Goal: Task Accomplishment & Management: Manage account settings

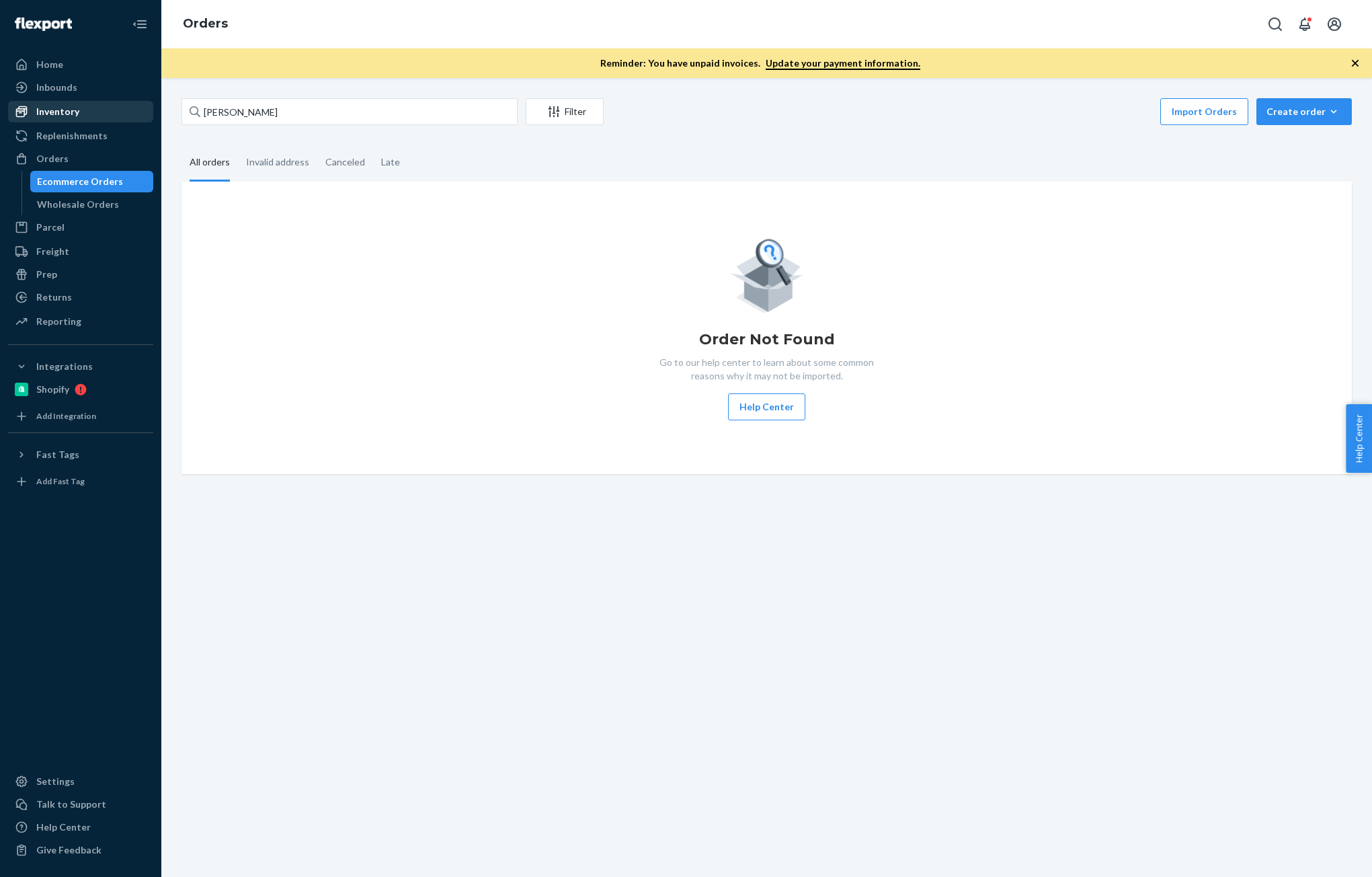
click at [57, 106] on div "Inventory" at bounding box center [57, 112] width 43 height 14
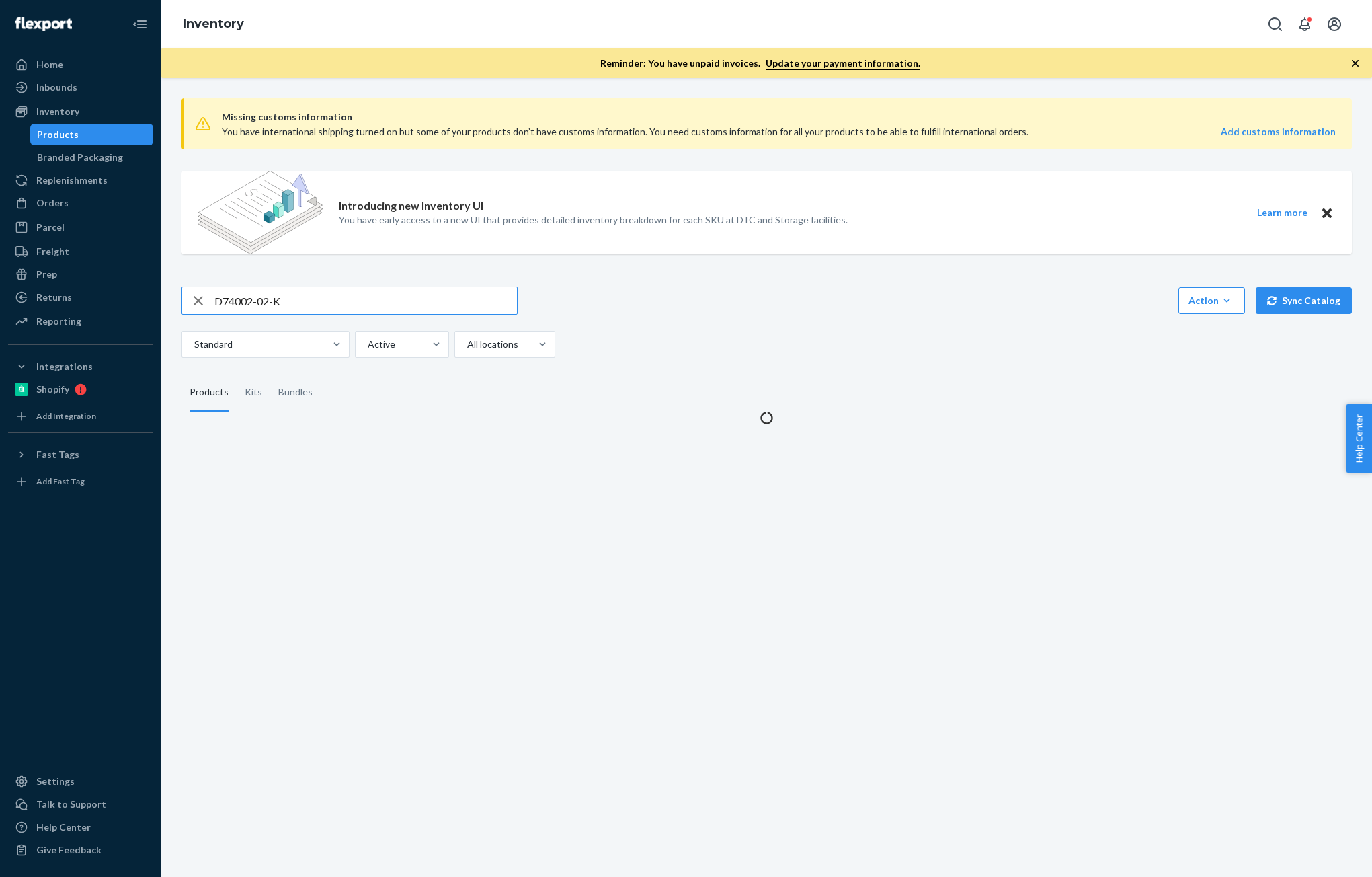
click at [305, 299] on input "D74002-02-K" at bounding box center [365, 300] width 302 height 27
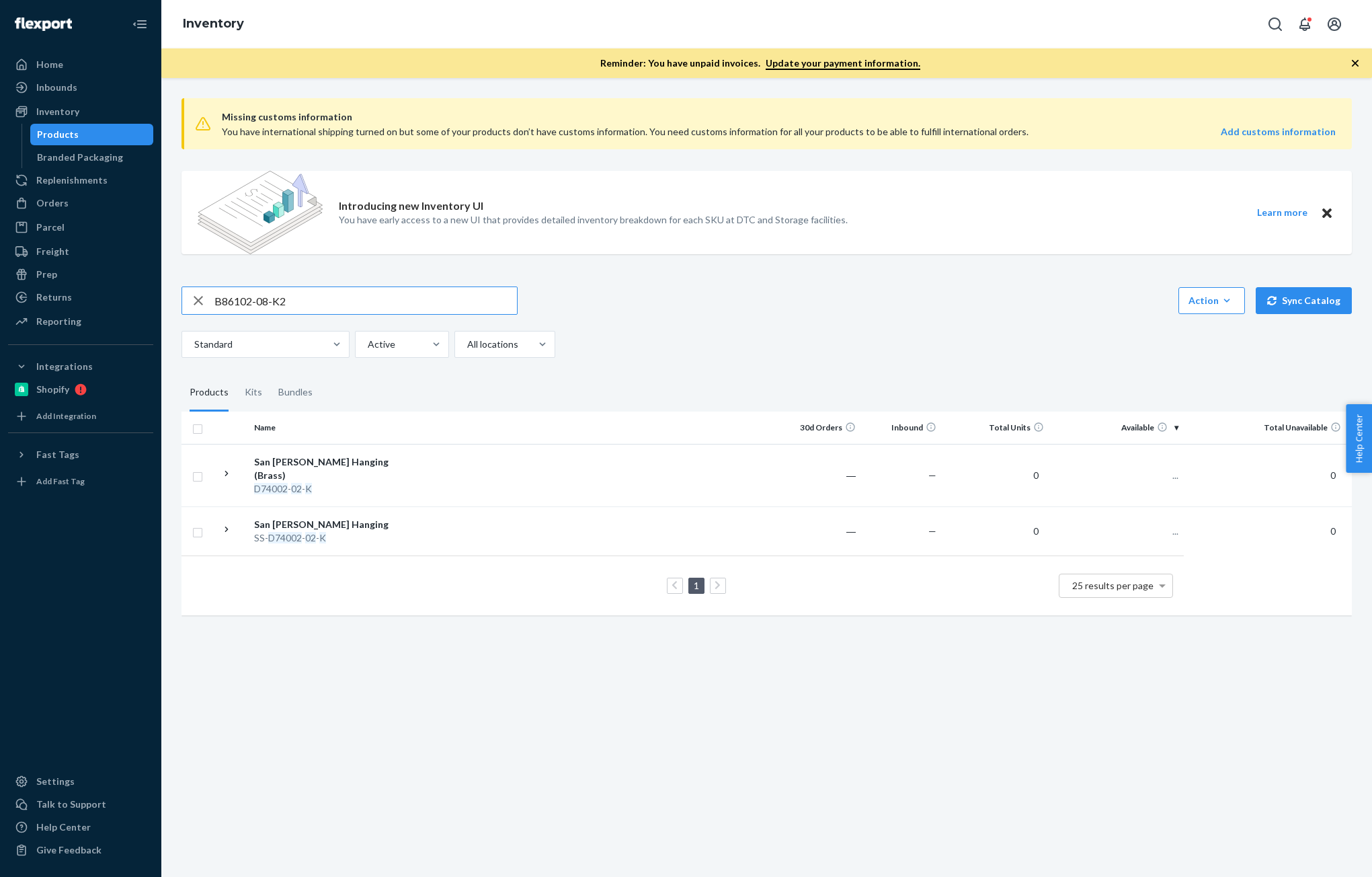
type input "B86102-08-K2"
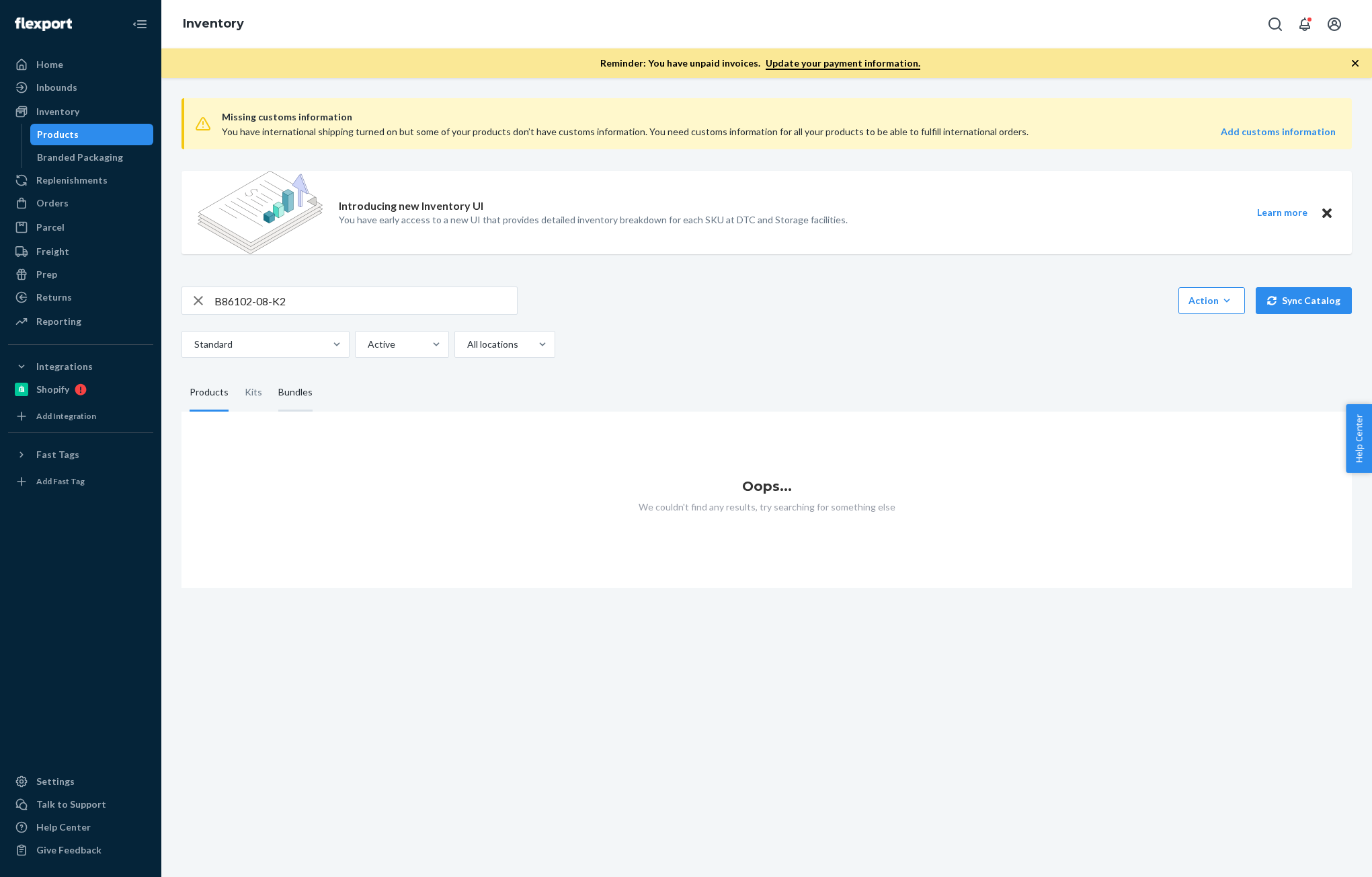
click at [286, 394] on div "Bundles" at bounding box center [295, 392] width 34 height 38
click at [270, 374] on input "Bundles" at bounding box center [270, 374] width 0 height 0
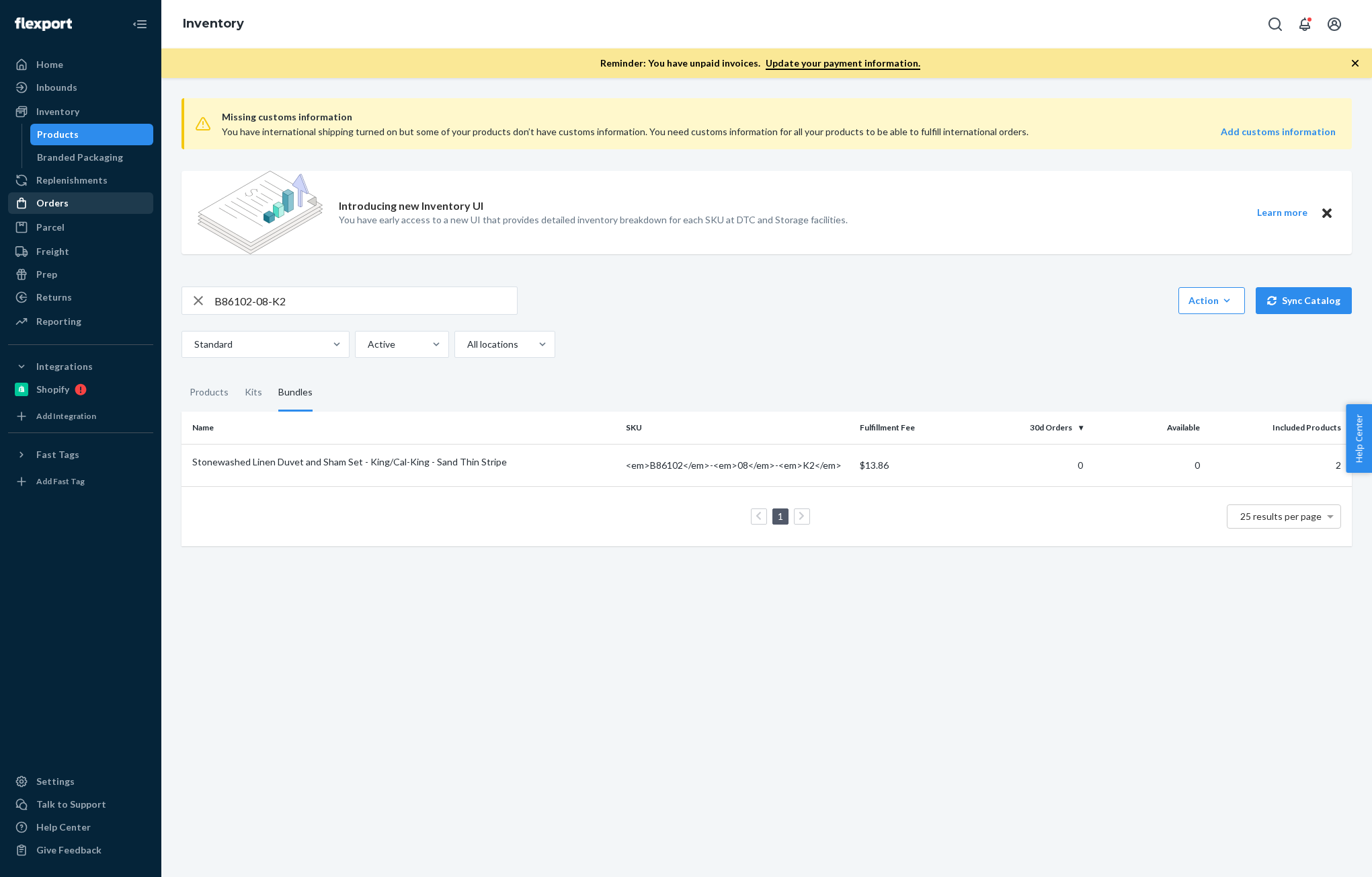
click at [36, 207] on div "Orders" at bounding box center [52, 203] width 32 height 14
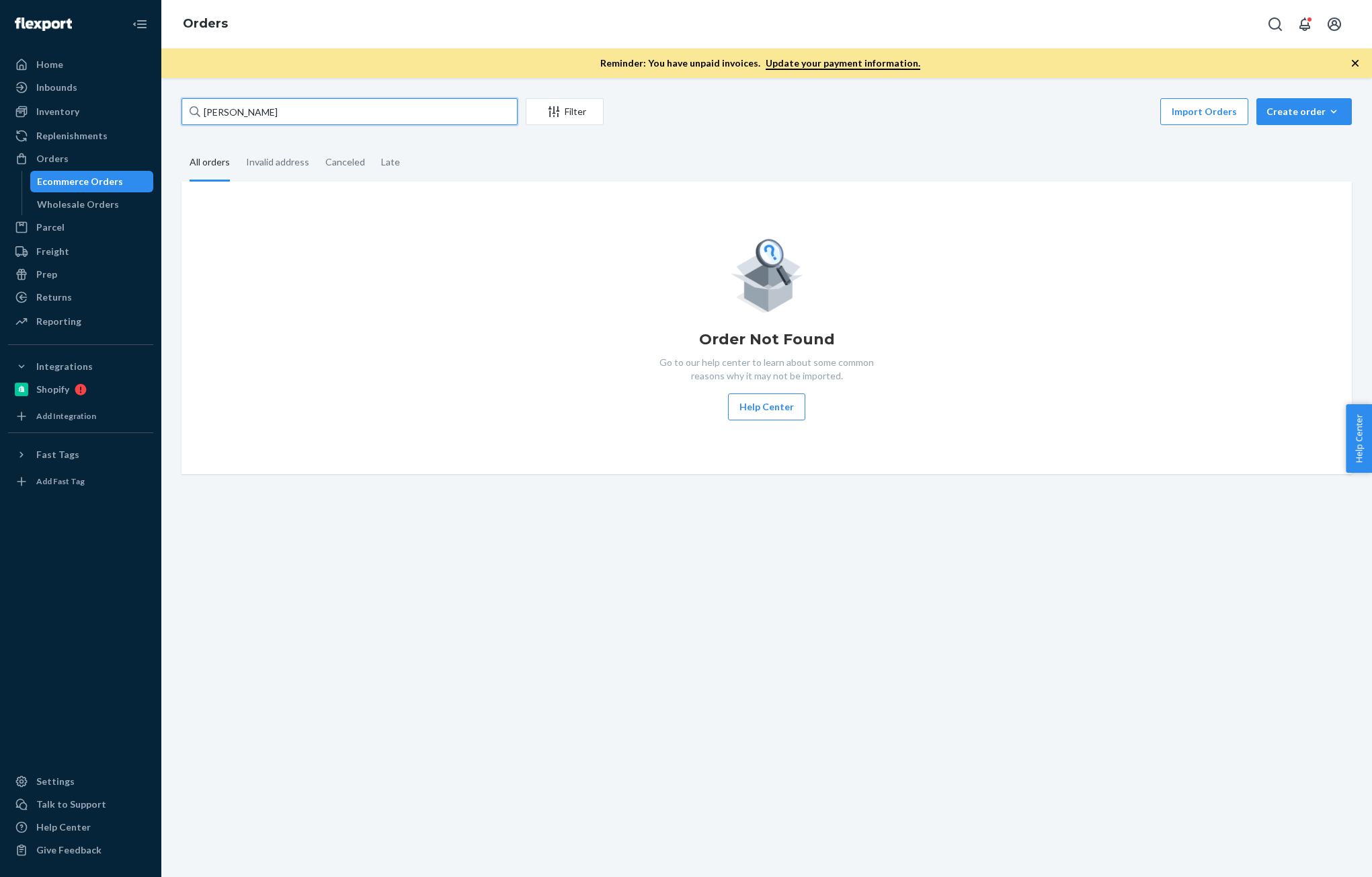
click at [333, 123] on input "[PERSON_NAME]" at bounding box center [349, 111] width 336 height 27
paste input "[PERSON_NAME]"
click at [242, 122] on input "[PERSON_NAME]" at bounding box center [349, 111] width 336 height 27
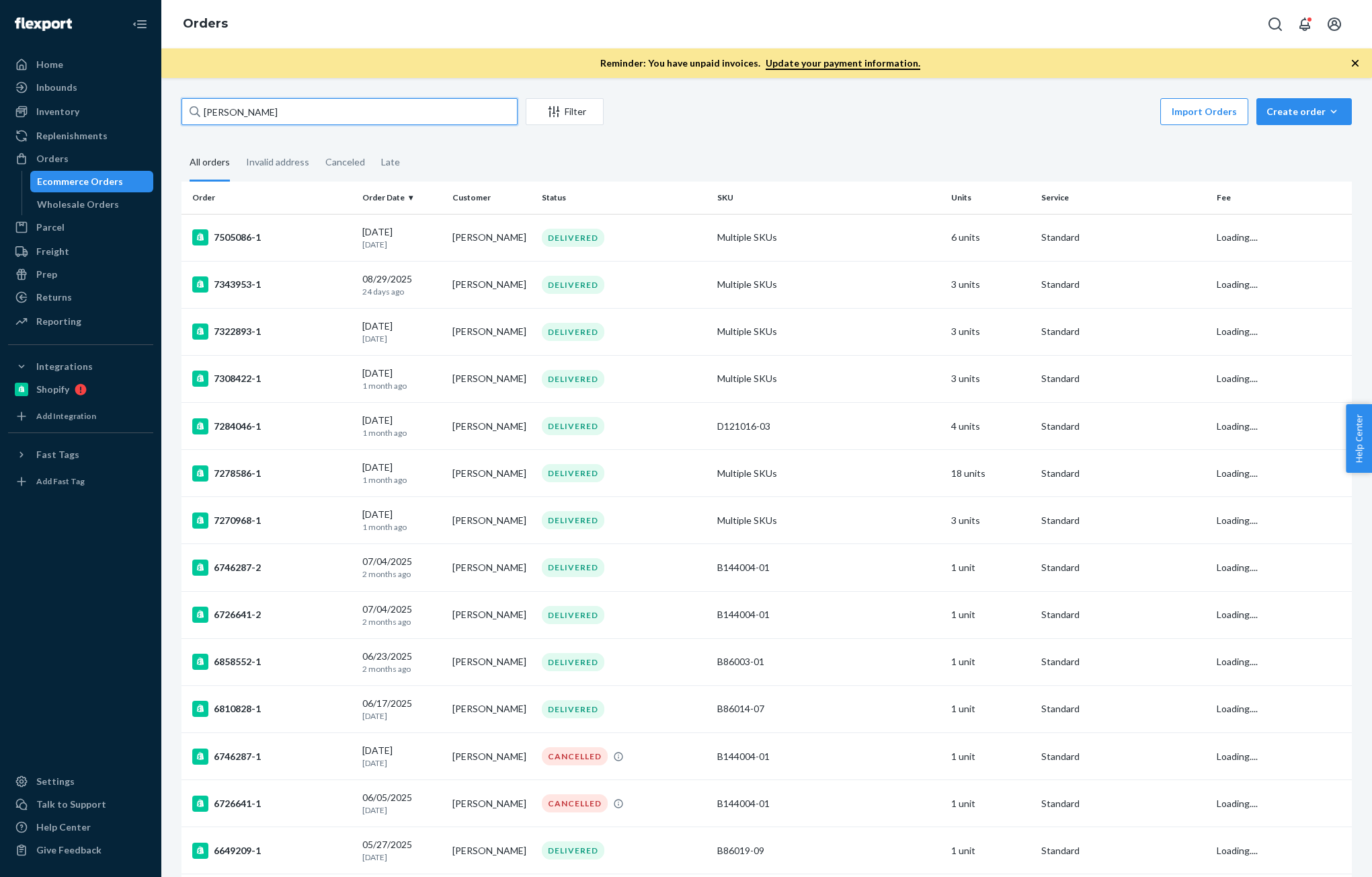
click at [292, 119] on input "[PERSON_NAME]" at bounding box center [349, 111] width 336 height 27
paste input "[PERSON_NAME]"
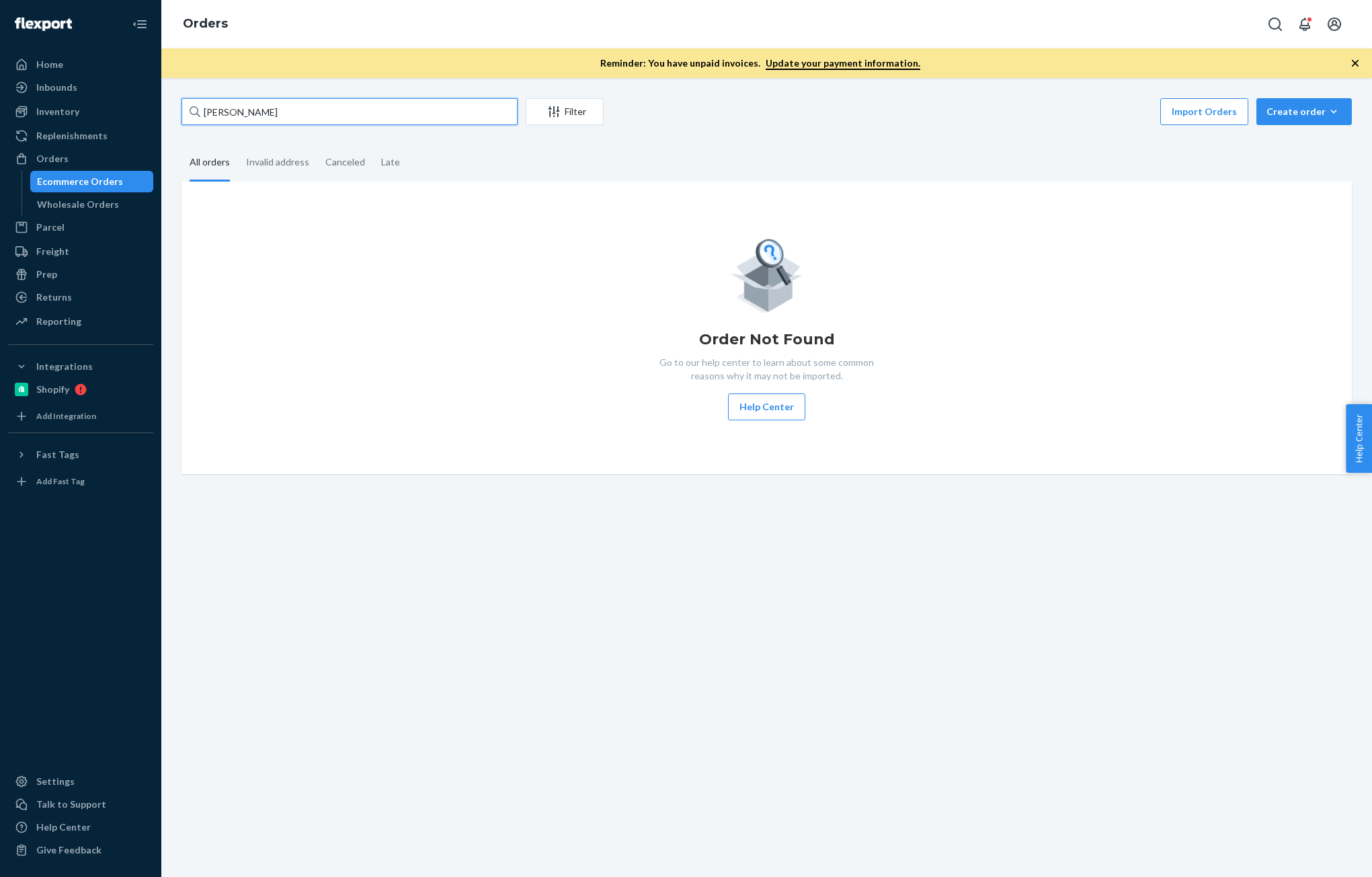
click at [304, 110] on input "[PERSON_NAME]" at bounding box center [349, 111] width 336 height 27
paste input "[PERSON_NAME] and [PERSON_NAME]"
click at [313, 114] on input "[PERSON_NAME] and [PERSON_NAME]" at bounding box center [349, 111] width 336 height 27
paste input "[PERSON_NAME]"
drag, startPoint x: 301, startPoint y: 114, endPoint x: 227, endPoint y: 107, distance: 74.3
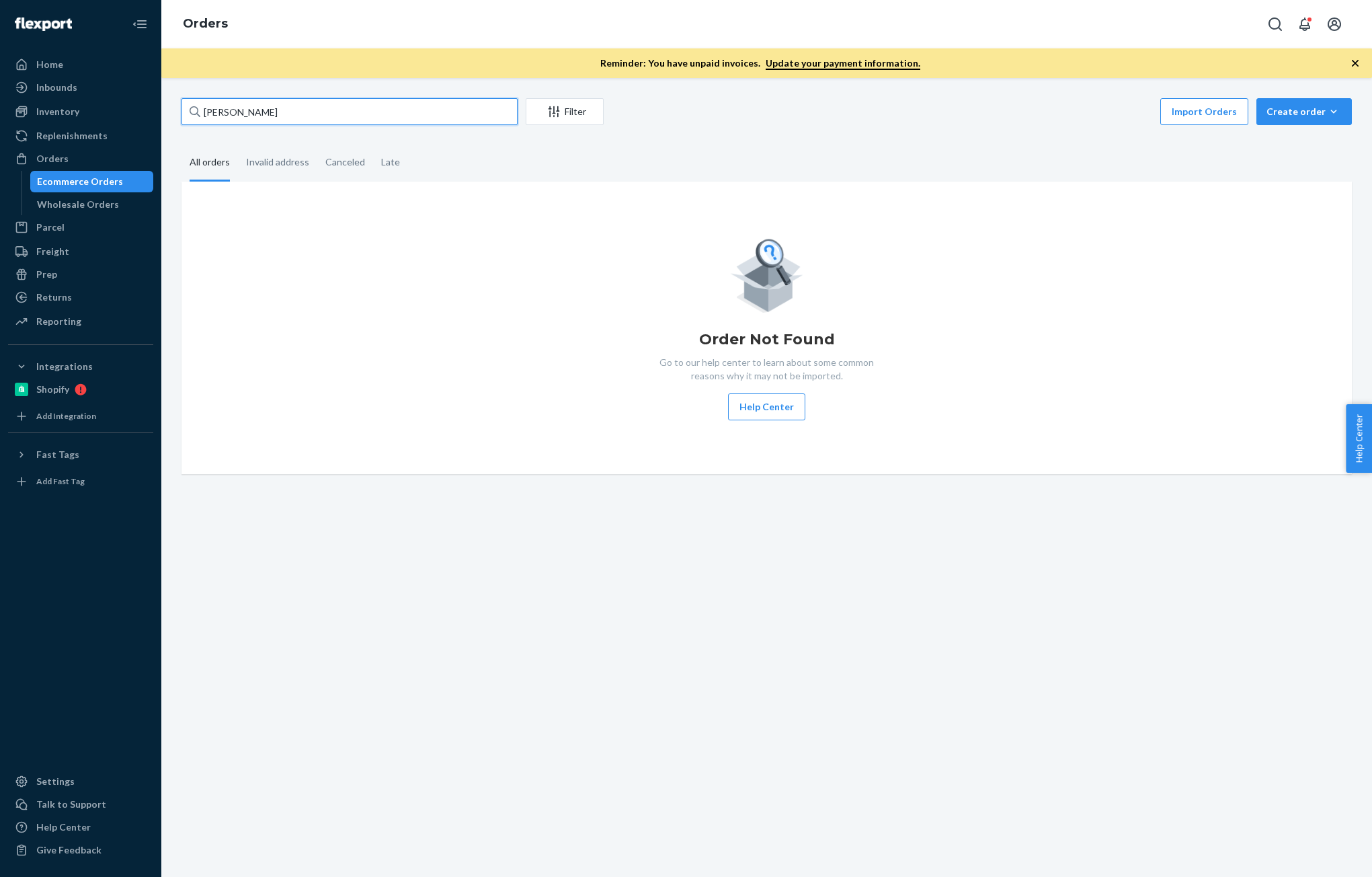
click at [227, 107] on input "[PERSON_NAME]" at bounding box center [349, 111] width 336 height 27
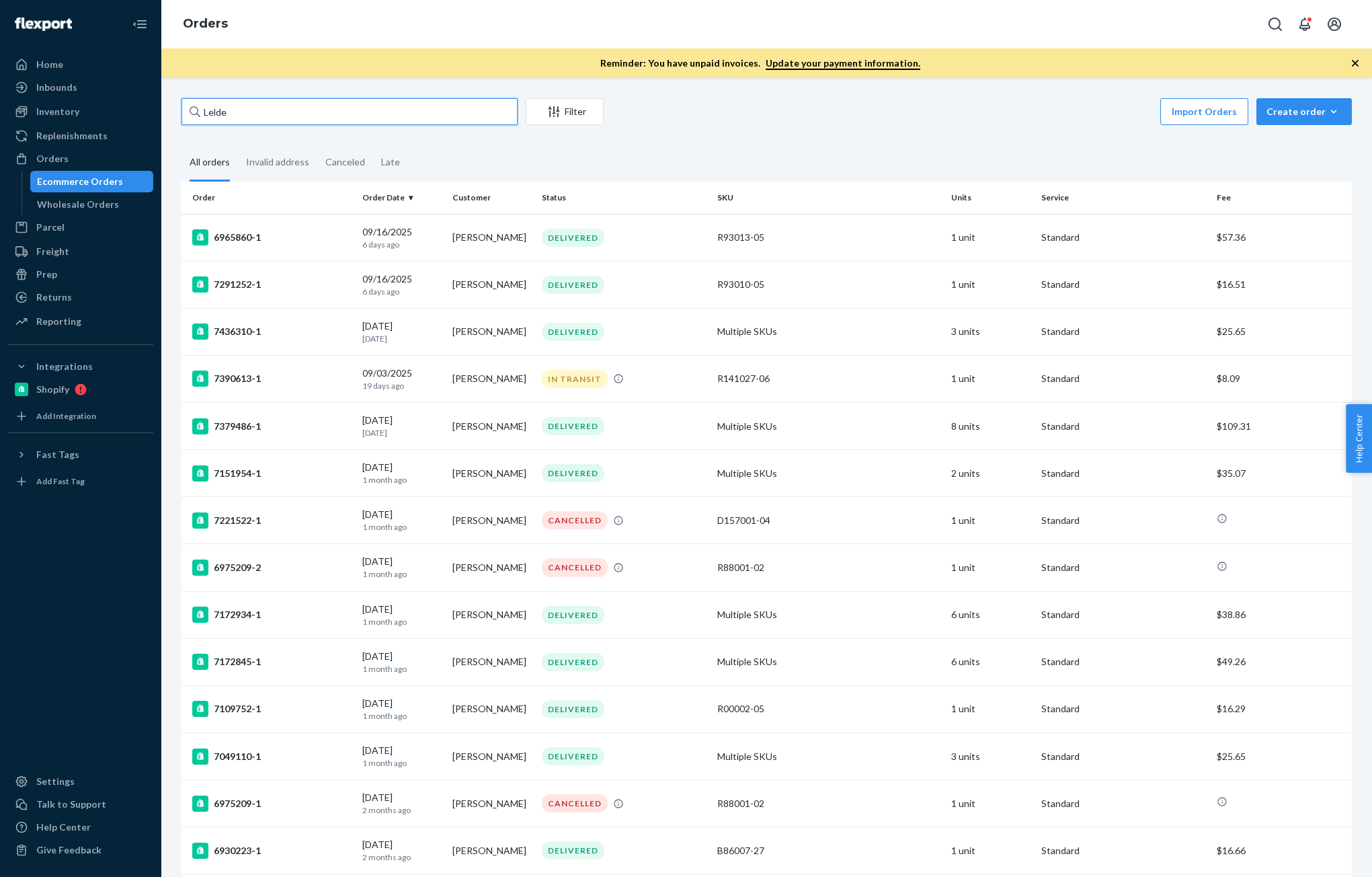
click at [302, 113] on input "Lelde" at bounding box center [349, 111] width 336 height 27
paste input "[PERSON_NAME]"
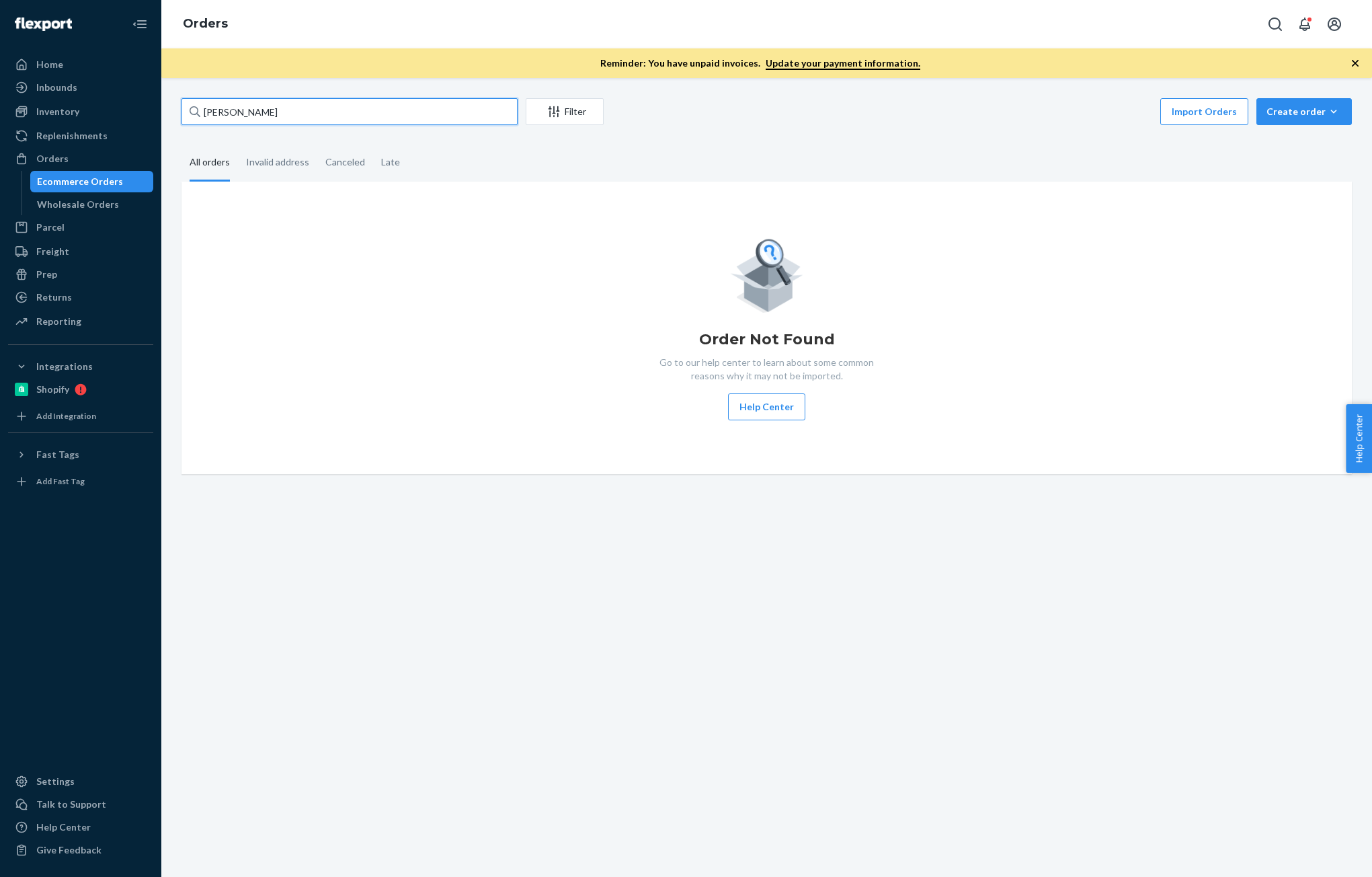
type input "[PERSON_NAME]"
click at [51, 115] on div "Inventory" at bounding box center [57, 112] width 43 height 14
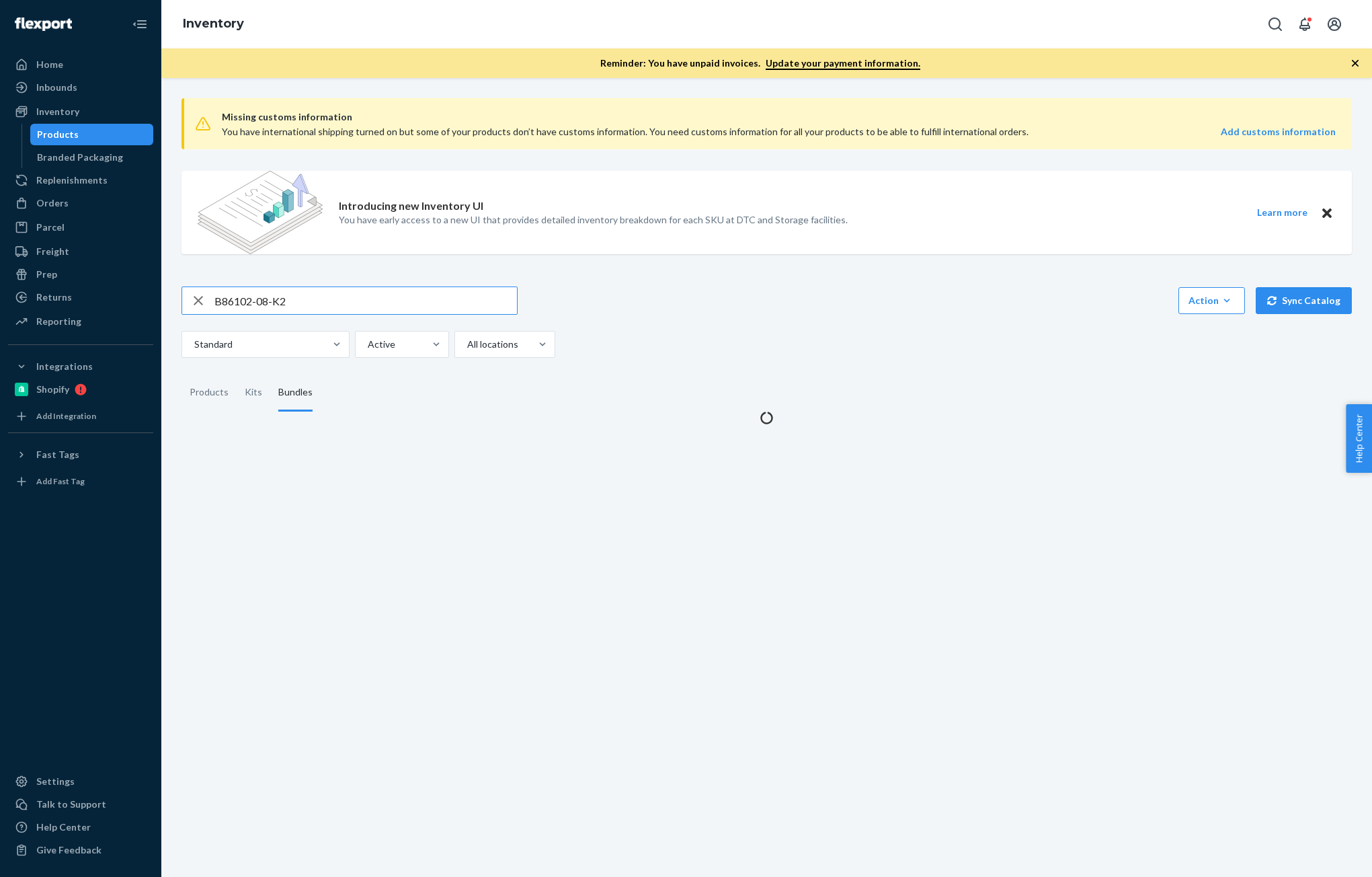
click at [321, 307] on input "B86102-08-K2" at bounding box center [365, 300] width 302 height 27
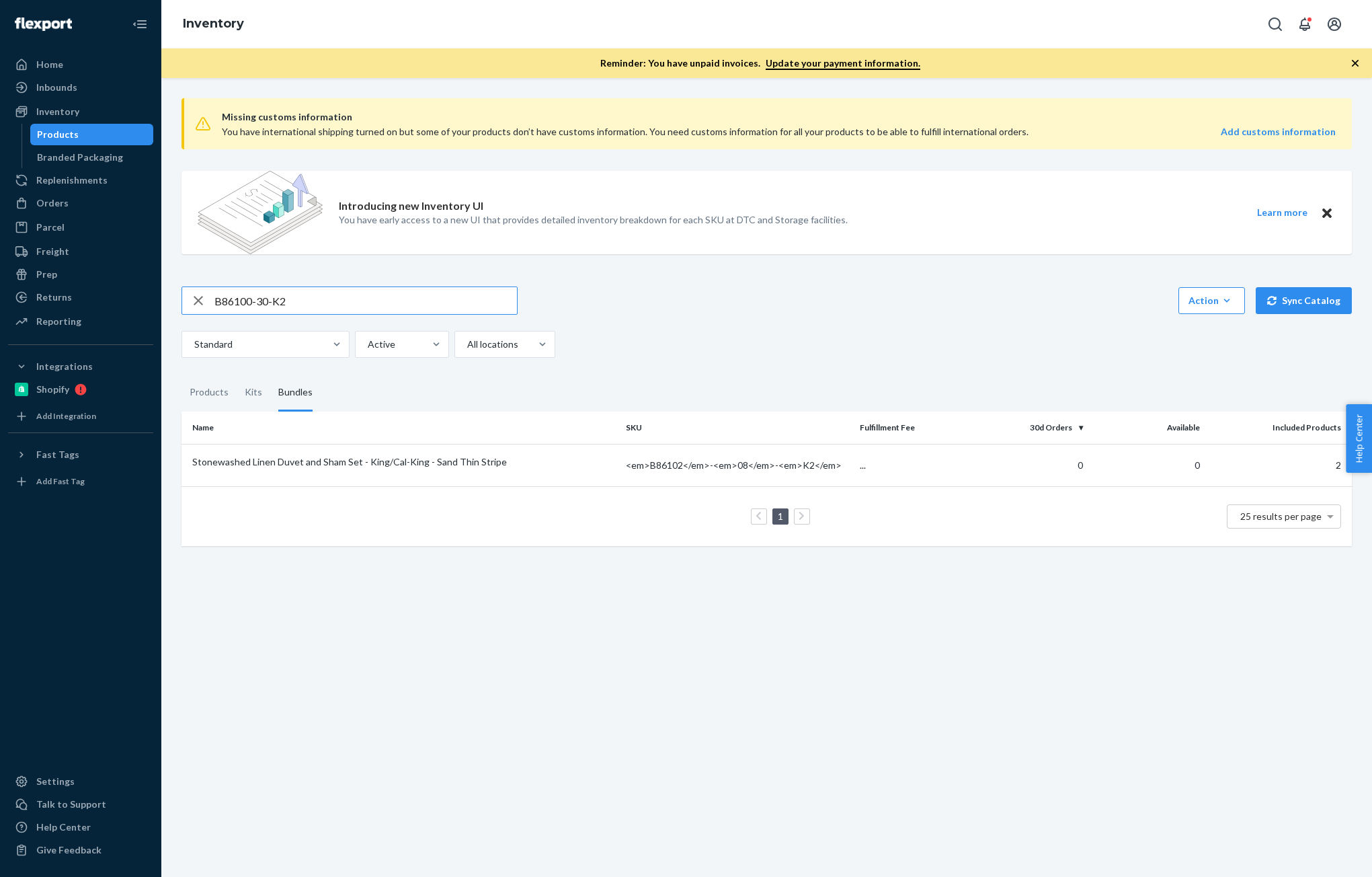
type input "B86100-30-K2"
click at [1093, 471] on td "18" at bounding box center [1146, 464] width 117 height 42
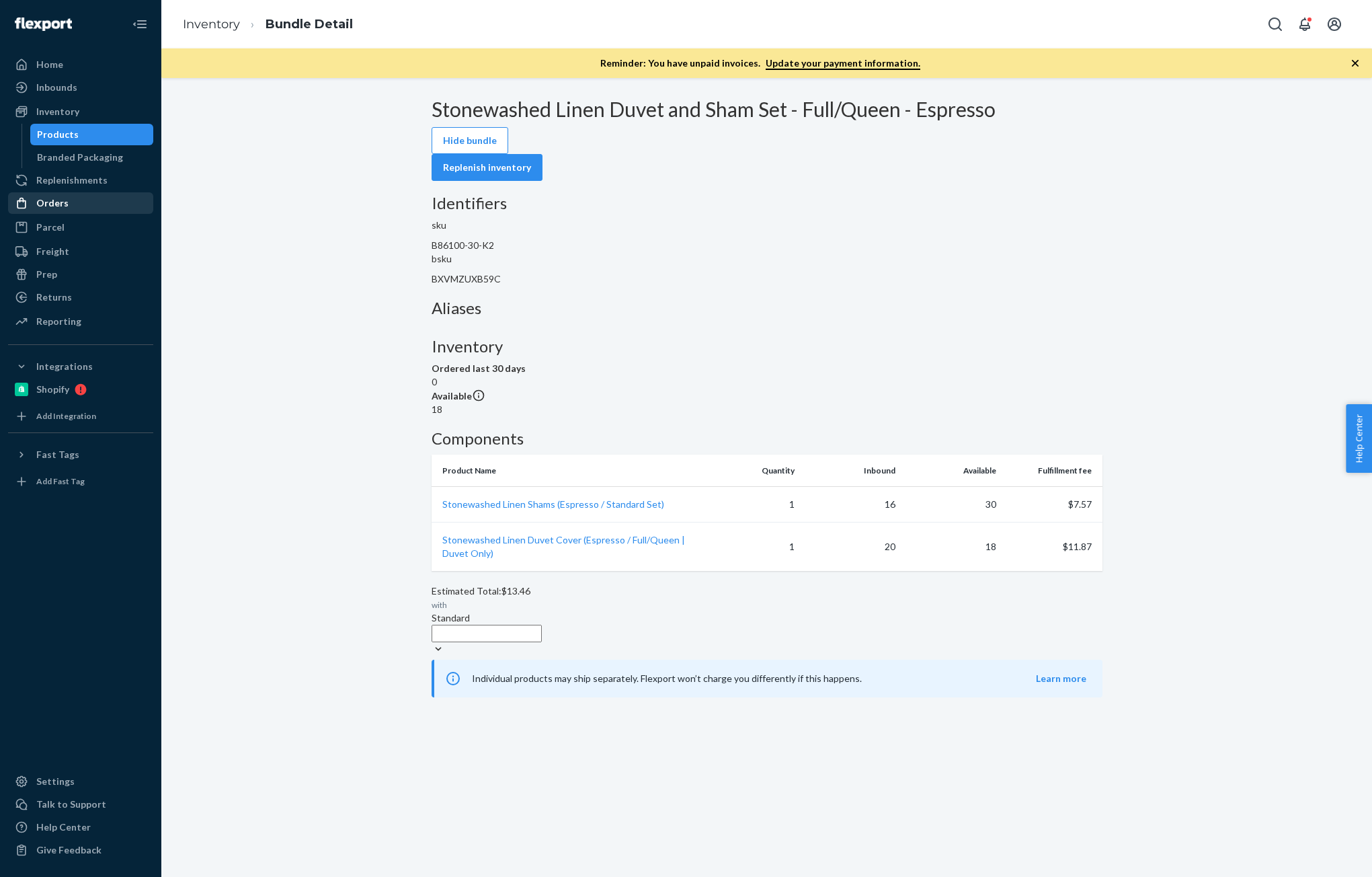
drag, startPoint x: 69, startPoint y: 205, endPoint x: 93, endPoint y: 208, distance: 24.2
click at [69, 205] on div "Orders" at bounding box center [80, 203] width 142 height 19
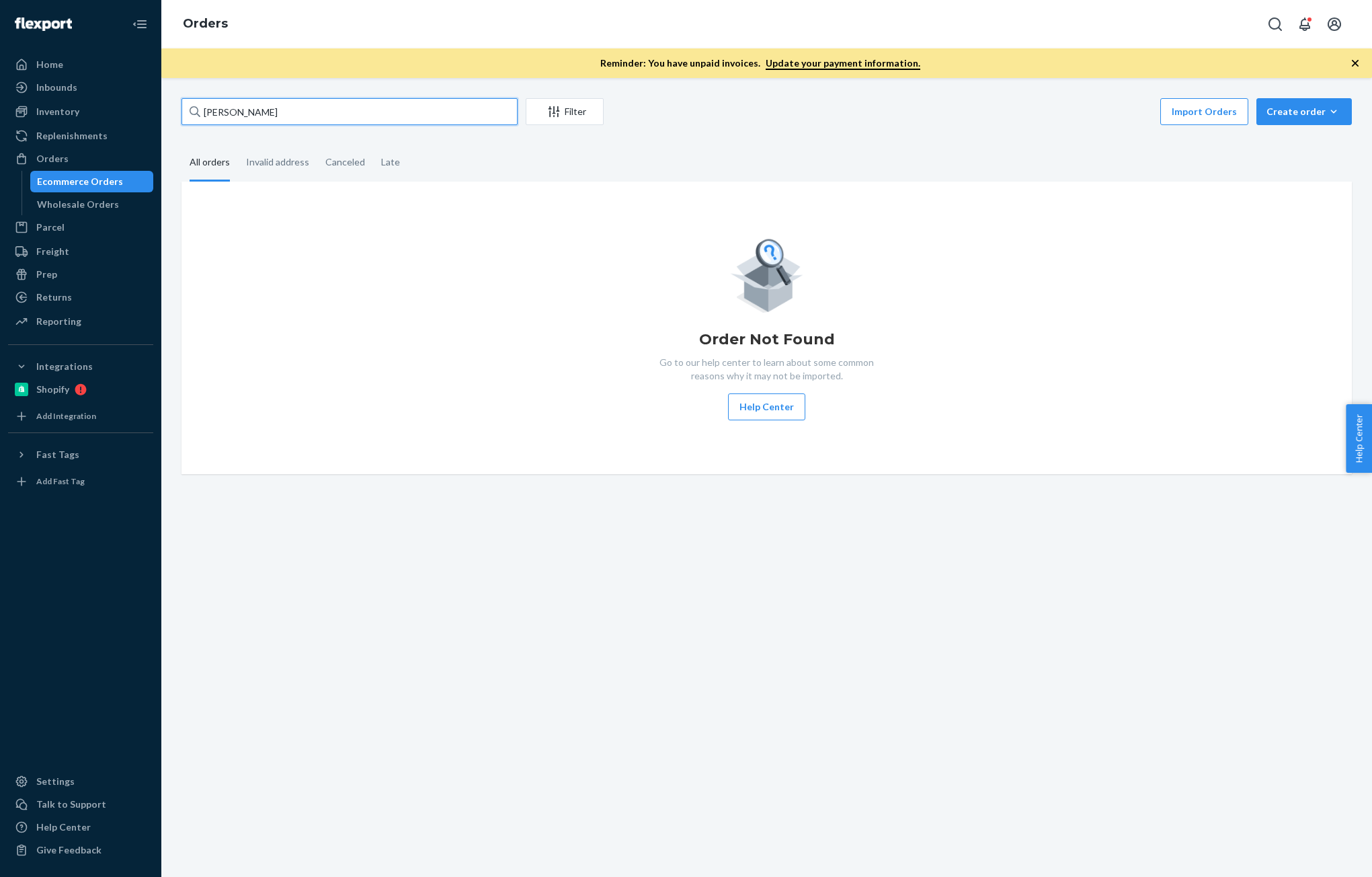
click at [381, 117] on input "[PERSON_NAME]" at bounding box center [349, 111] width 336 height 27
paste input "[PERSON_NAME]"
type input "[PERSON_NAME]"
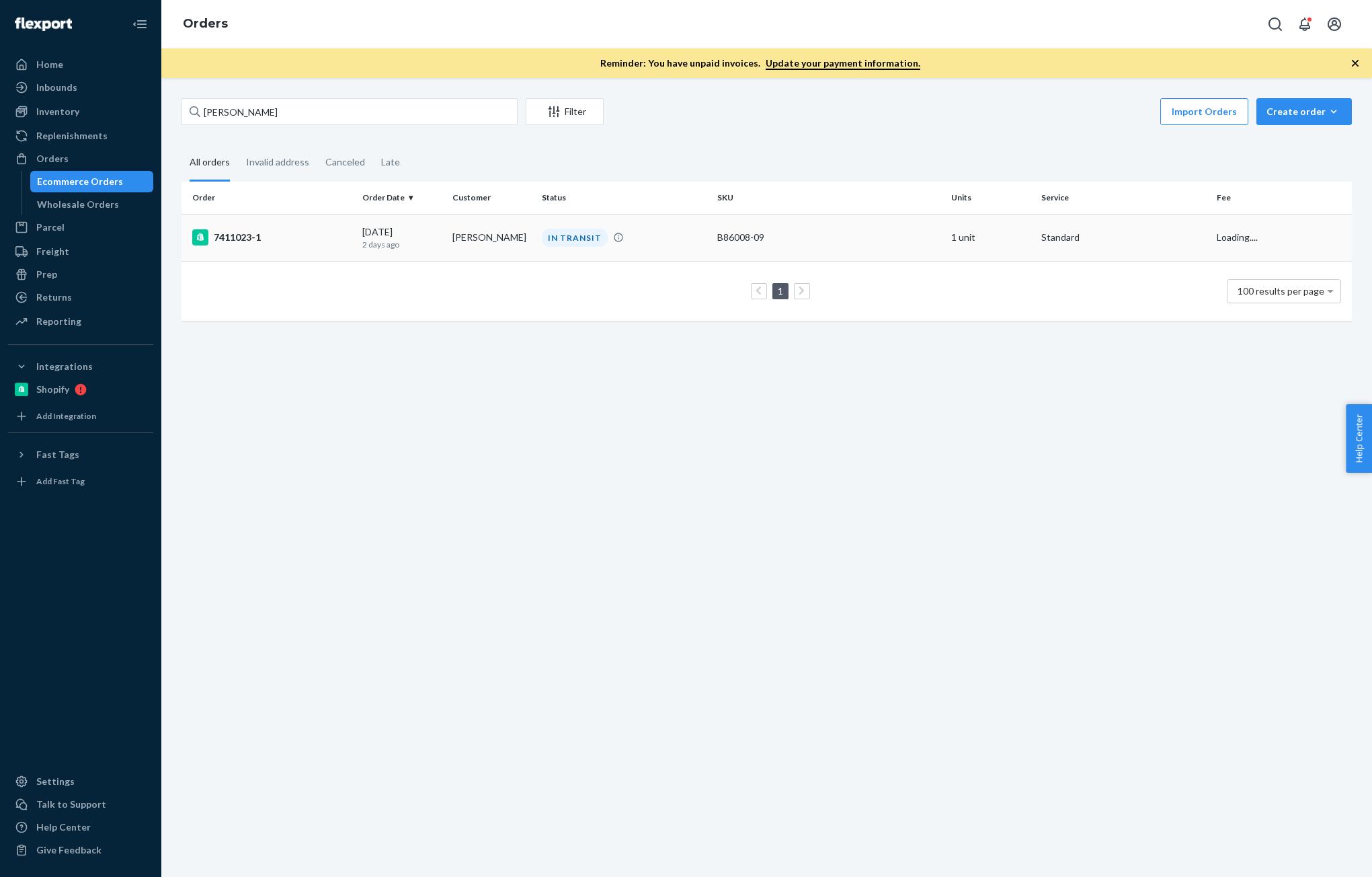
click at [300, 247] on td "7411023-1" at bounding box center [269, 237] width 175 height 47
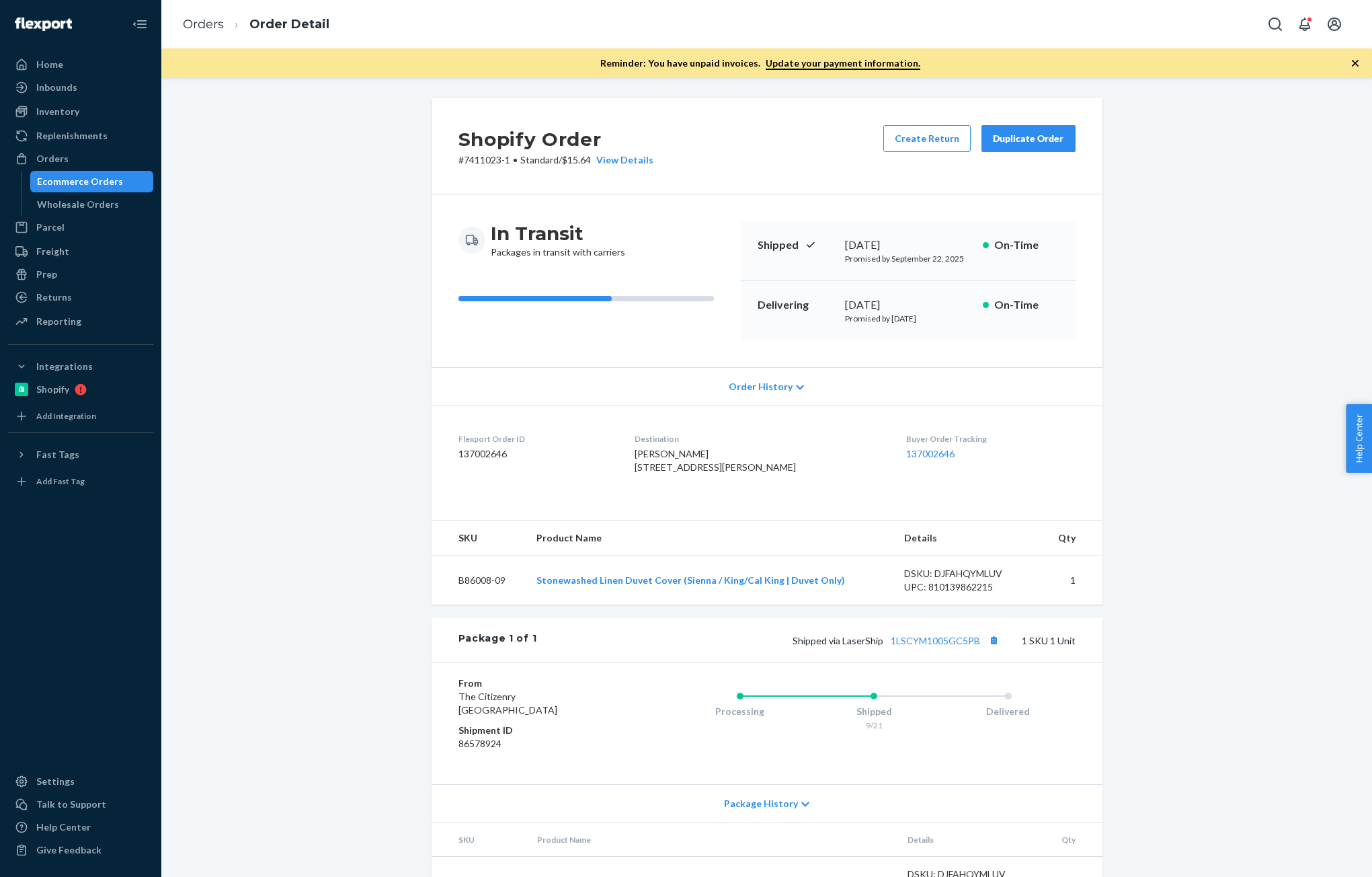
click at [77, 171] on link "Ecommerce Orders" at bounding box center [93, 182] width 124 height 21
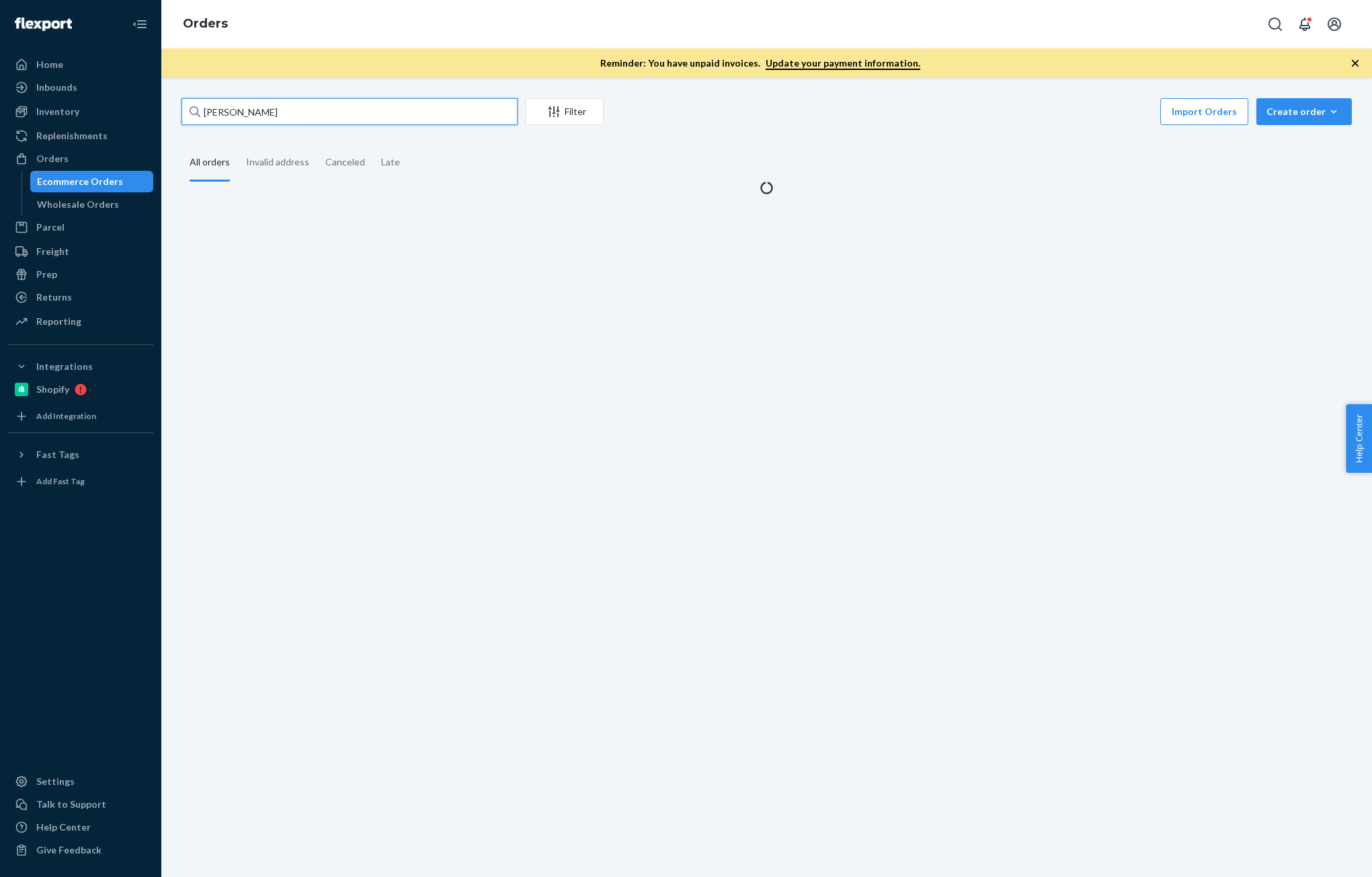
click at [286, 113] on input "[PERSON_NAME]" at bounding box center [349, 111] width 336 height 27
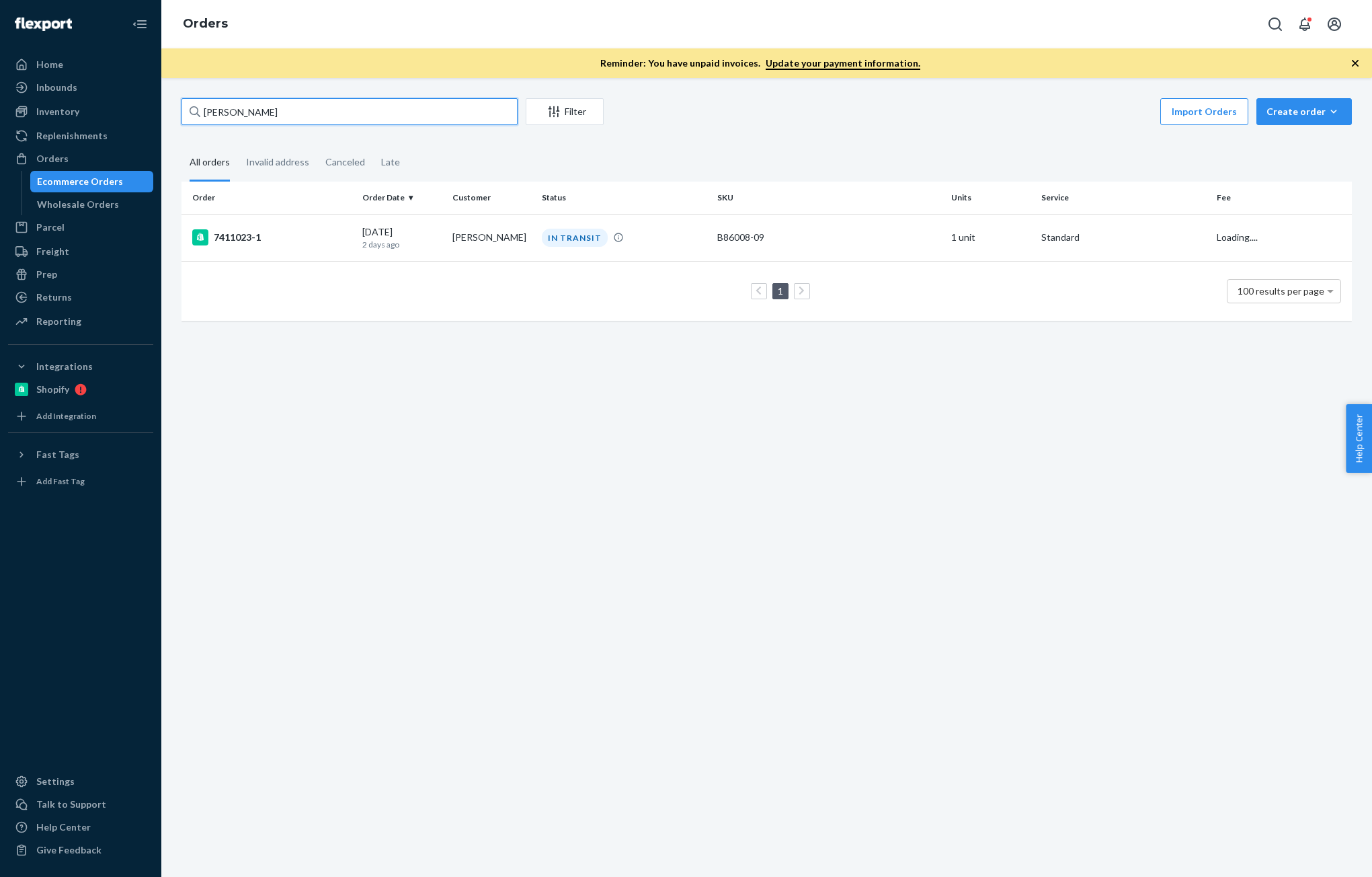
paste input "[PERSON_NAME]"
type input "[PERSON_NAME]"
click at [58, 115] on div "Inventory" at bounding box center [57, 112] width 43 height 14
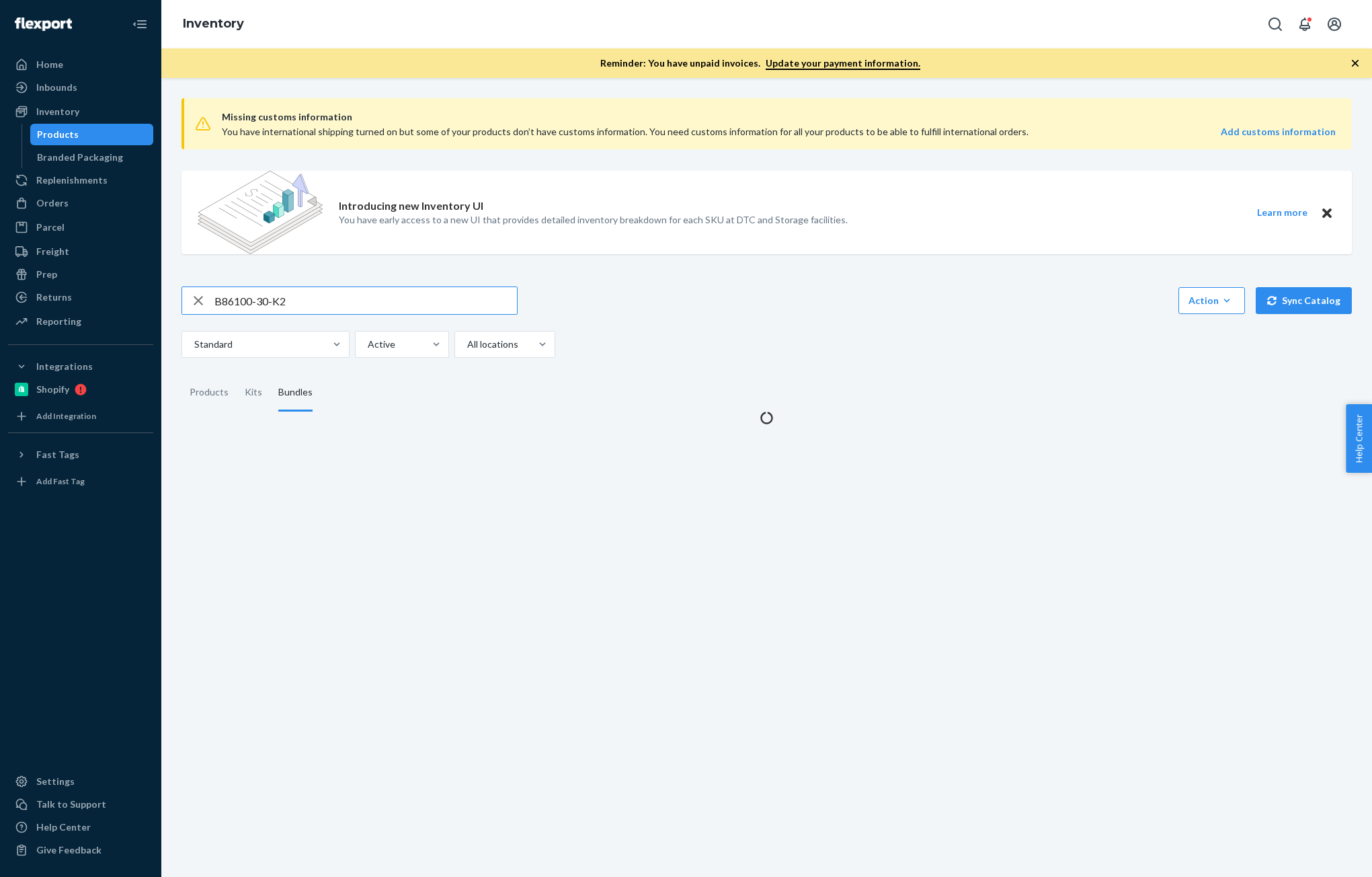
click at [333, 291] on input "B86100-30-K2" at bounding box center [365, 300] width 302 height 27
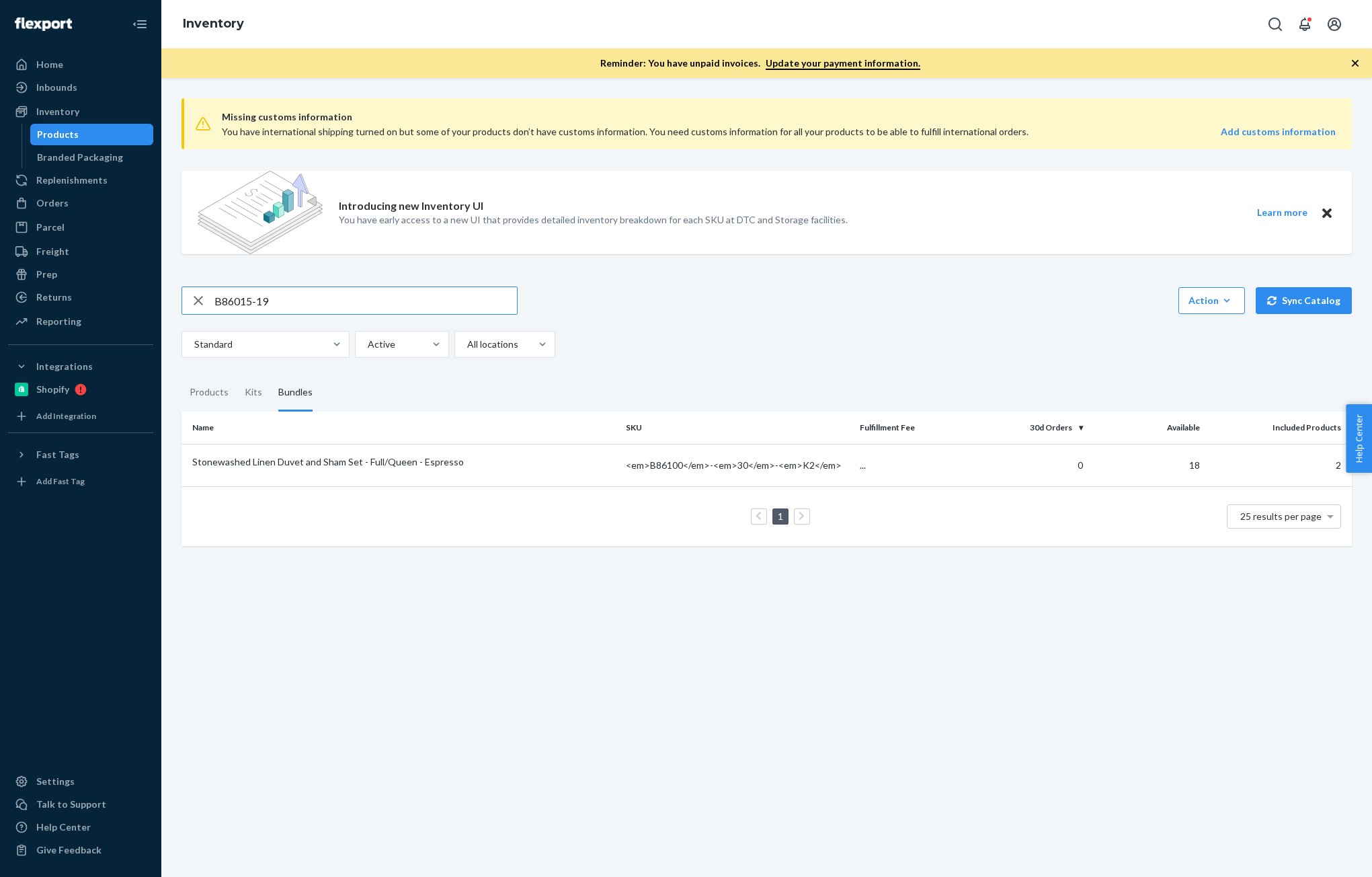
type input "B86015-19"
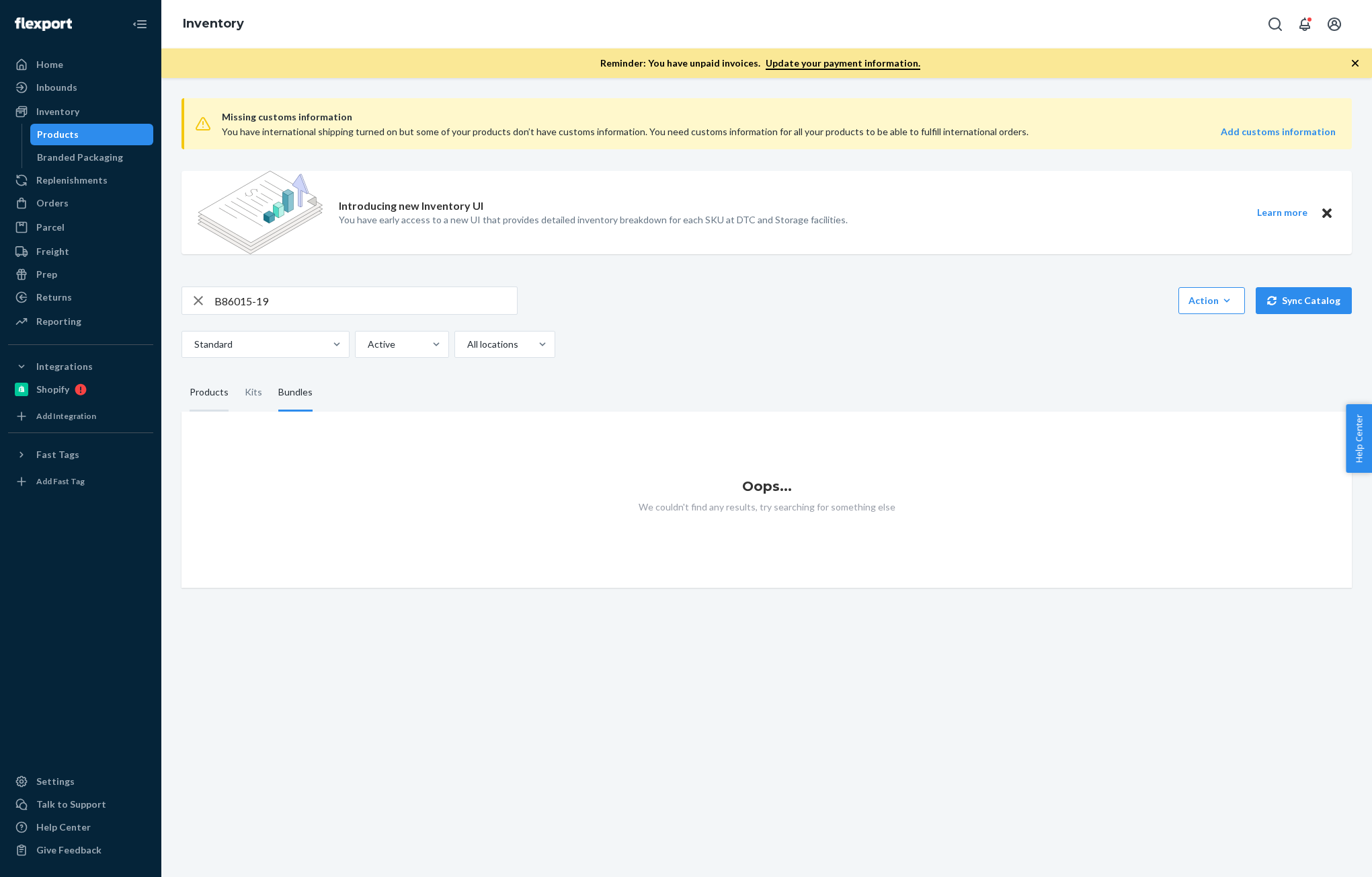
click at [232, 399] on div "Products" at bounding box center [209, 392] width 55 height 38
click at [181, 374] on input "Products" at bounding box center [181, 374] width 0 height 0
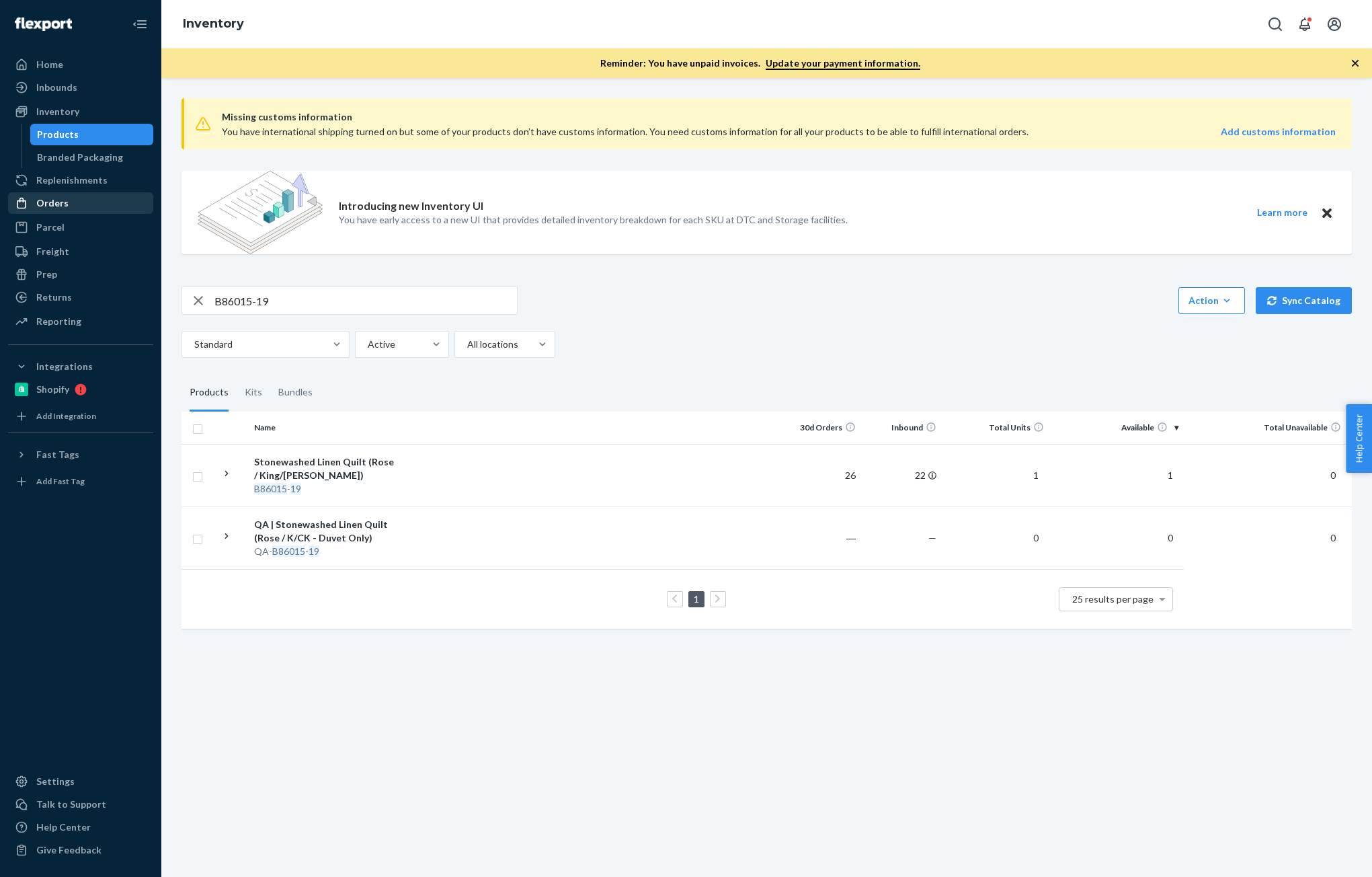
click at [61, 199] on div "Orders" at bounding box center [52, 203] width 32 height 14
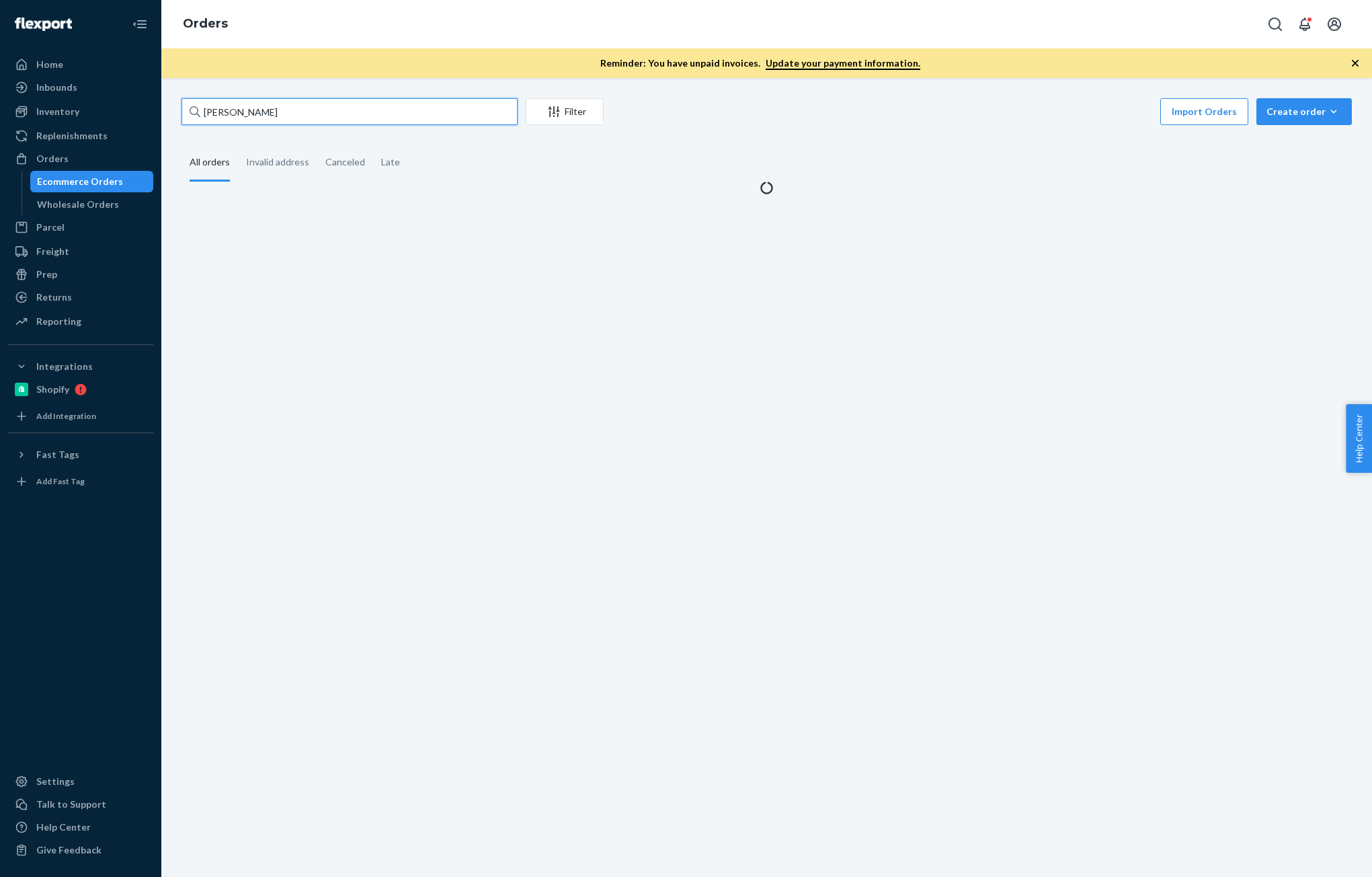
click at [342, 113] on input "[PERSON_NAME]" at bounding box center [349, 111] width 336 height 27
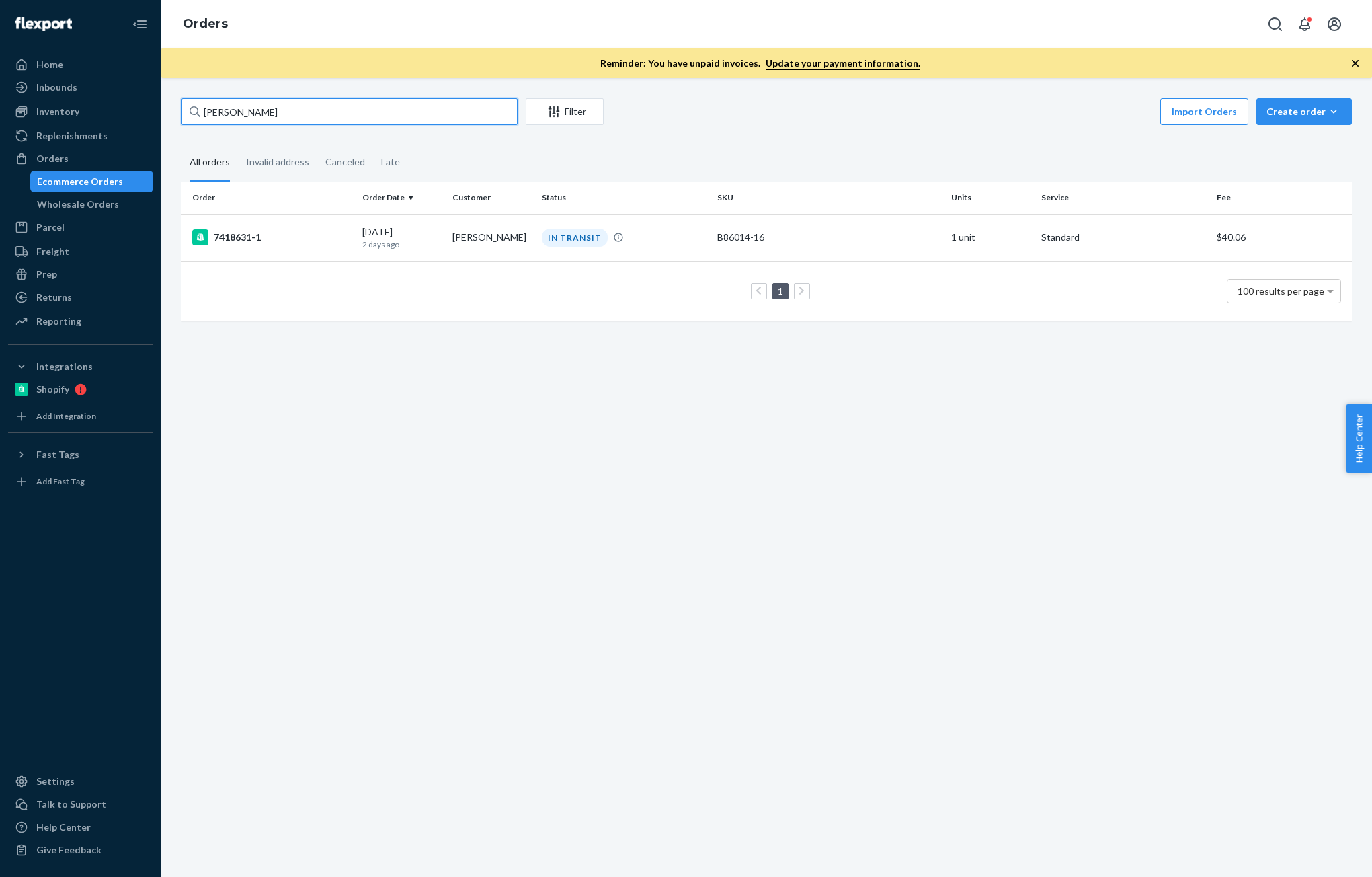
paste input "[PERSON_NAME] [PERSON_NAME]"
type input "[PERSON_NAME] [PERSON_NAME]"
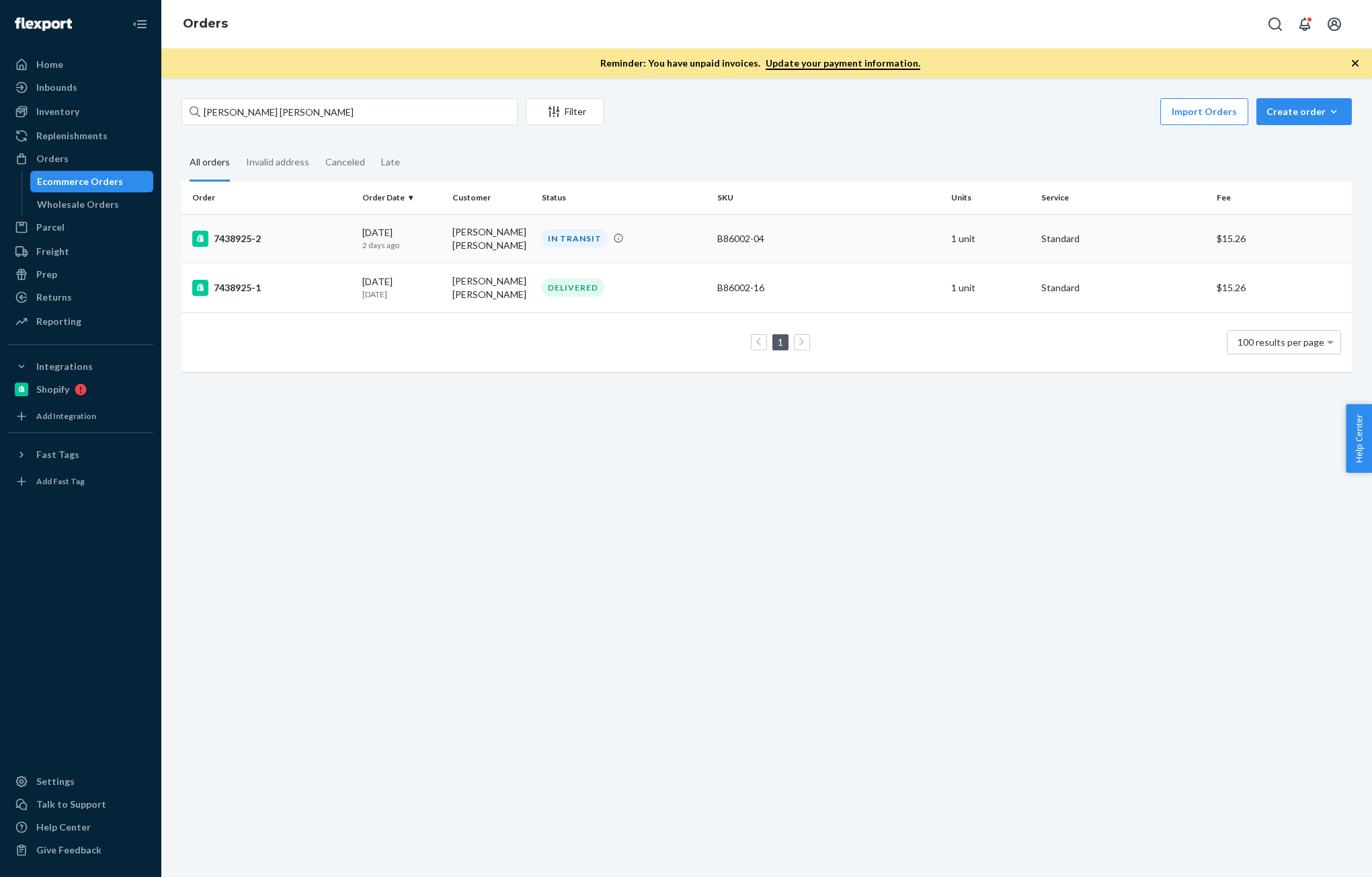
click at [403, 245] on p "2 days ago" at bounding box center [401, 245] width 79 height 11
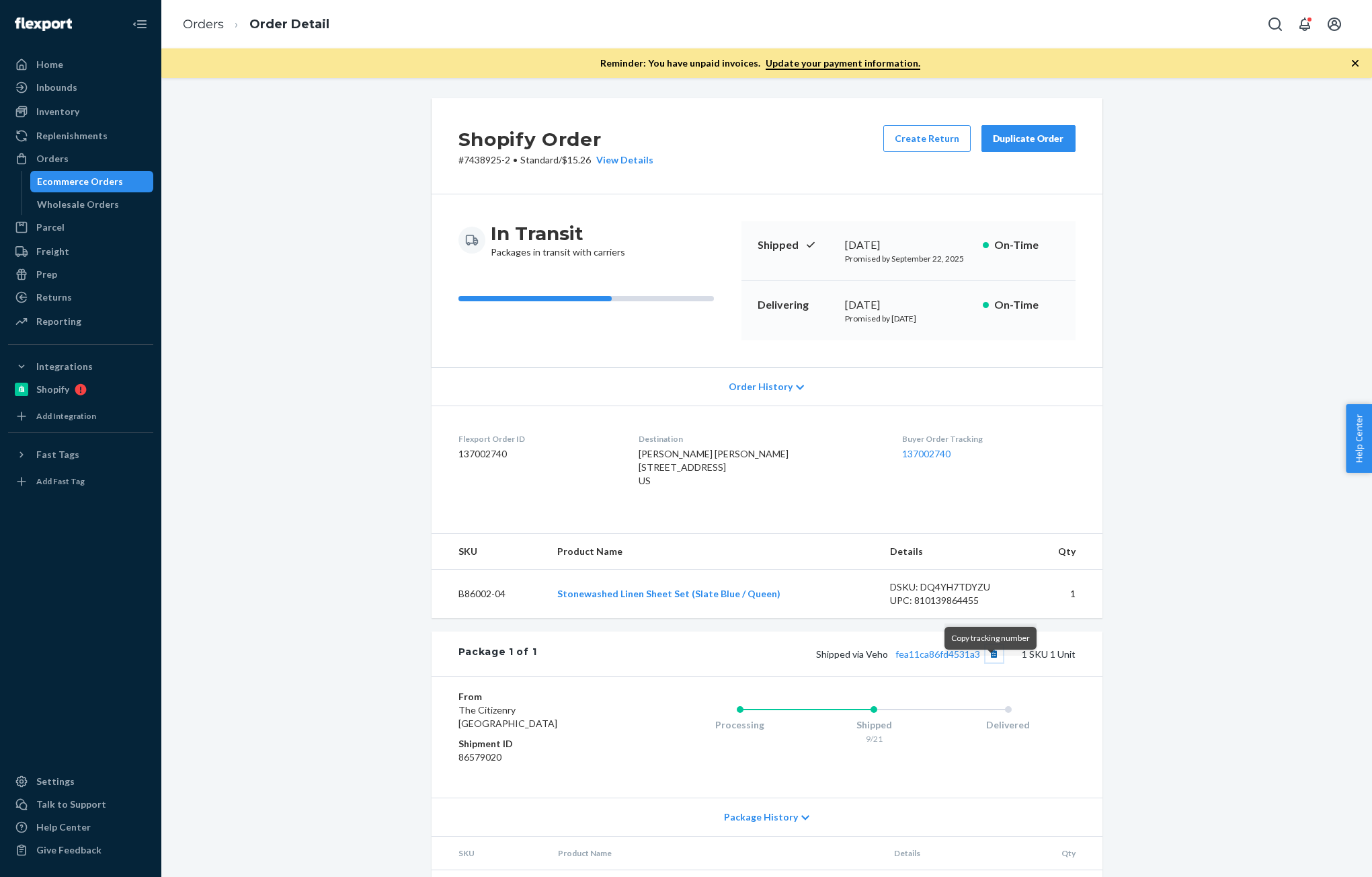
click at [985, 663] on button "Copy tracking number" at bounding box center [994, 653] width 18 height 18
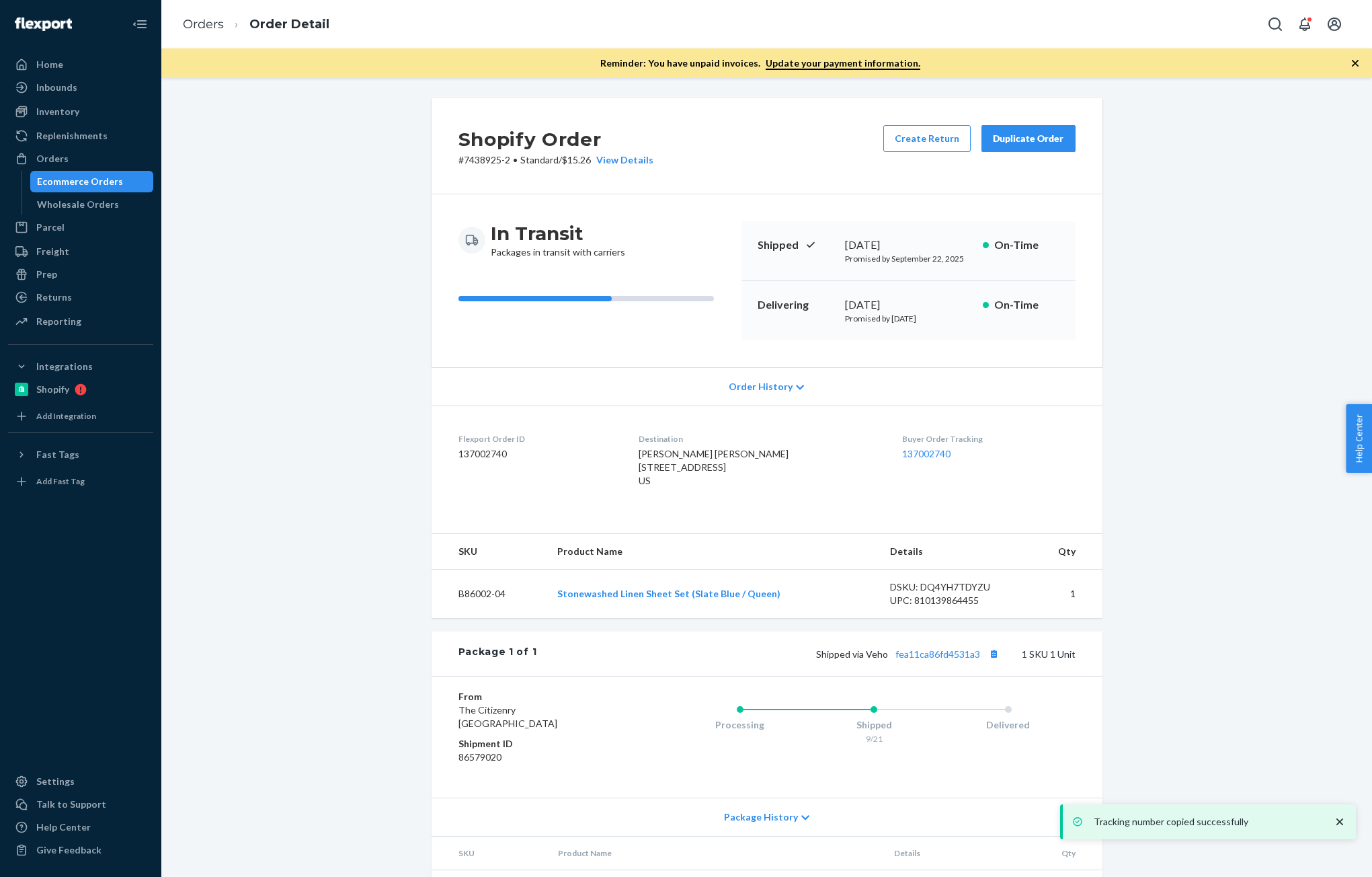
click at [1176, 597] on div "Shopify Order # 7438925-2 • Standard / $15.26 View Details Create Return Duplic…" at bounding box center [766, 516] width 1191 height 836
click at [59, 178] on div "Ecommerce Orders" at bounding box center [80, 182] width 86 height 14
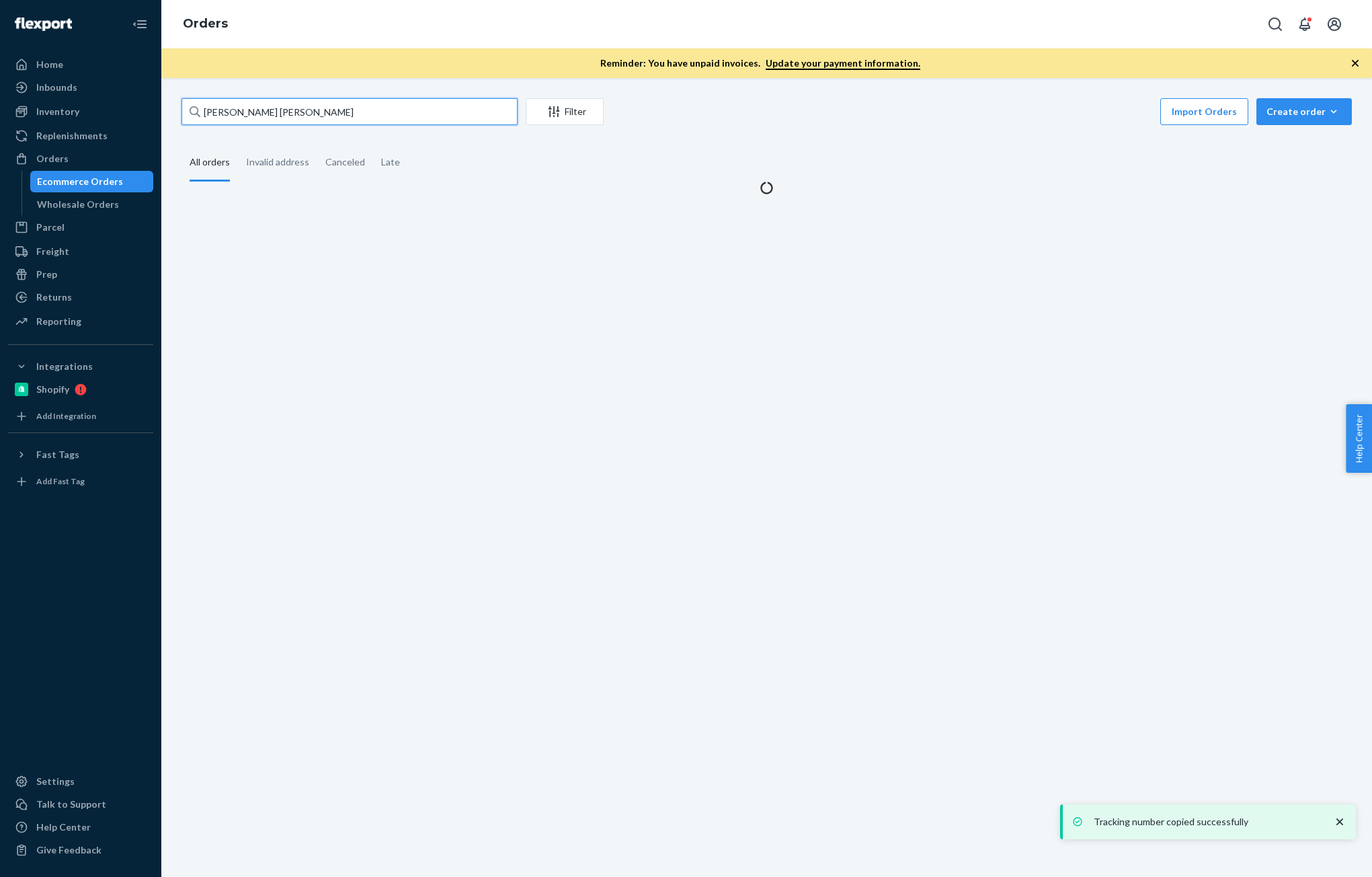
click at [371, 101] on input "[PERSON_NAME] [PERSON_NAME]" at bounding box center [349, 111] width 336 height 27
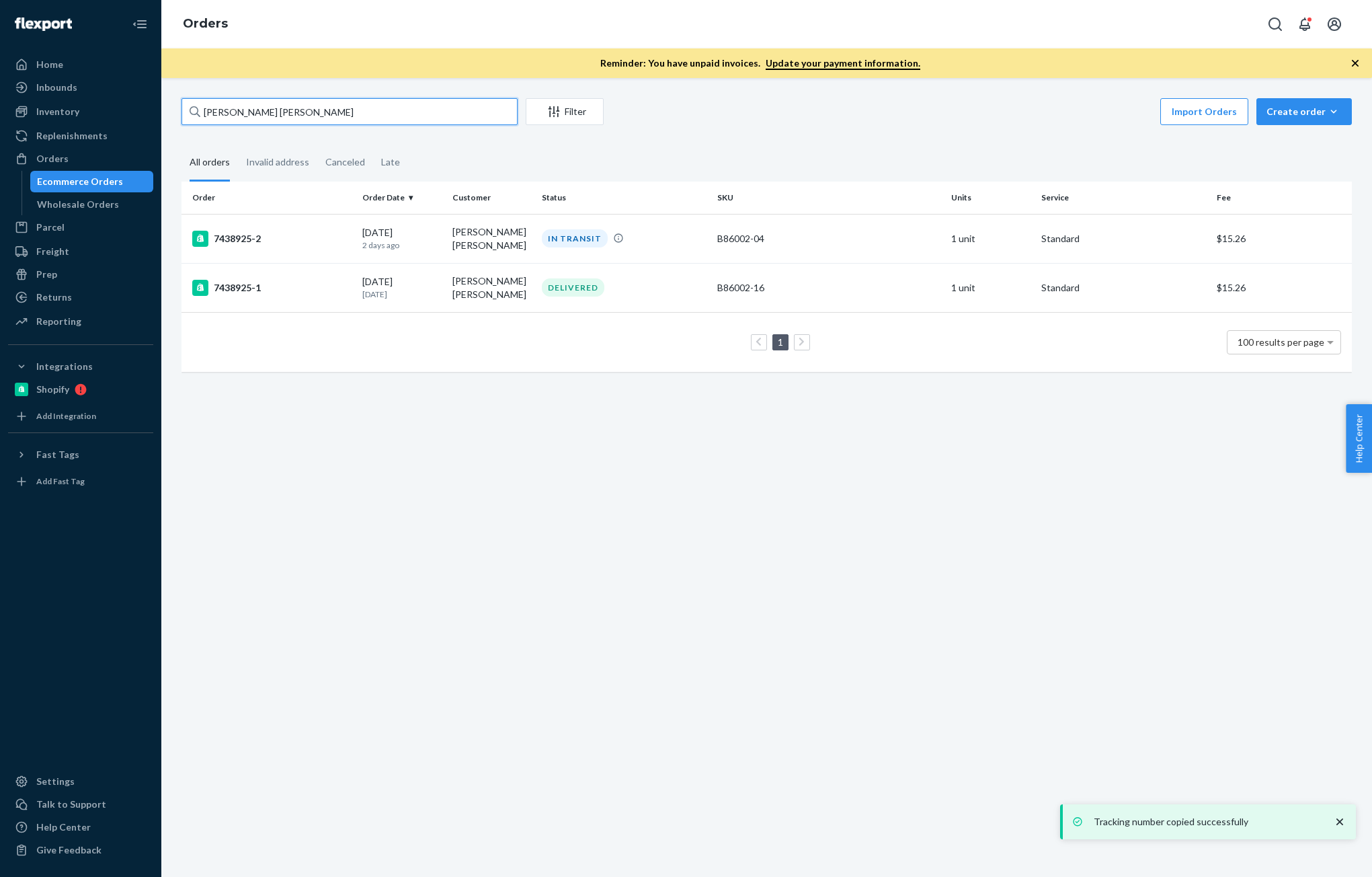
paste input "[PERSON_NAME]"
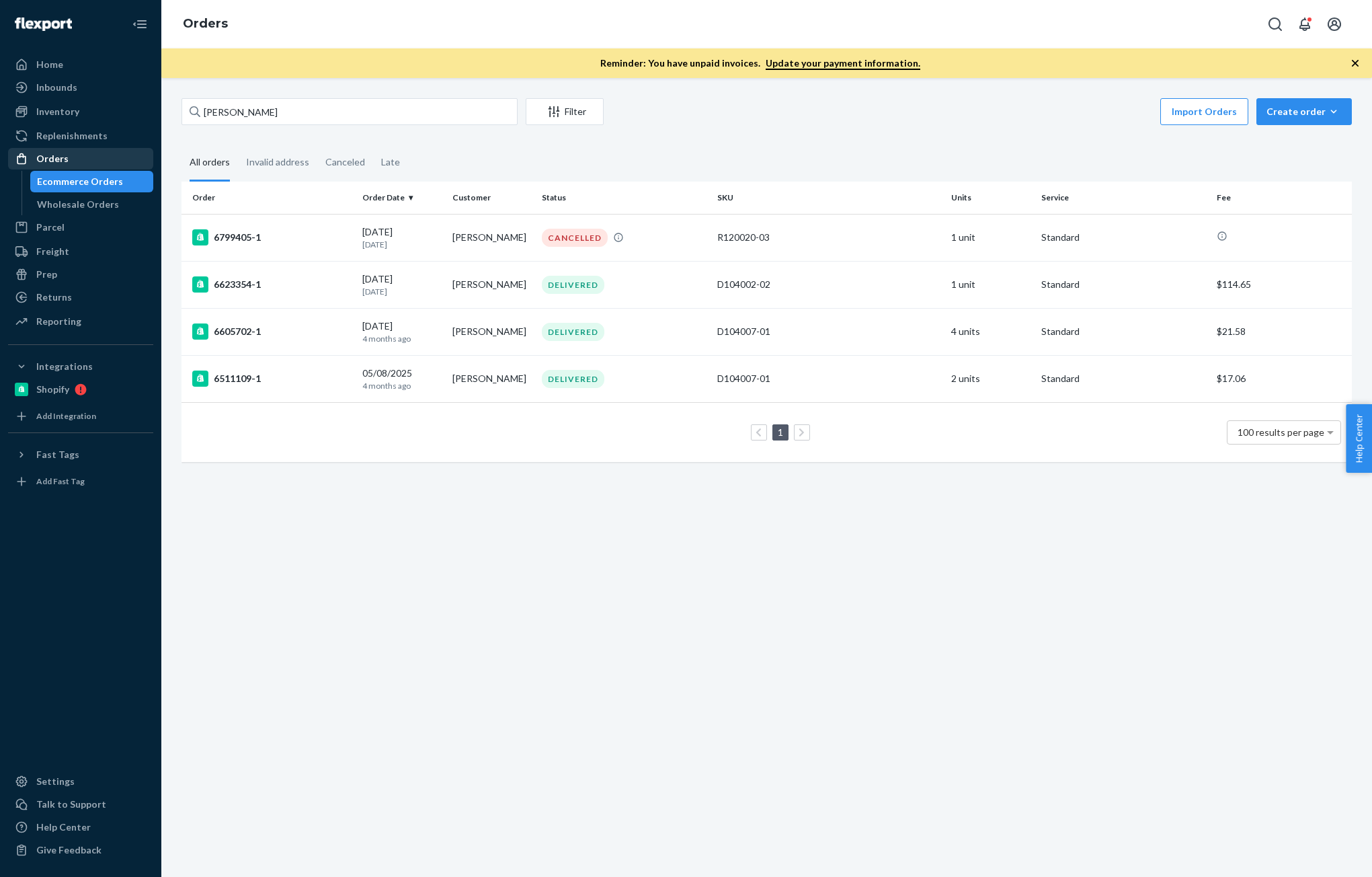
click at [64, 152] on div "Orders" at bounding box center [80, 159] width 142 height 19
click at [278, 113] on input "[PERSON_NAME]" at bounding box center [349, 111] width 336 height 27
paste input "[PERSON_NAME]"
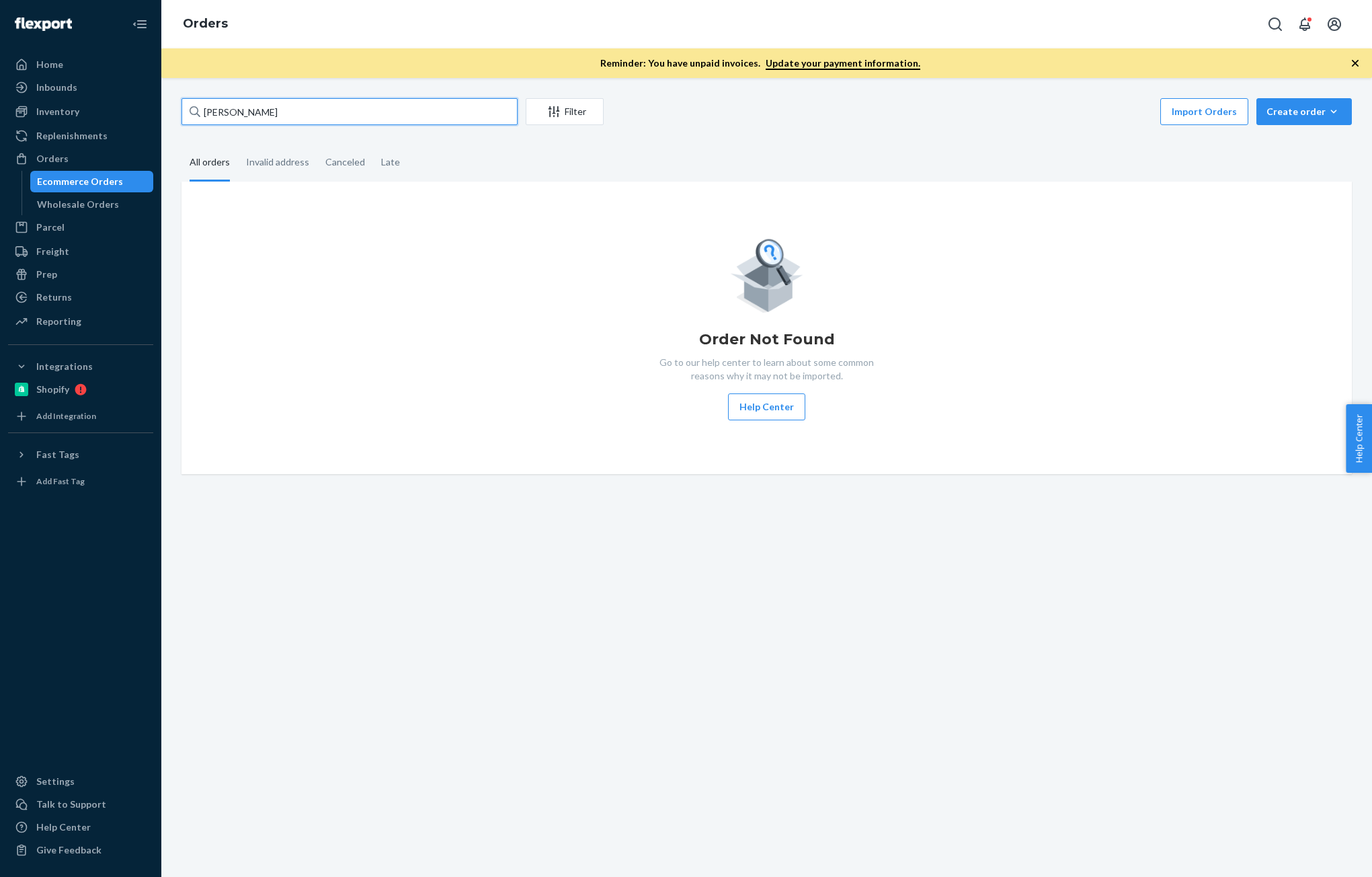
type input "[PERSON_NAME]"
click at [51, 110] on div "Inventory" at bounding box center [57, 112] width 43 height 14
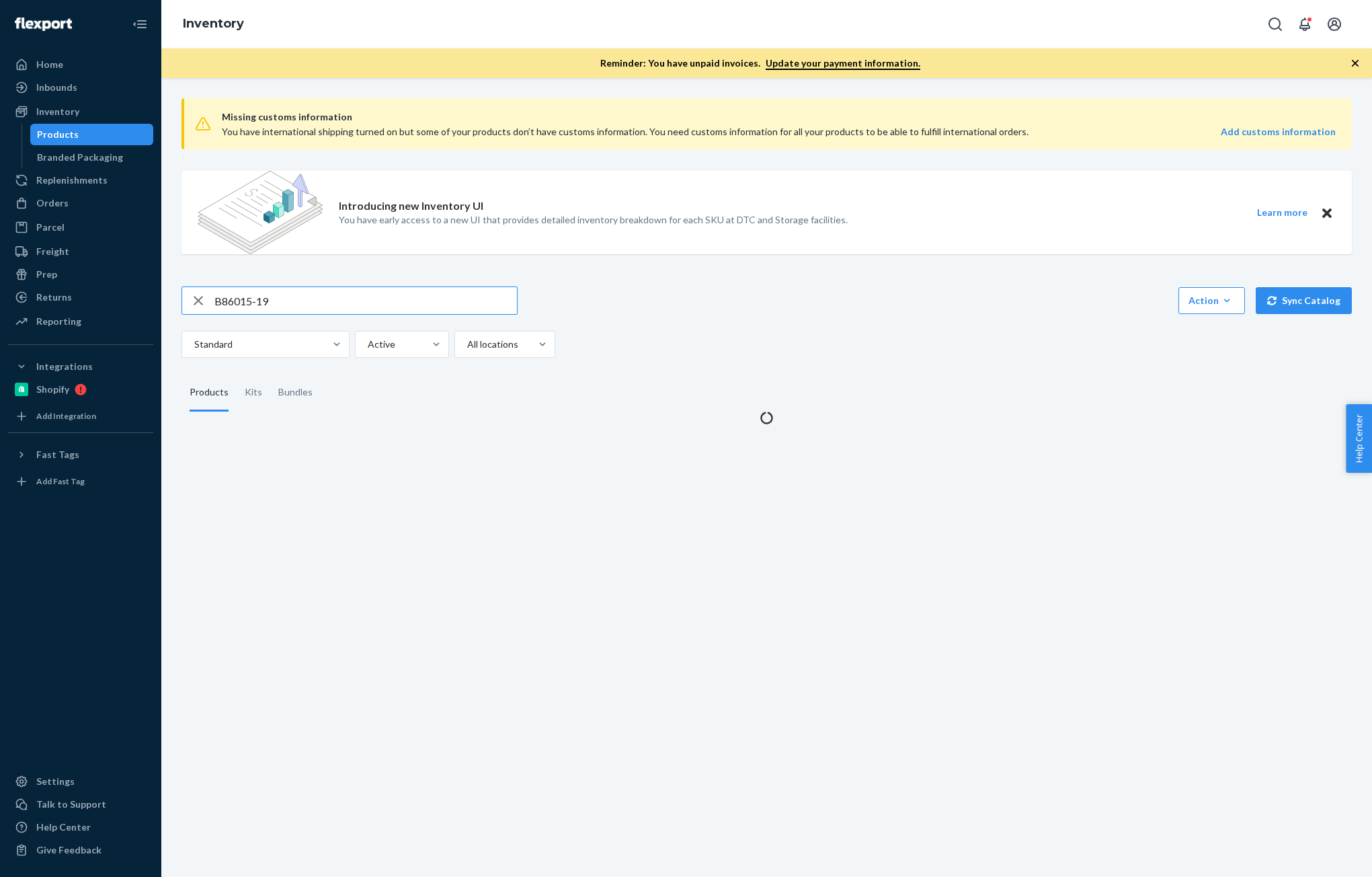
click at [311, 294] on input "B86015-19" at bounding box center [365, 300] width 302 height 27
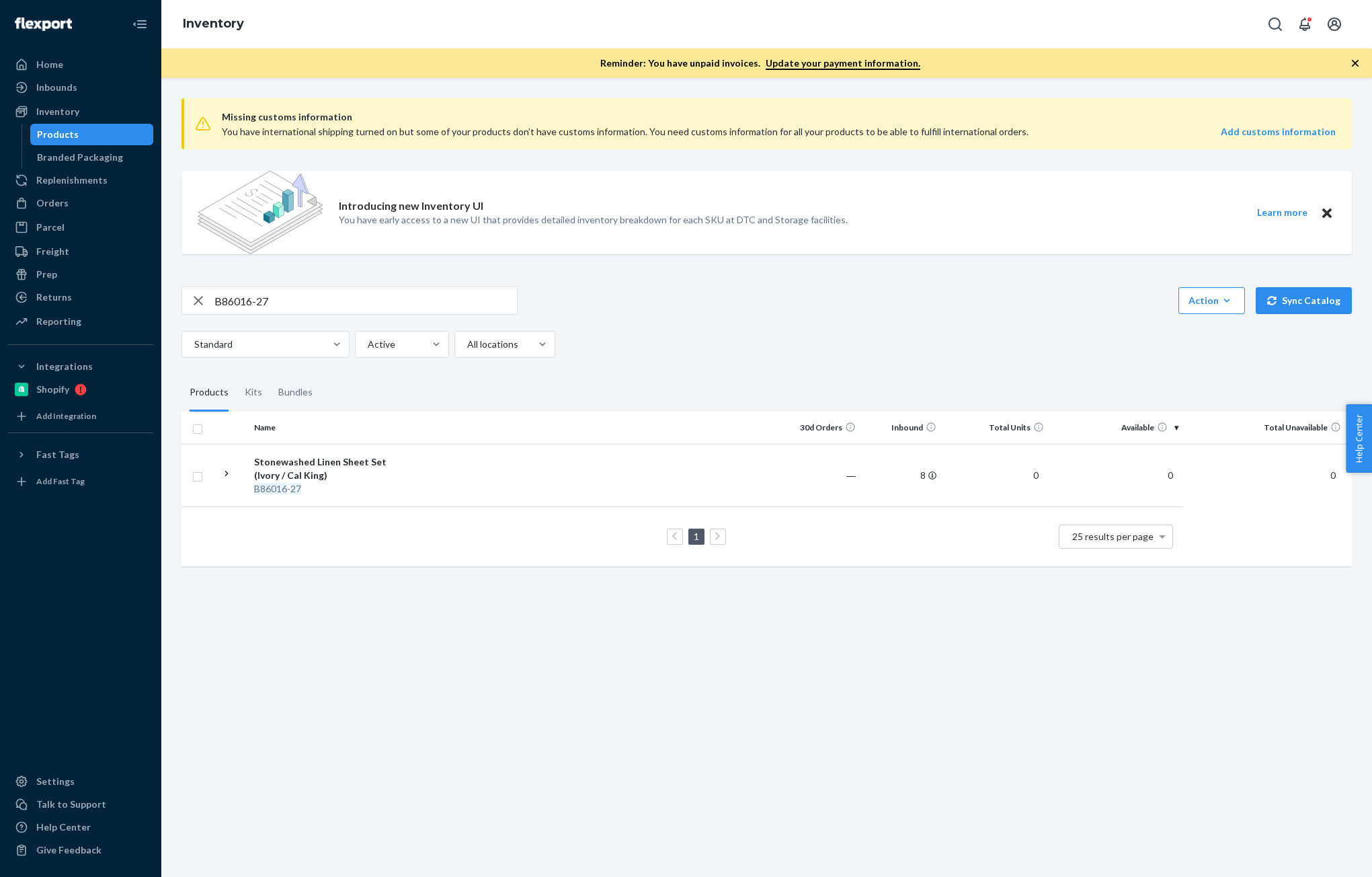
click at [300, 306] on input "B86016-27" at bounding box center [365, 300] width 302 height 27
paste input "Stonewashed Linen Sheet Set"
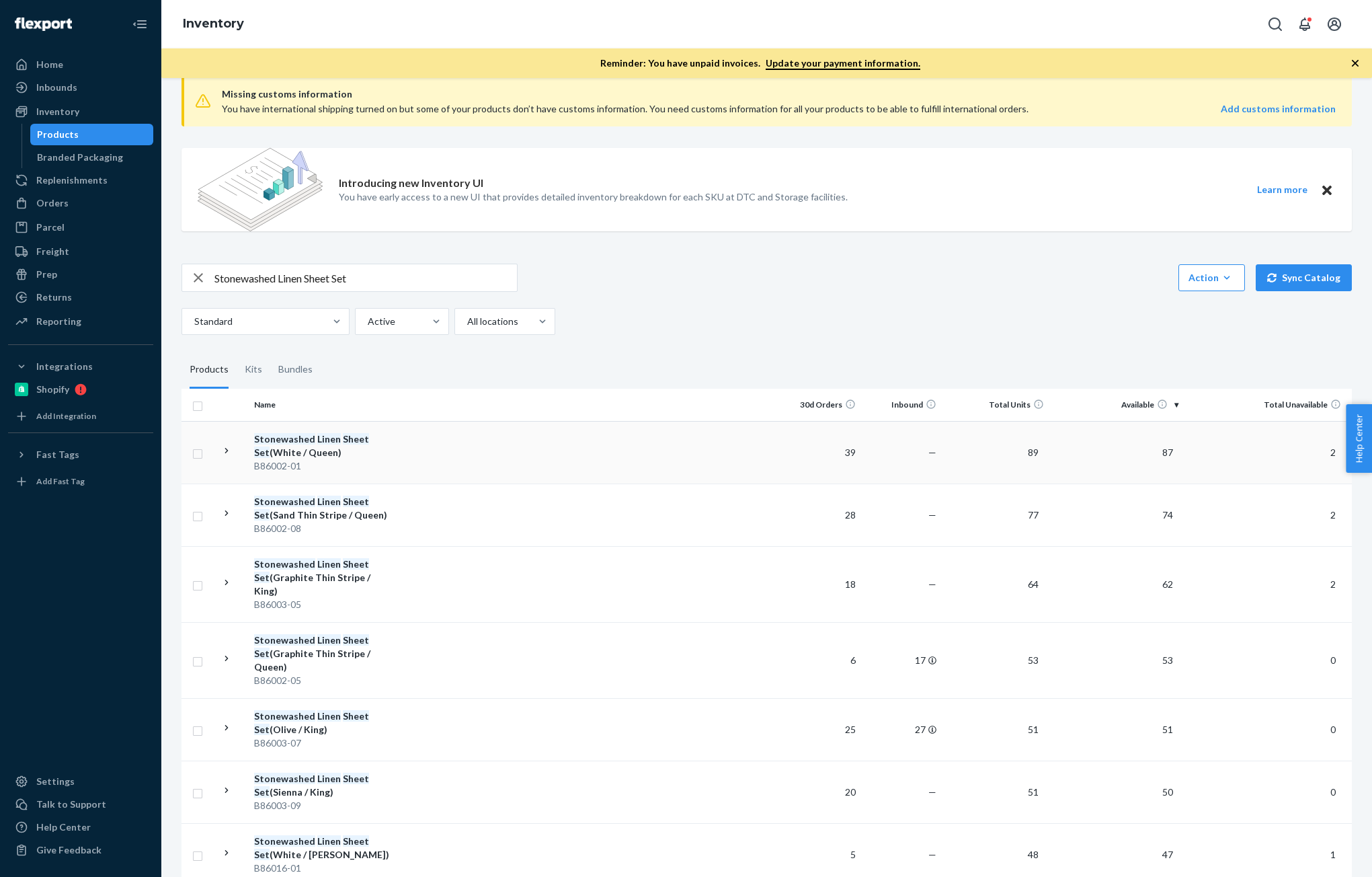
scroll to position [67, 0]
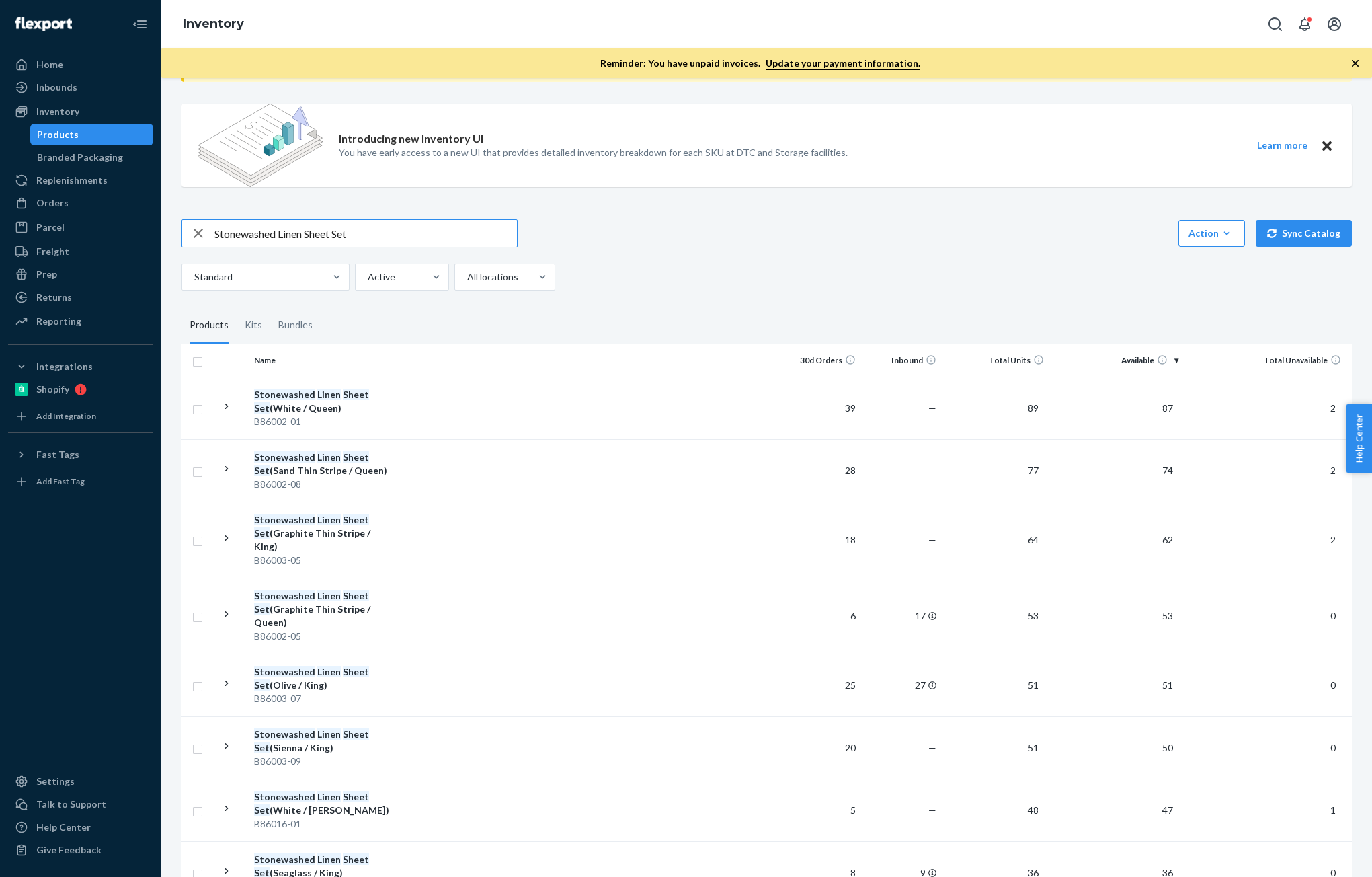
click at [406, 227] on input "Stonewashed Linen Sheet Set" at bounding box center [365, 233] width 302 height 27
type input "Stonewashed Linen Sheet Set Cal"
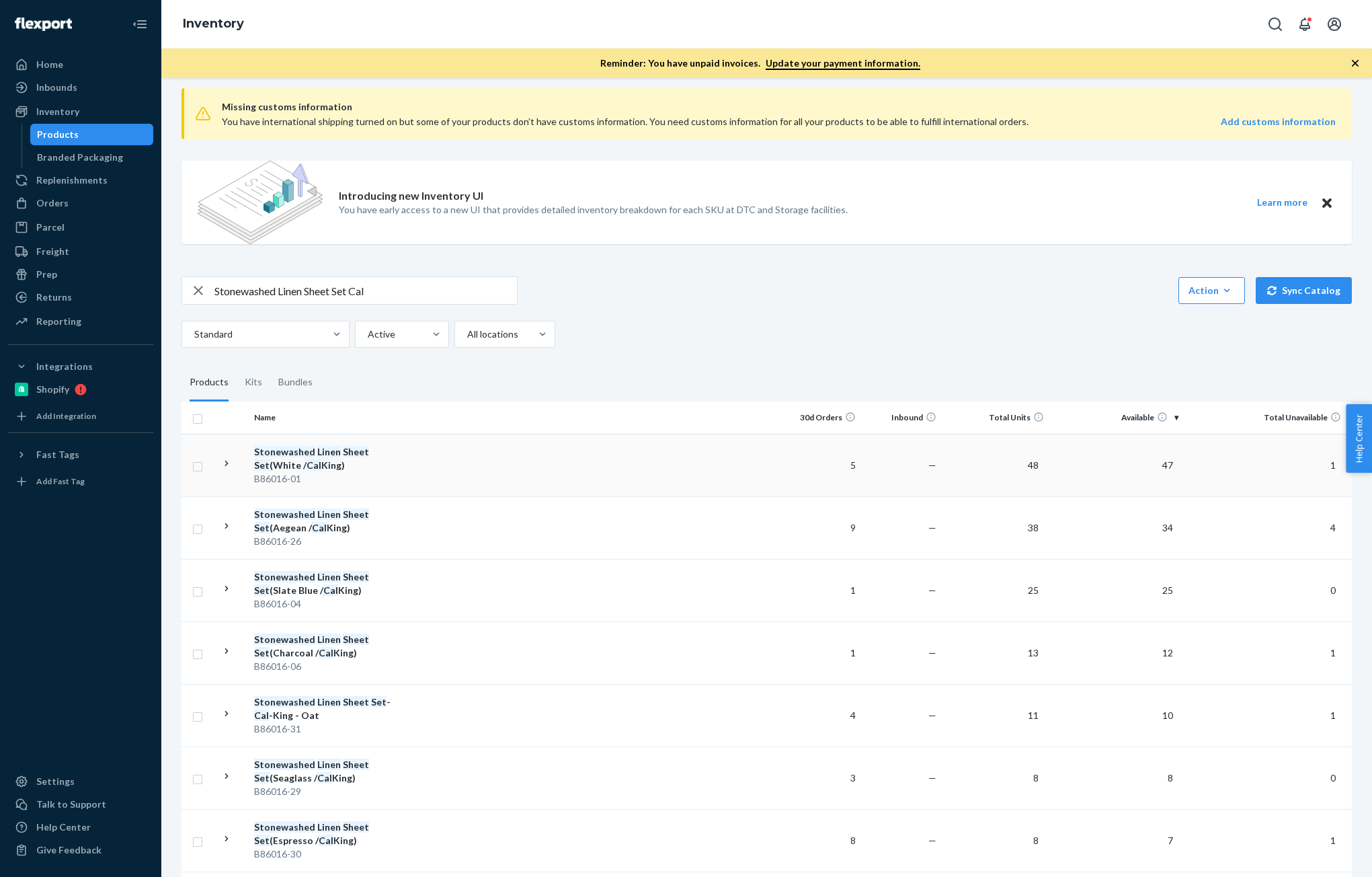
scroll to position [0, 0]
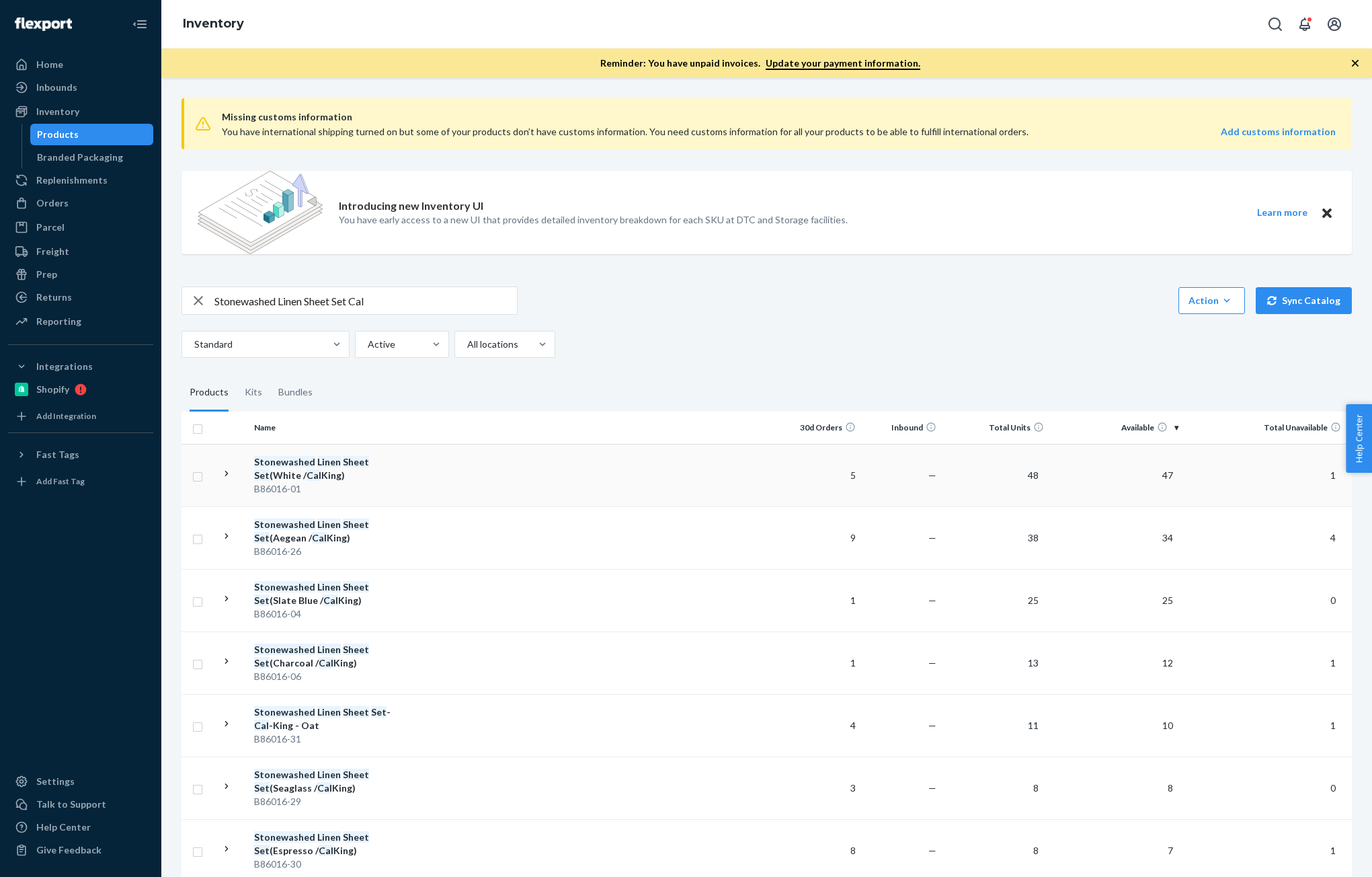
click at [358, 478] on div "Stonewashed Linen Sheet Set (White / Cal King)" at bounding box center [324, 468] width 140 height 27
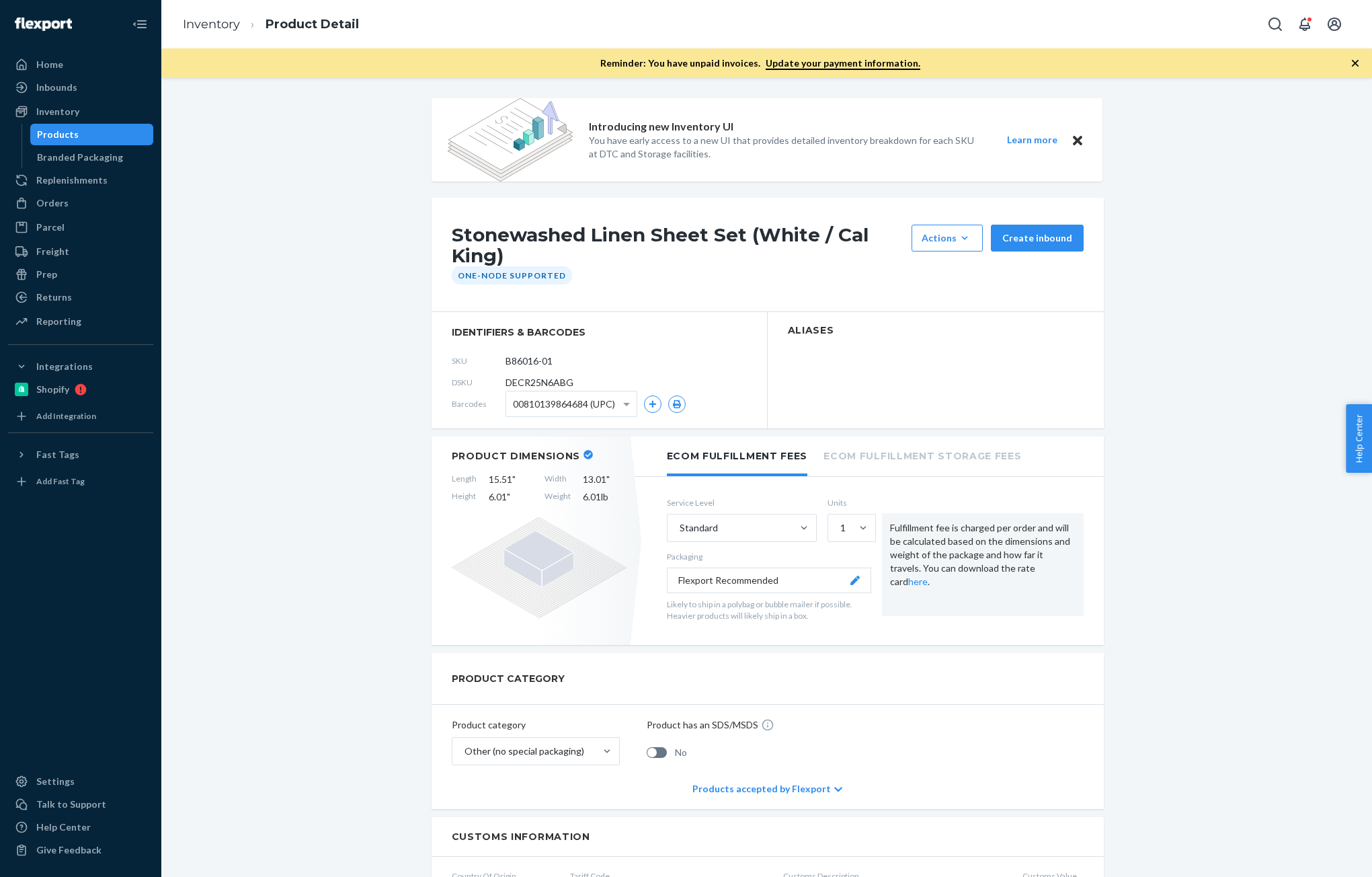
click at [539, 384] on span "DECR25N6ABG" at bounding box center [539, 383] width 68 height 14
copy span "DECR25N6ABG"
click at [64, 207] on div "Orders" at bounding box center [52, 203] width 32 height 14
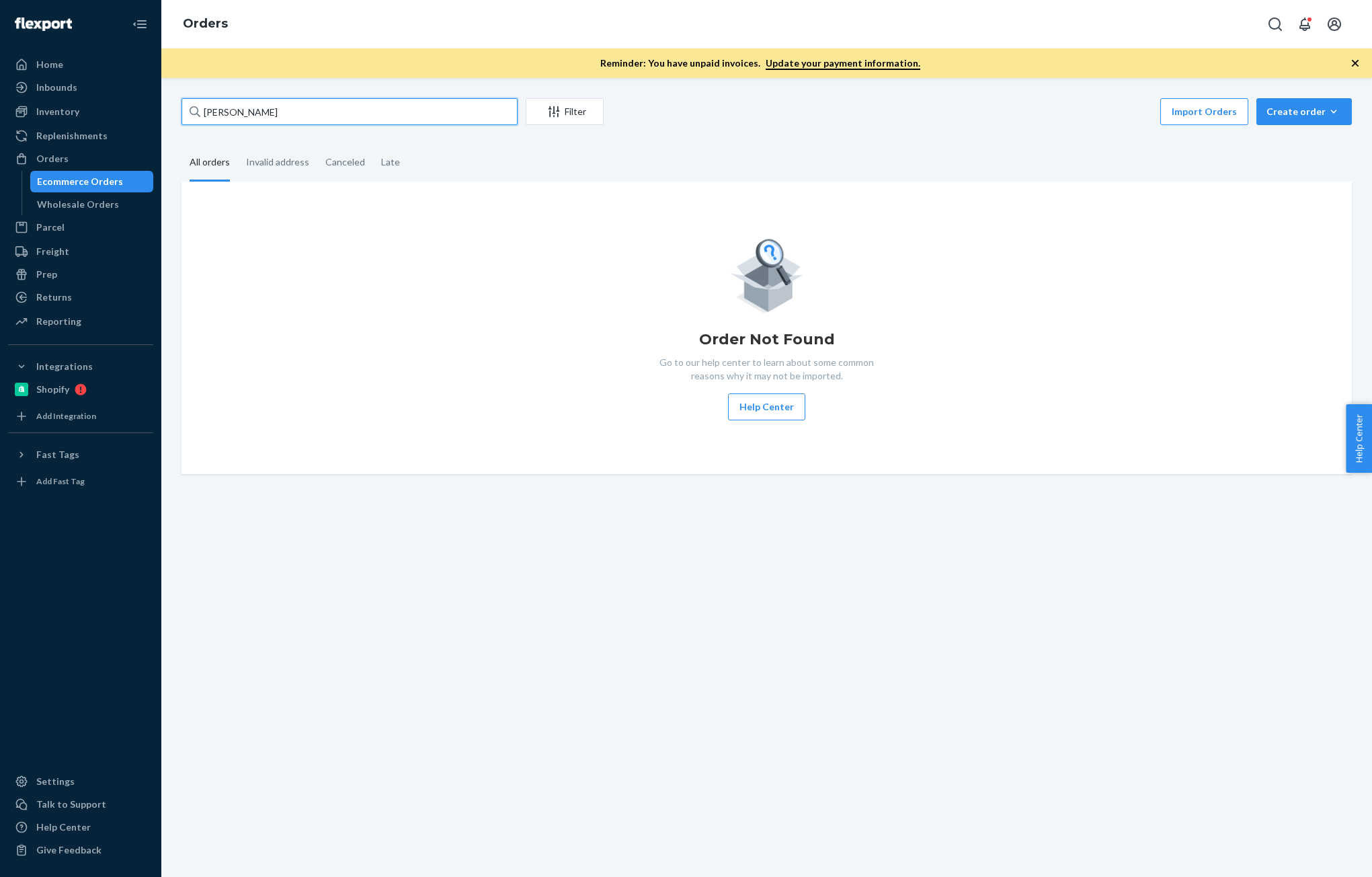
click at [295, 123] on input "[PERSON_NAME]" at bounding box center [349, 111] width 336 height 27
paste input "[PERSON_NAME]"
type input "[PERSON_NAME]"
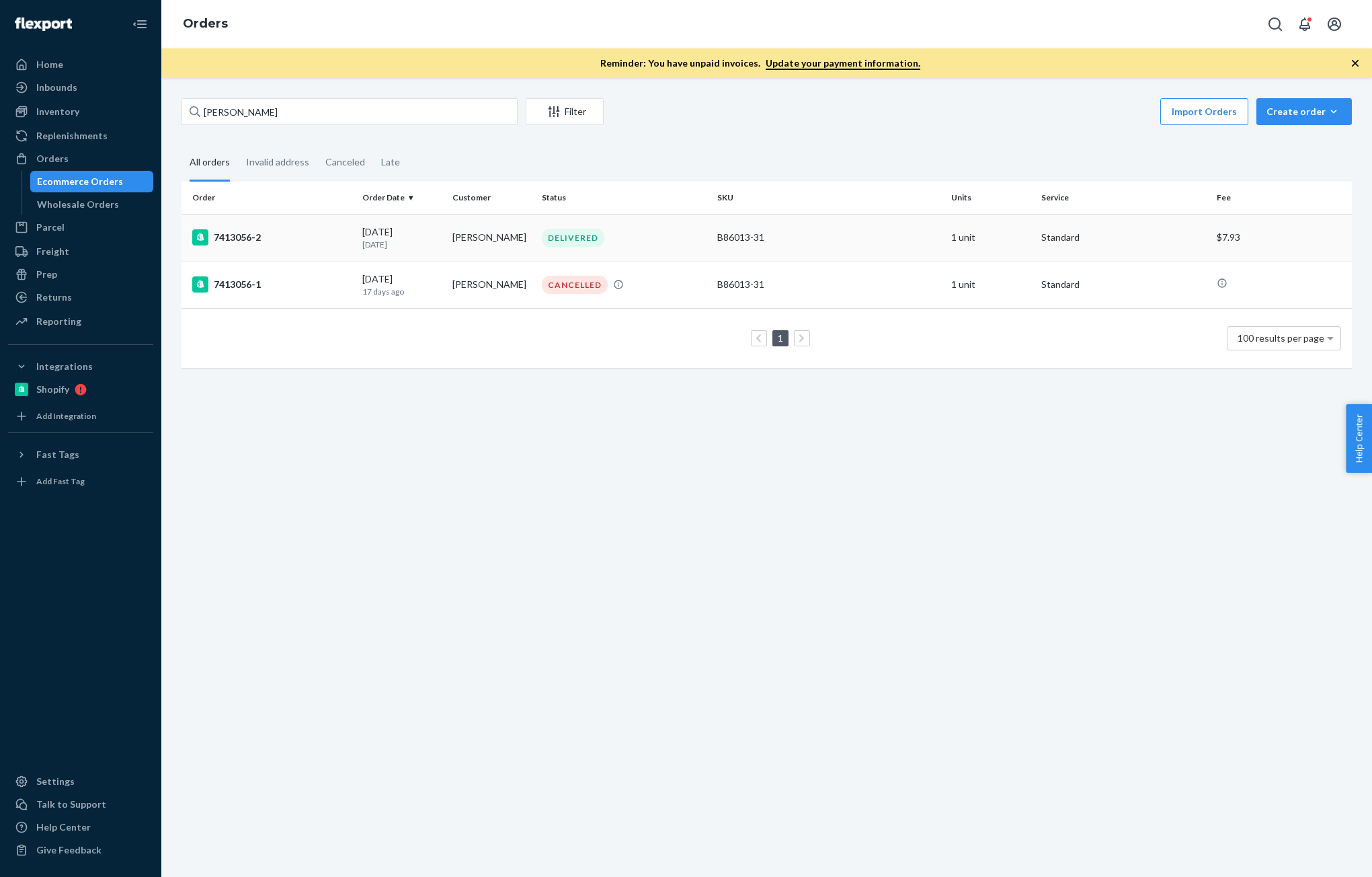
click at [336, 247] on td "7413056-2" at bounding box center [269, 237] width 175 height 47
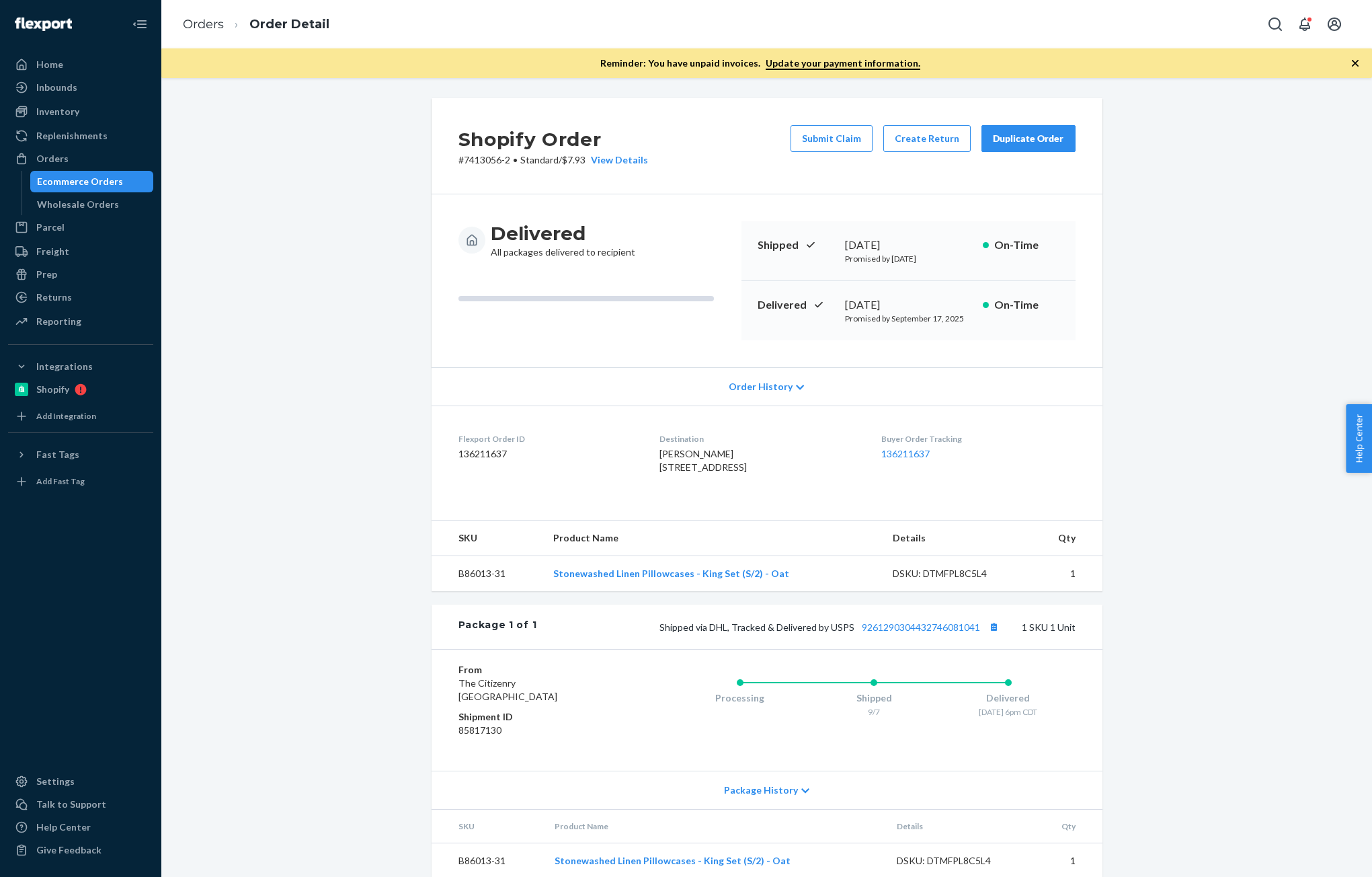
click at [1008, 135] on div "Duplicate Order" at bounding box center [1028, 139] width 71 height 14
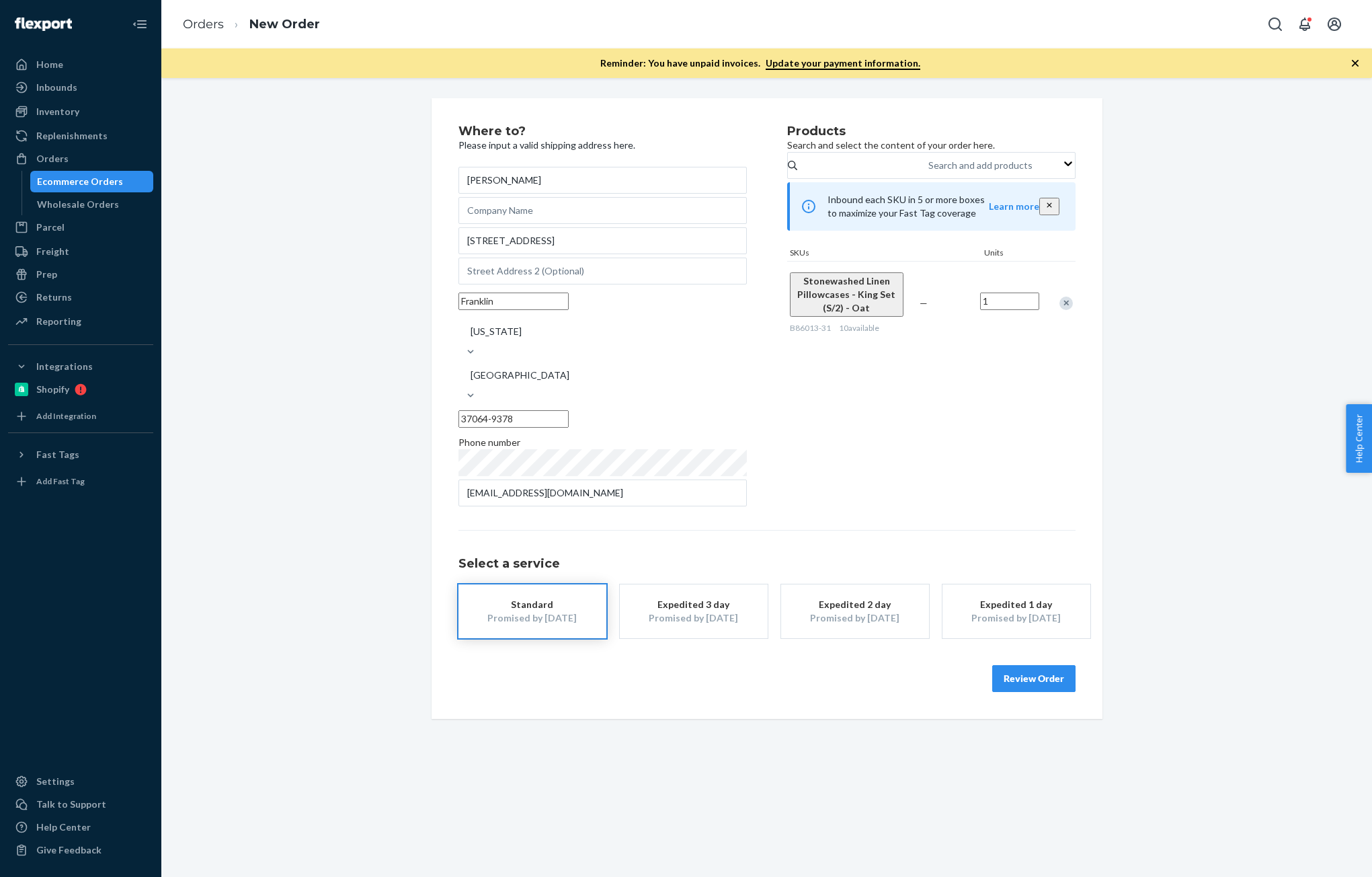
click at [1052, 315] on div at bounding box center [1059, 303] width 34 height 36
click at [1060, 310] on div "Remove Item" at bounding box center [1067, 303] width 14 height 14
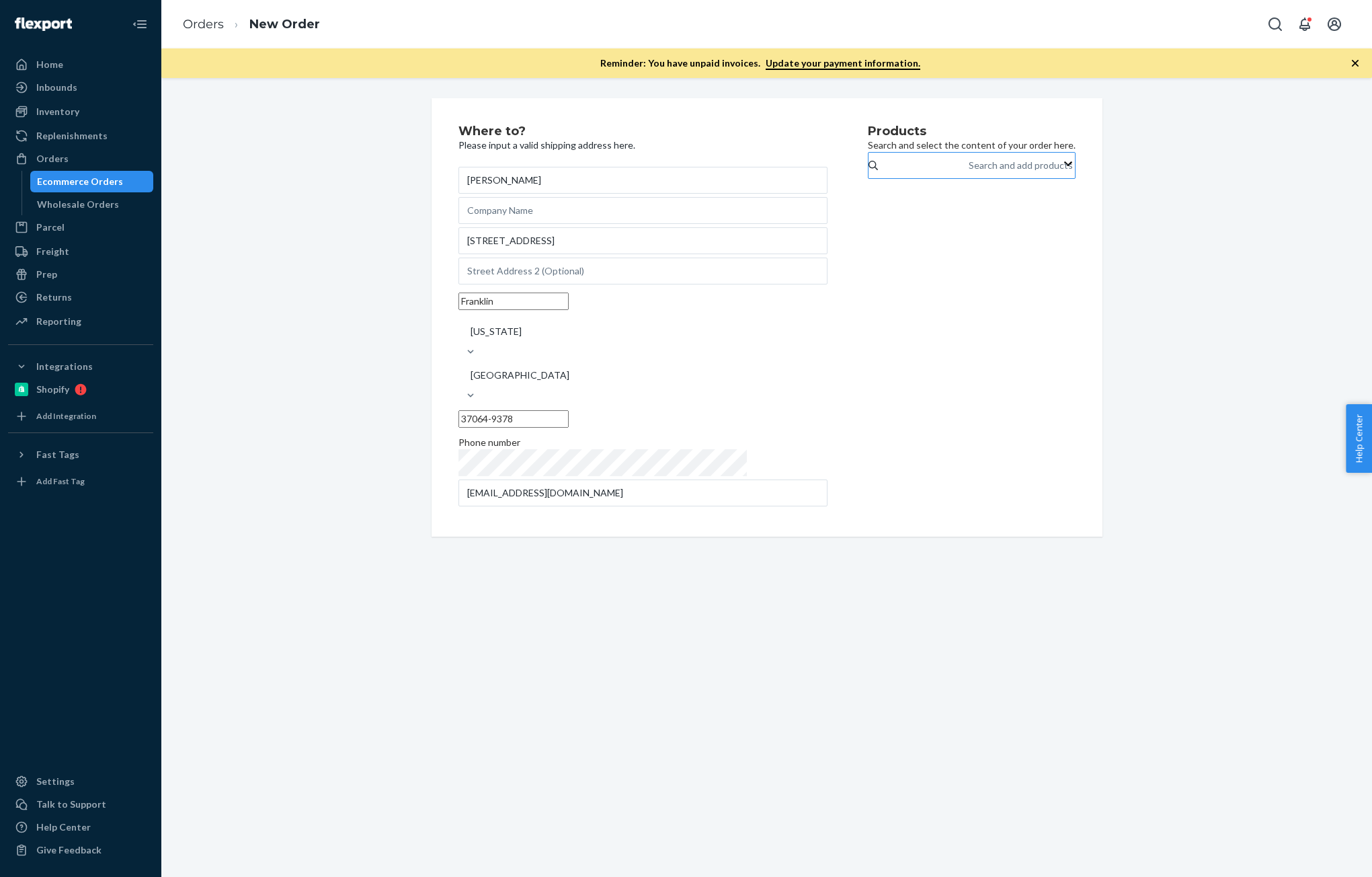
click at [969, 172] on div "Search and add products" at bounding box center [1021, 165] width 104 height 14
click at [969, 172] on input "Search and add products" at bounding box center [969, 165] width 2 height 14
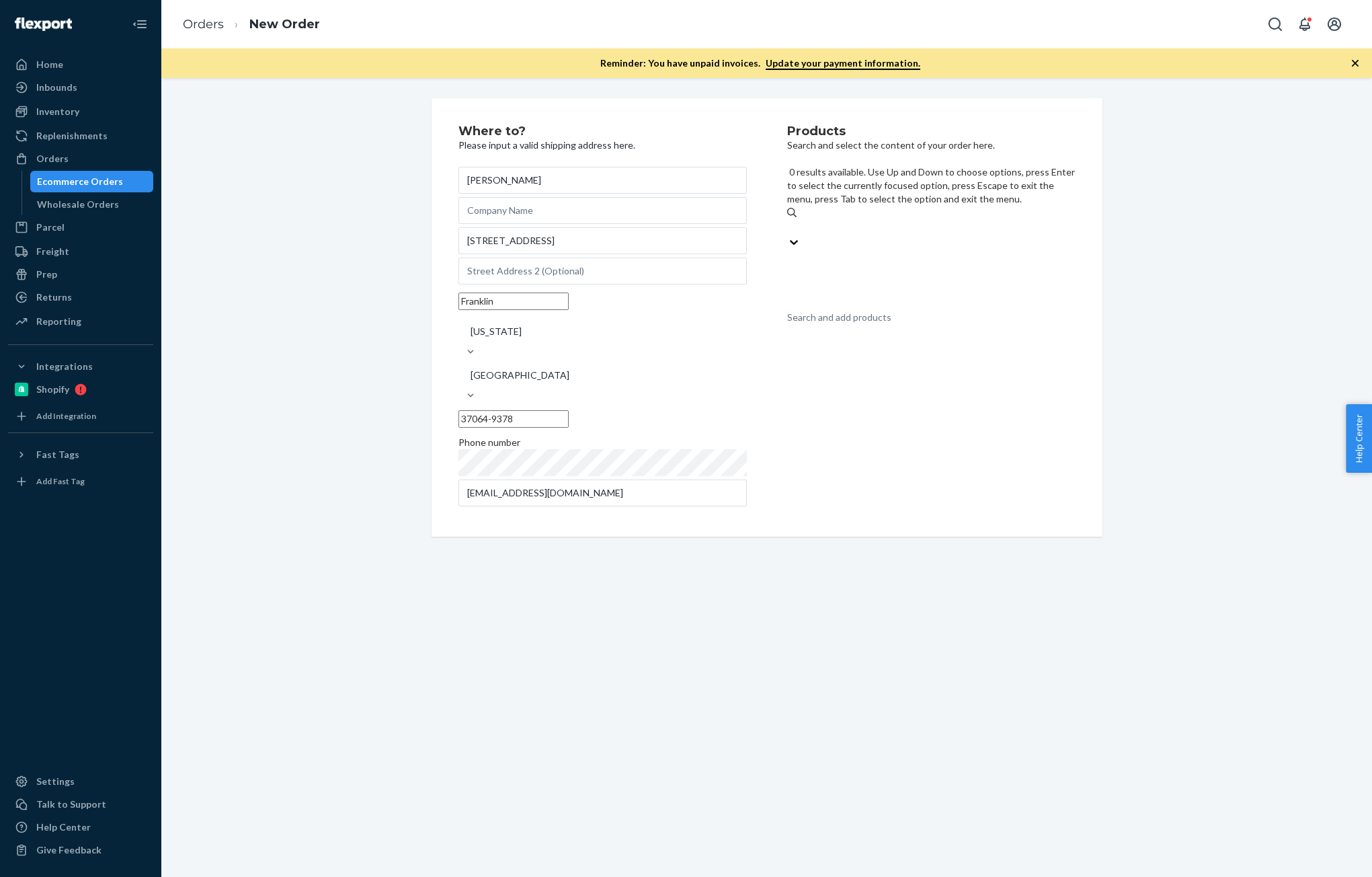
paste input "DECR25N6ABG"
type input "DECR25N6ABG"
click at [893, 266] on div "Stonewashed Linen Sheet Set (White / Cal King)" at bounding box center [931, 273] width 289 height 14
click at [856, 234] on input "DECR25N6ABG" at bounding box center [822, 241] width 69 height 14
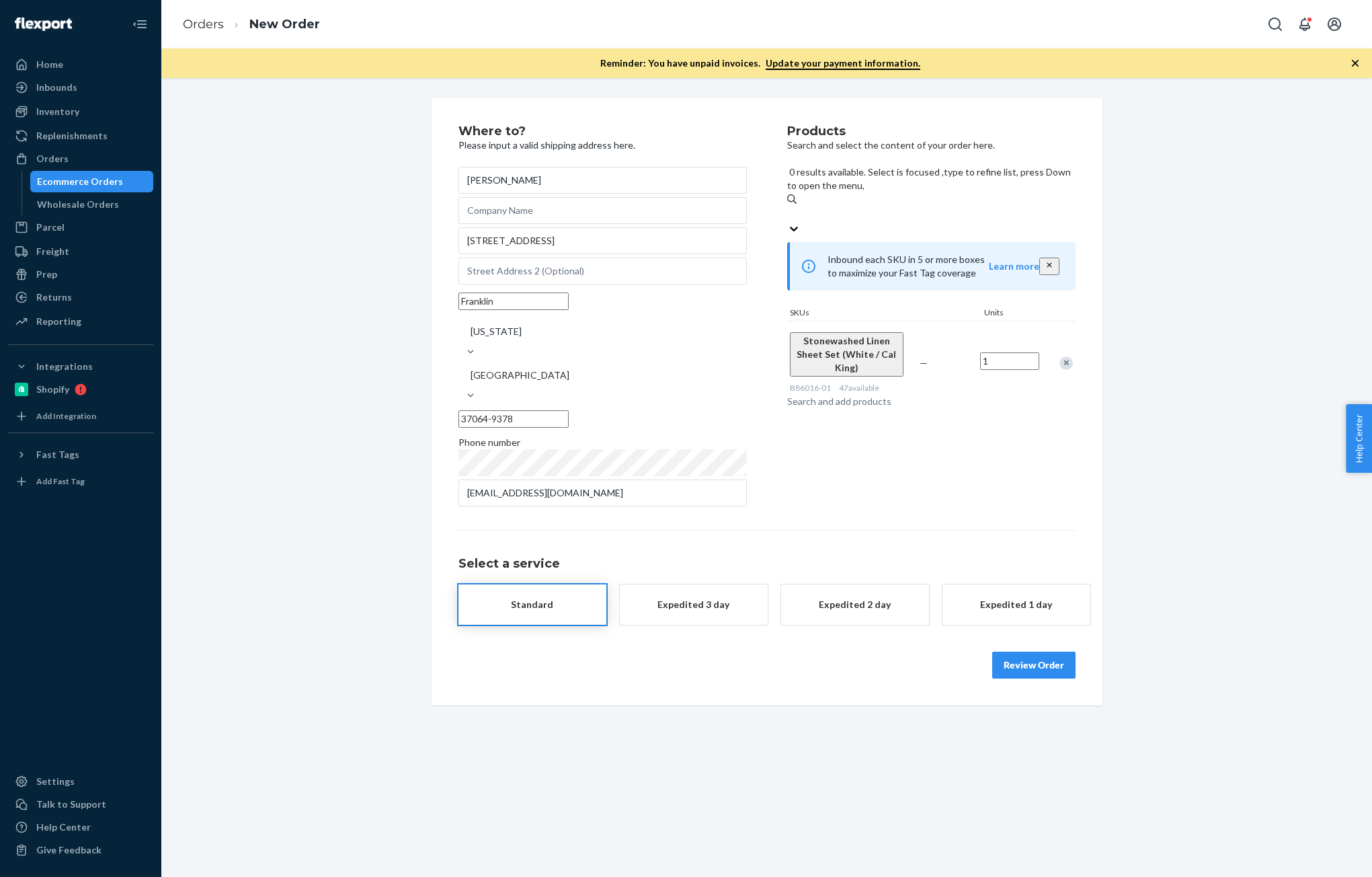
click at [672, 592] on button "Expedited 3 day" at bounding box center [693, 604] width 148 height 41
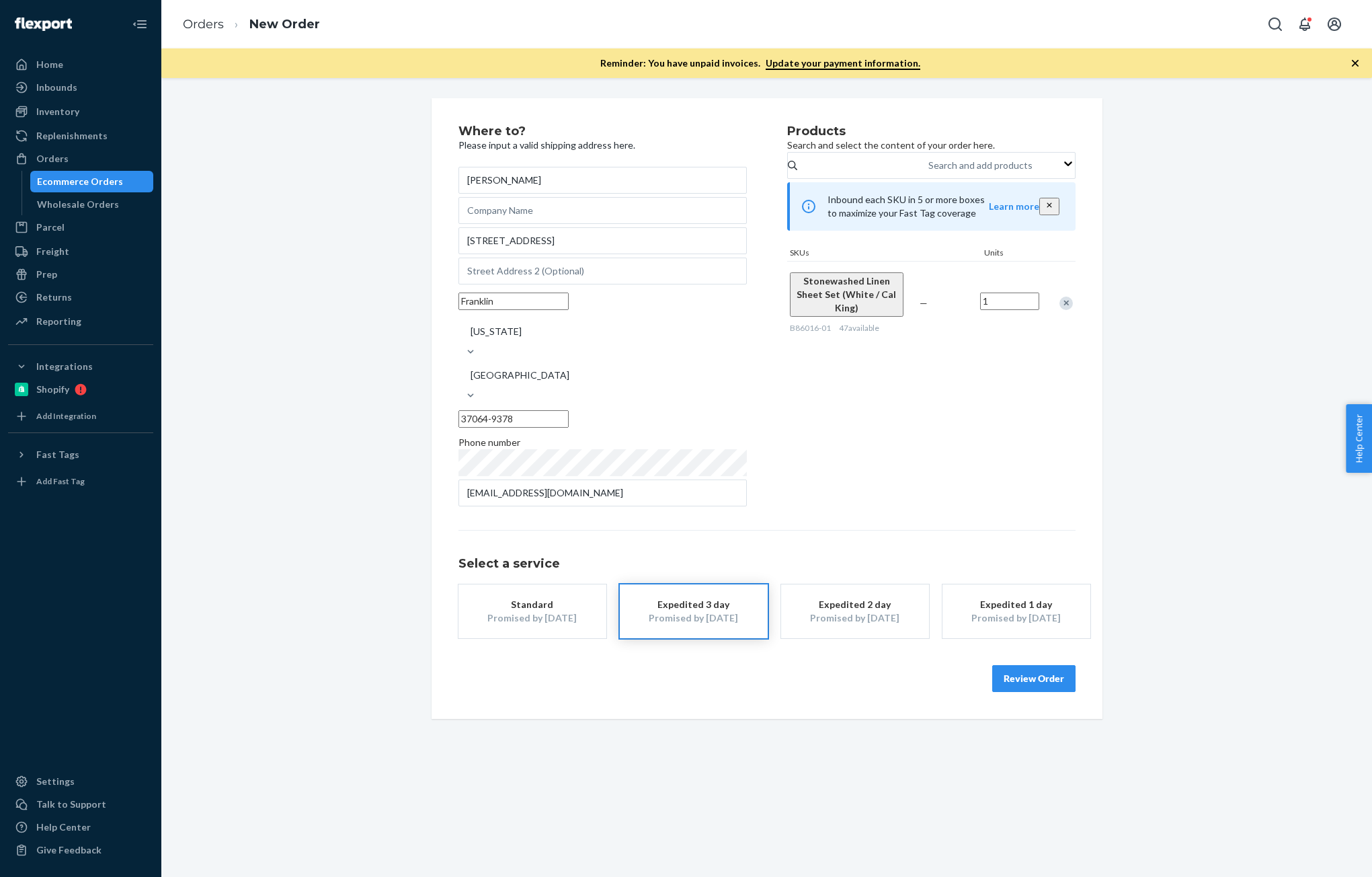
click at [1040, 665] on button "Review Order" at bounding box center [1034, 678] width 83 height 27
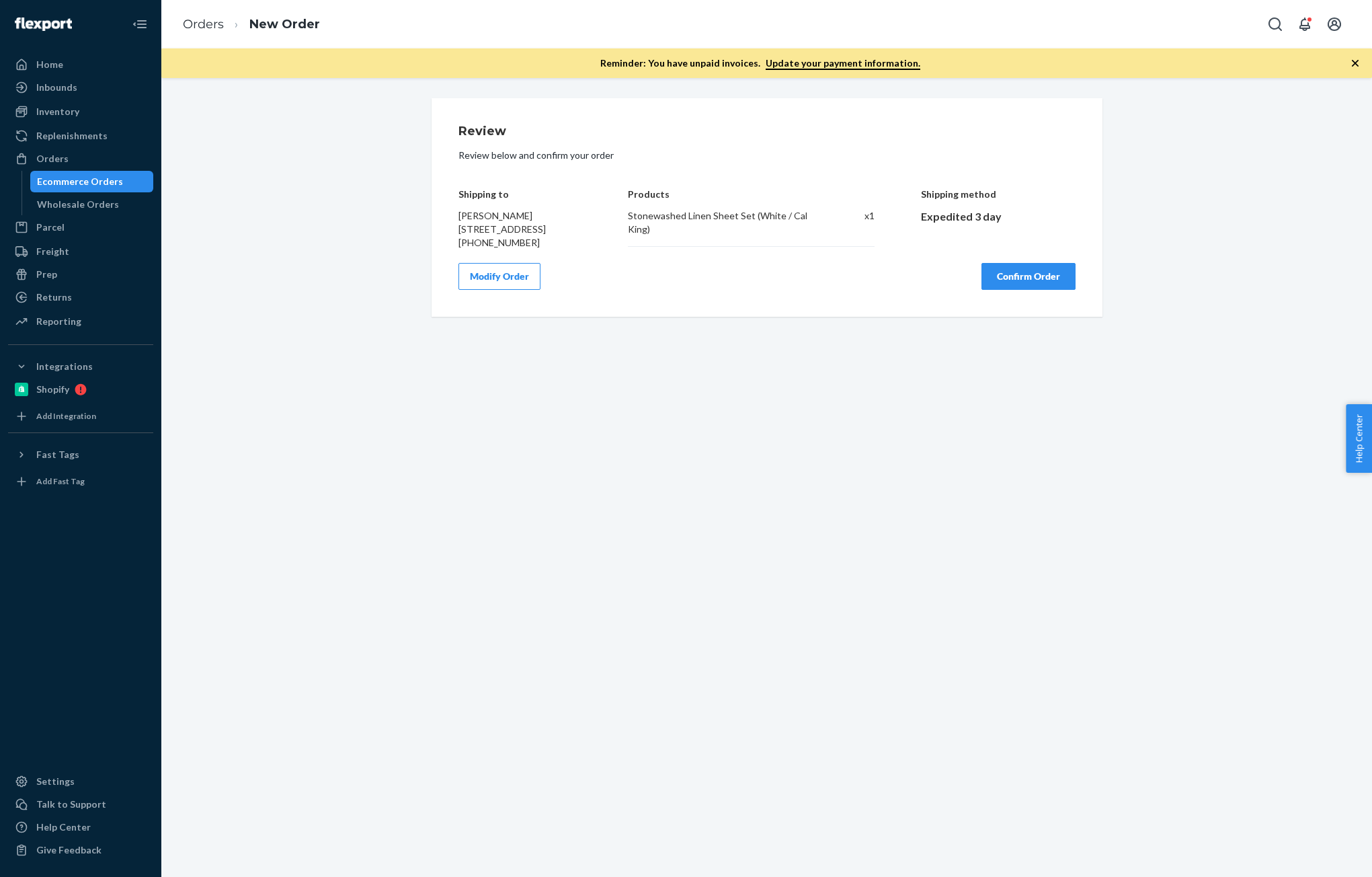
click at [1032, 289] on button "Confirm Order" at bounding box center [1028, 276] width 94 height 27
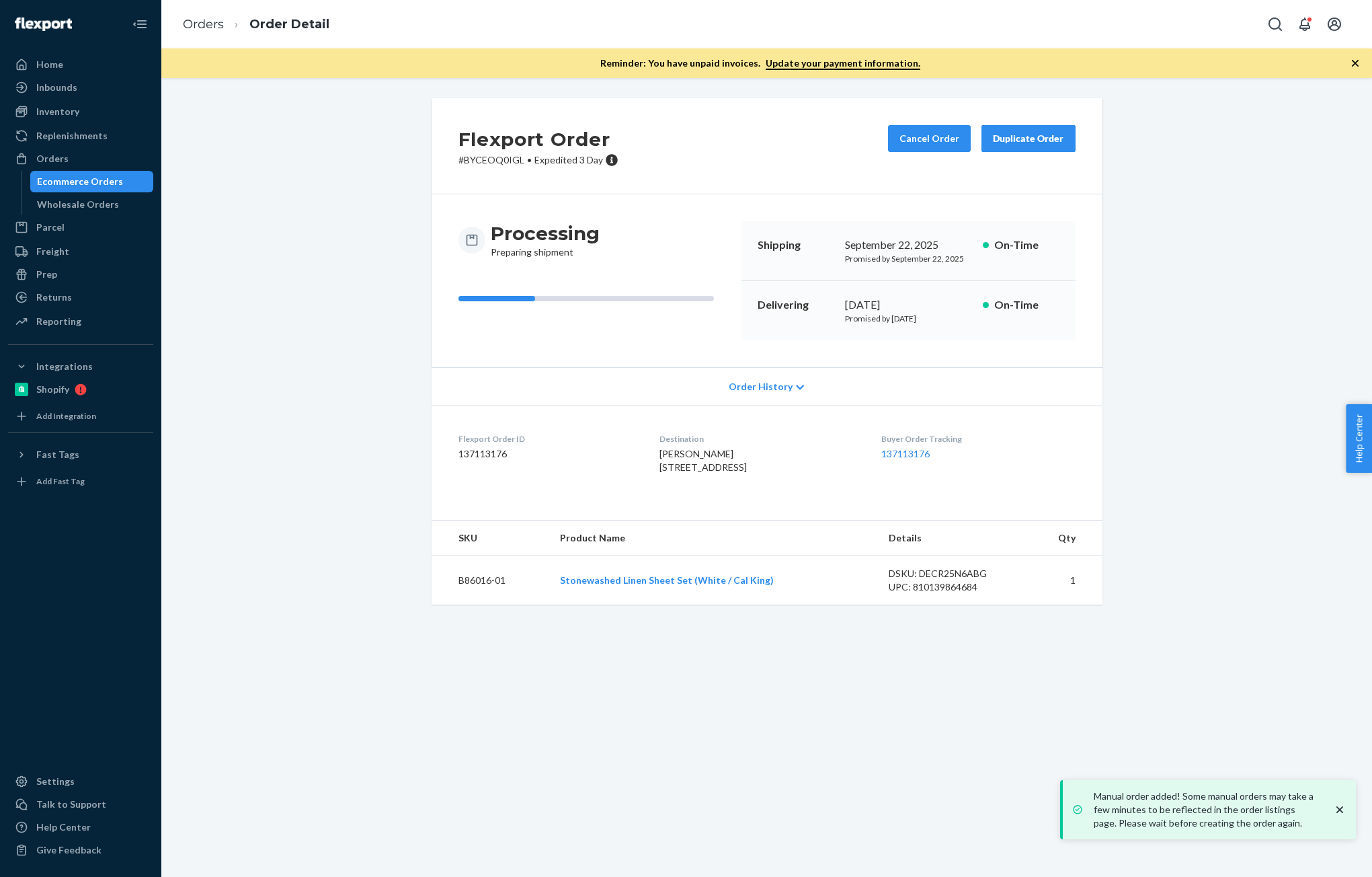
click at [485, 452] on dd "137113176" at bounding box center [548, 454] width 179 height 14
copy dd "137113176"
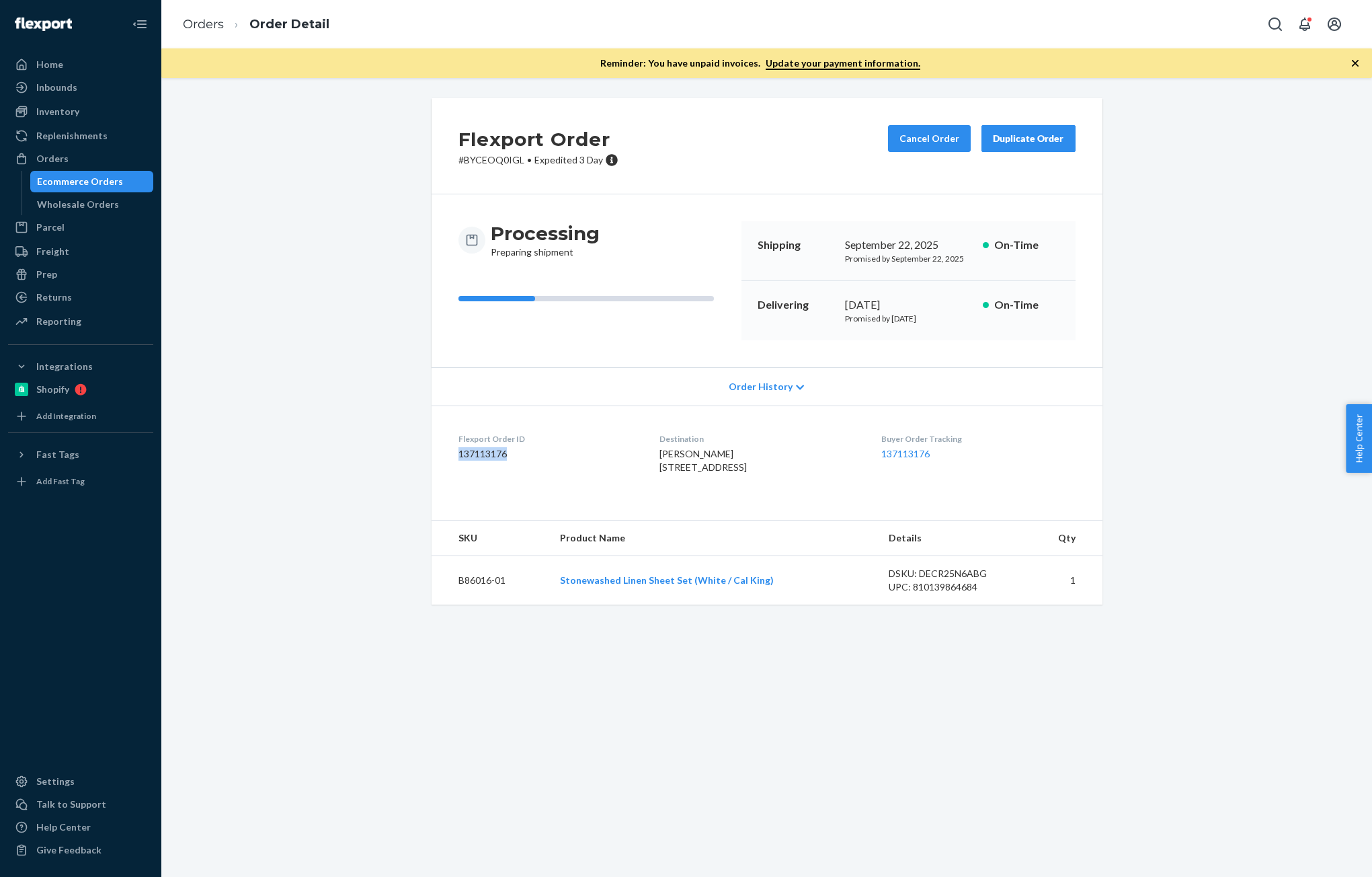
click at [482, 452] on dd "137113176" at bounding box center [548, 454] width 179 height 14
click at [332, 450] on div "Flexport Order # BYCEOQ0IGL • Expedited 3 Day Cancel Order Duplicate Order Proc…" at bounding box center [766, 359] width 1191 height 522
click at [64, 178] on div "Ecommerce Orders" at bounding box center [80, 182] width 86 height 14
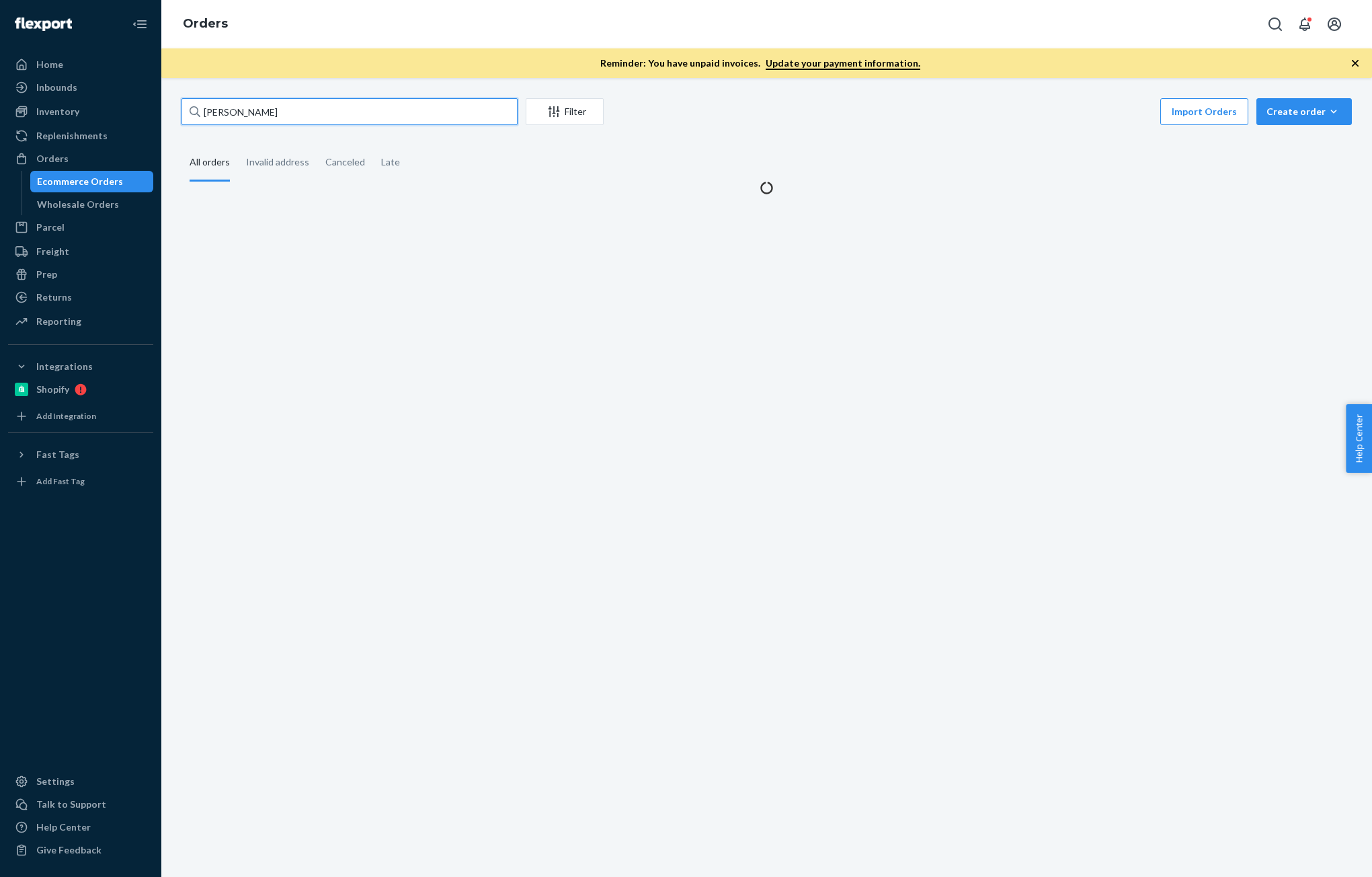
click at [302, 107] on input "[PERSON_NAME]" at bounding box center [349, 111] width 336 height 27
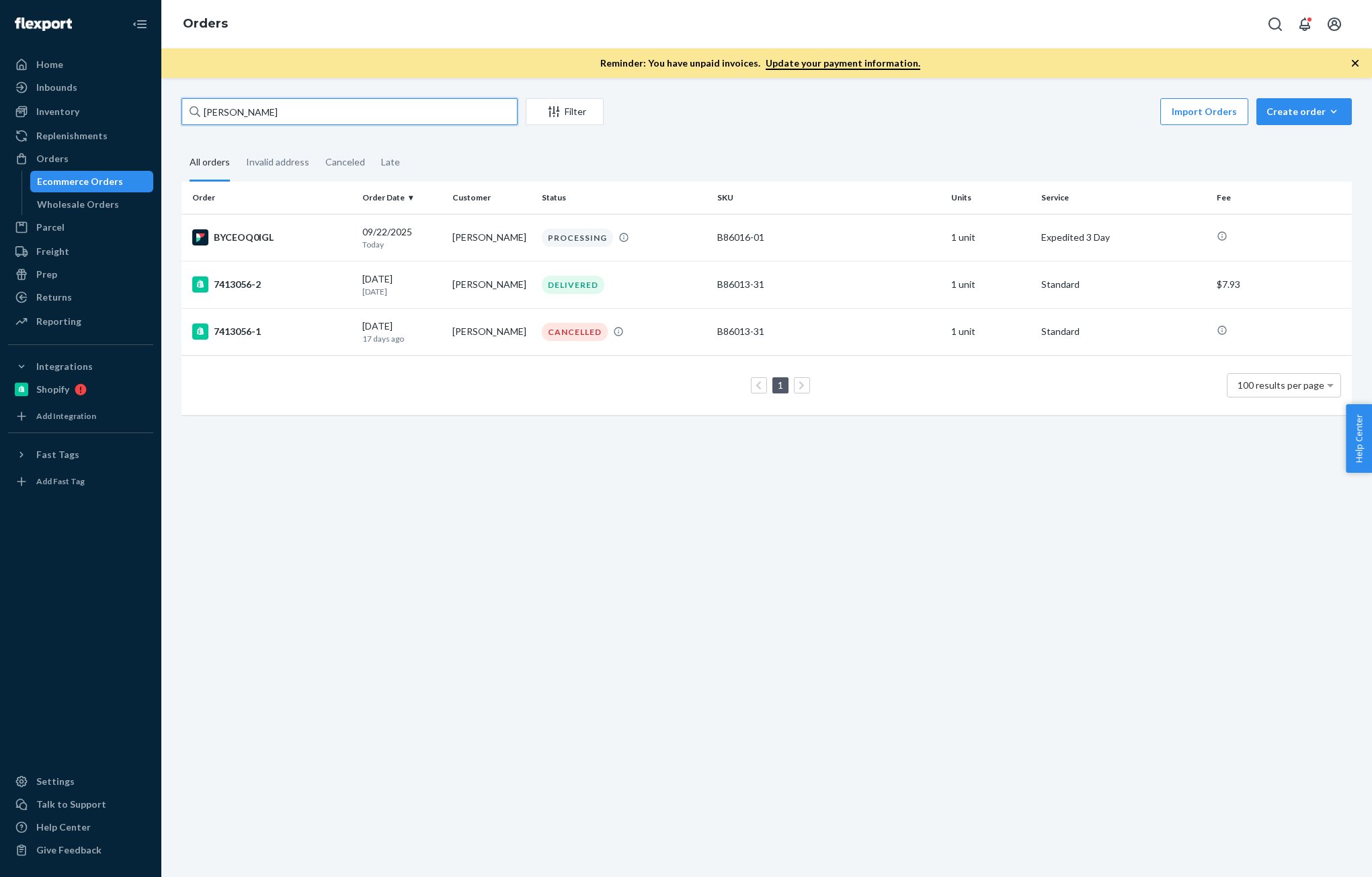
paste input "137028126"
type input "137028126"
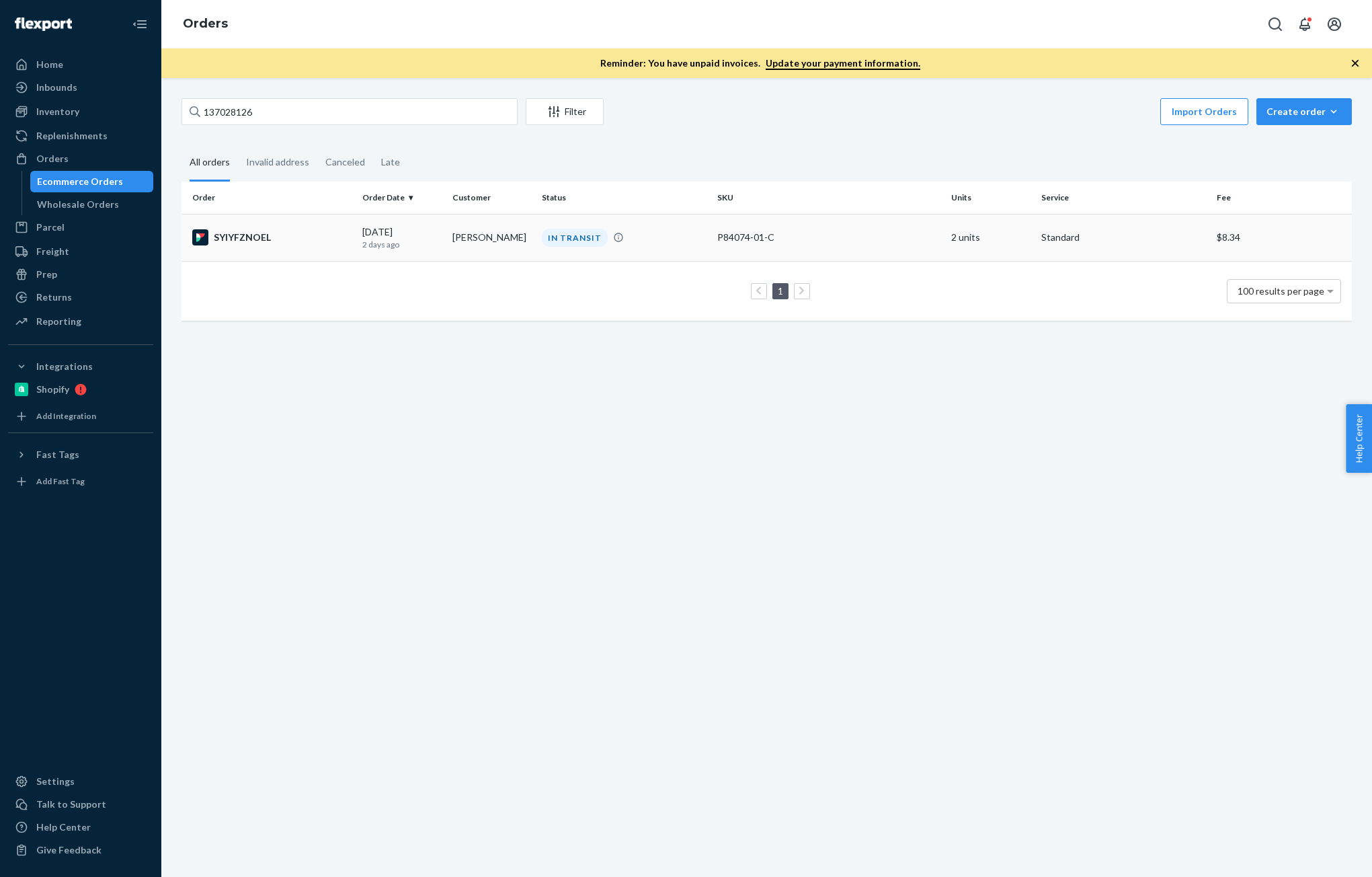
click at [358, 244] on td "[DATE] [DATE]" at bounding box center [401, 237] width 90 height 47
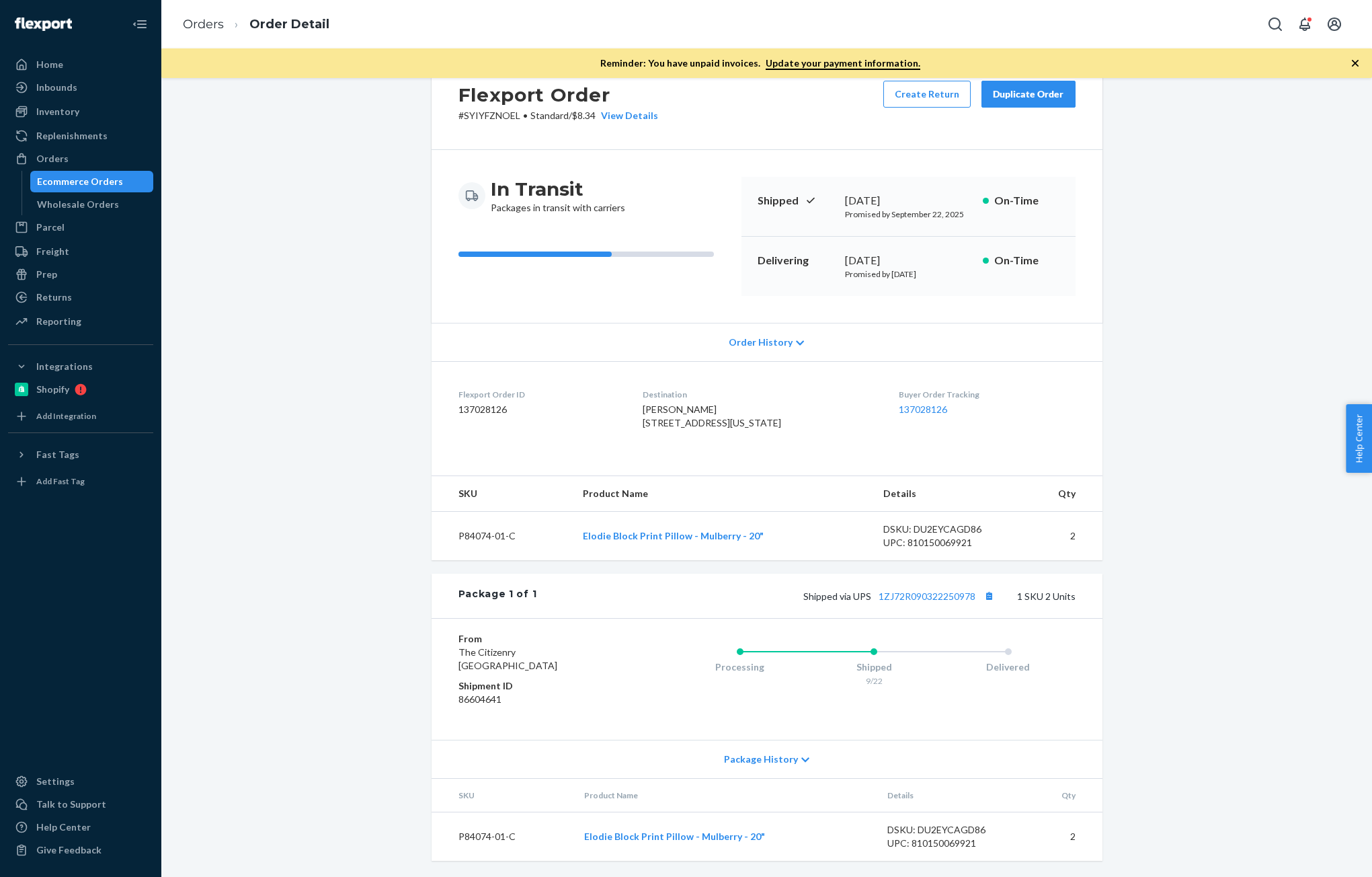
scroll to position [71, 0]
click at [982, 594] on button "Copy tracking number" at bounding box center [989, 595] width 18 height 18
click at [471, 403] on dd "137028126" at bounding box center [540, 410] width 162 height 14
copy dd "137028126"
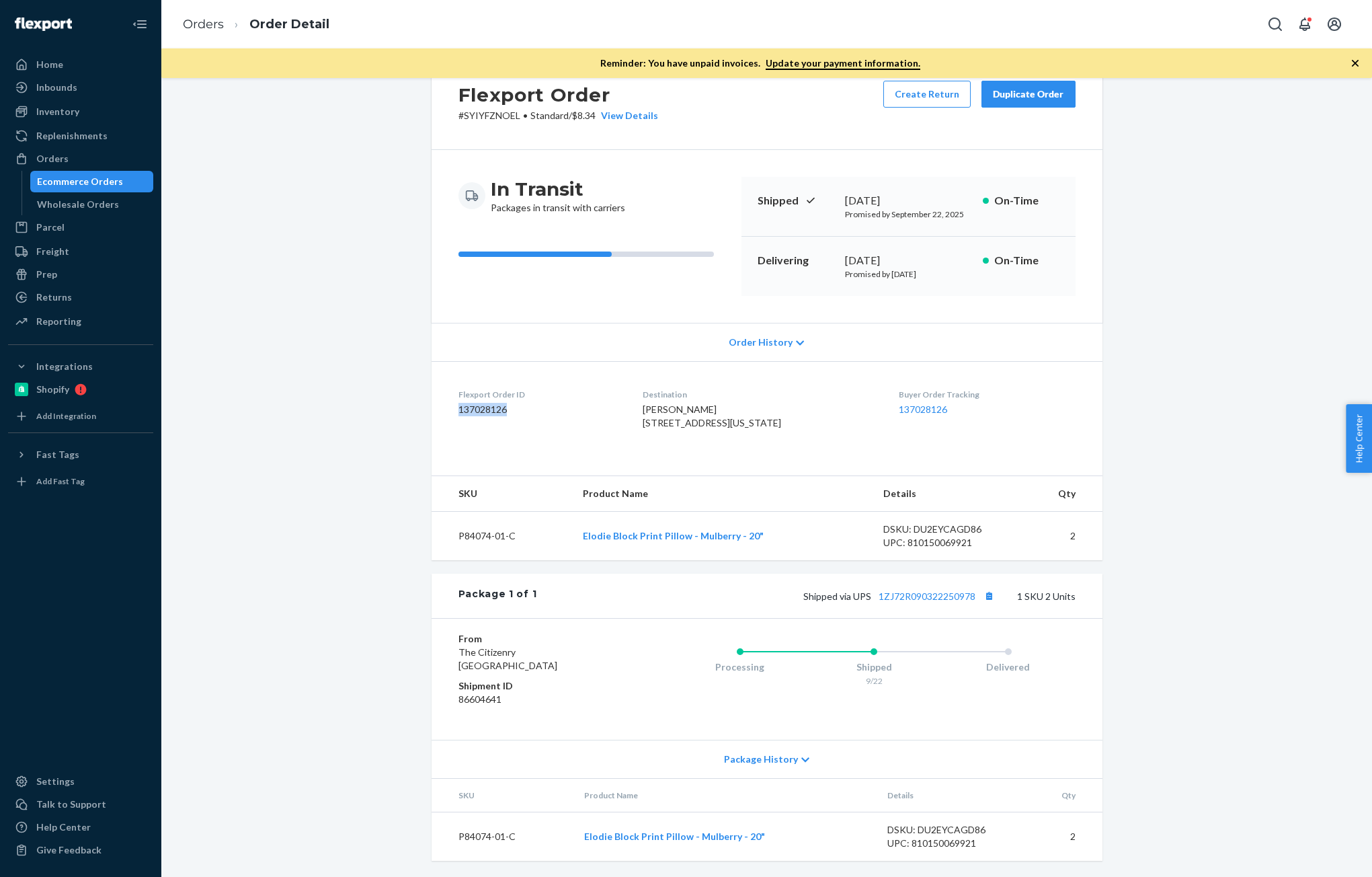
scroll to position [0, 0]
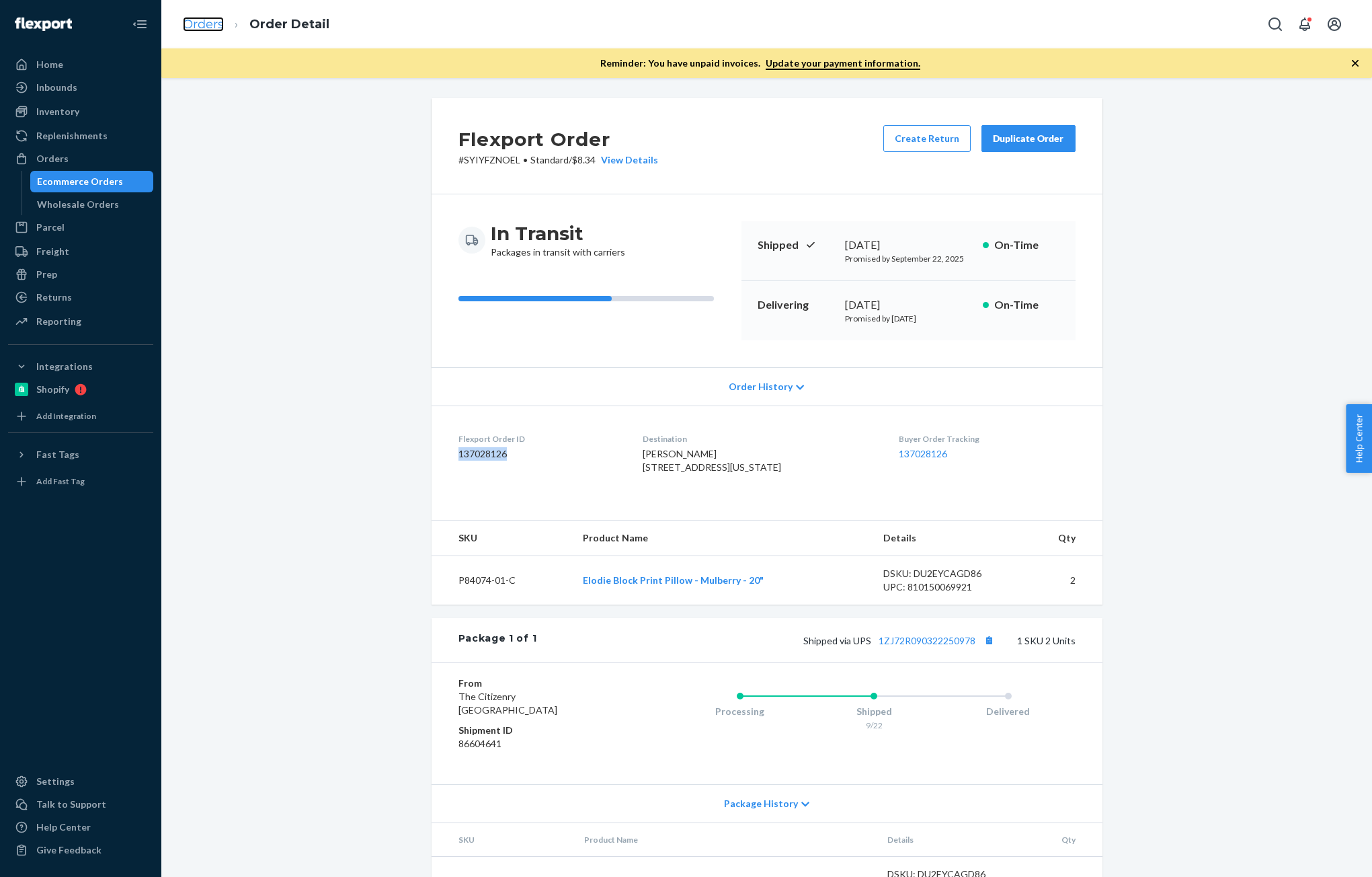
click at [207, 25] on link "Orders" at bounding box center [204, 24] width 41 height 15
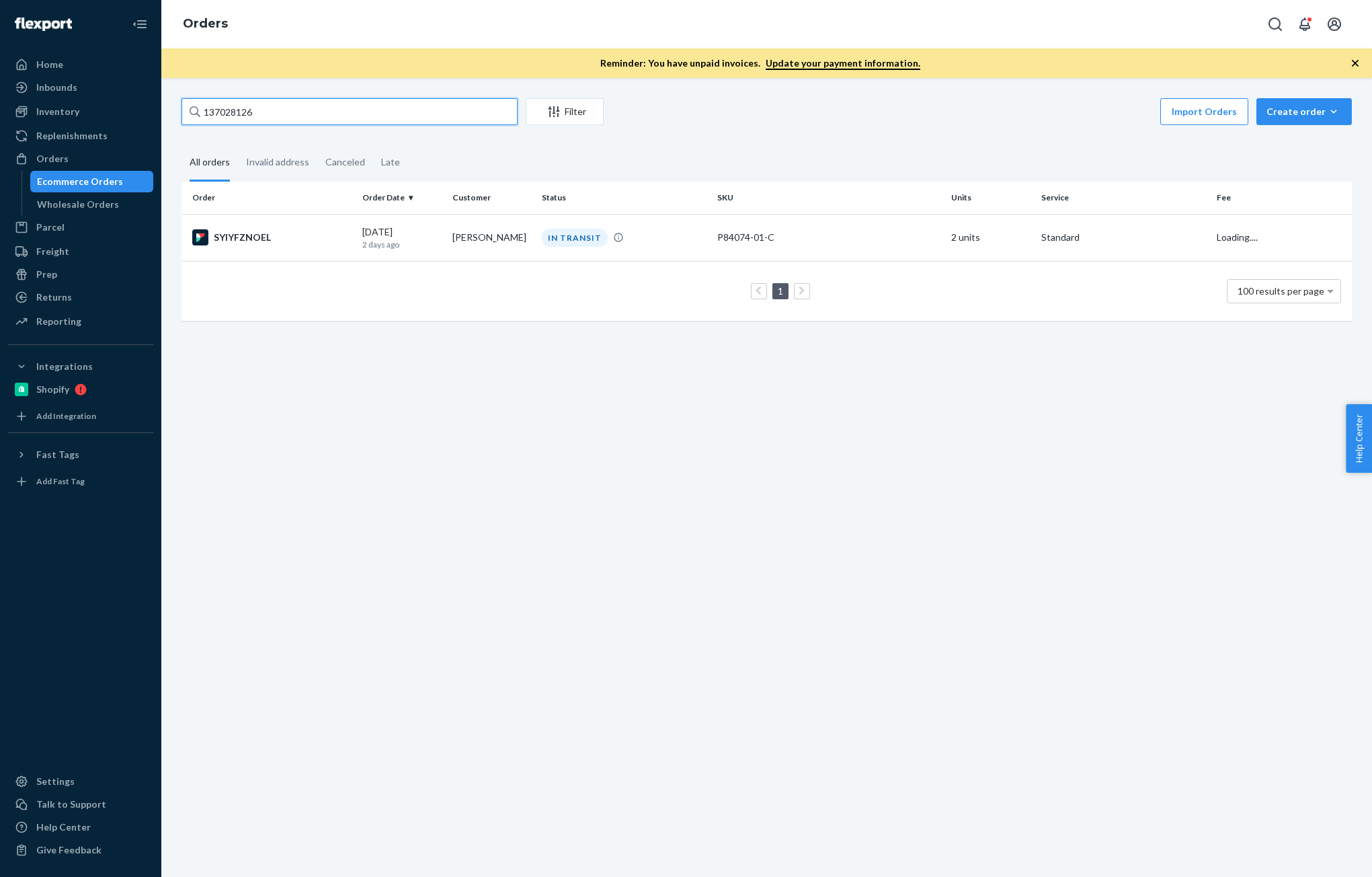
click at [314, 116] on input "137028126" at bounding box center [349, 111] width 336 height 27
paste input "02248"
type input "137002248"
click at [338, 234] on div "7366084-1" at bounding box center [272, 237] width 159 height 16
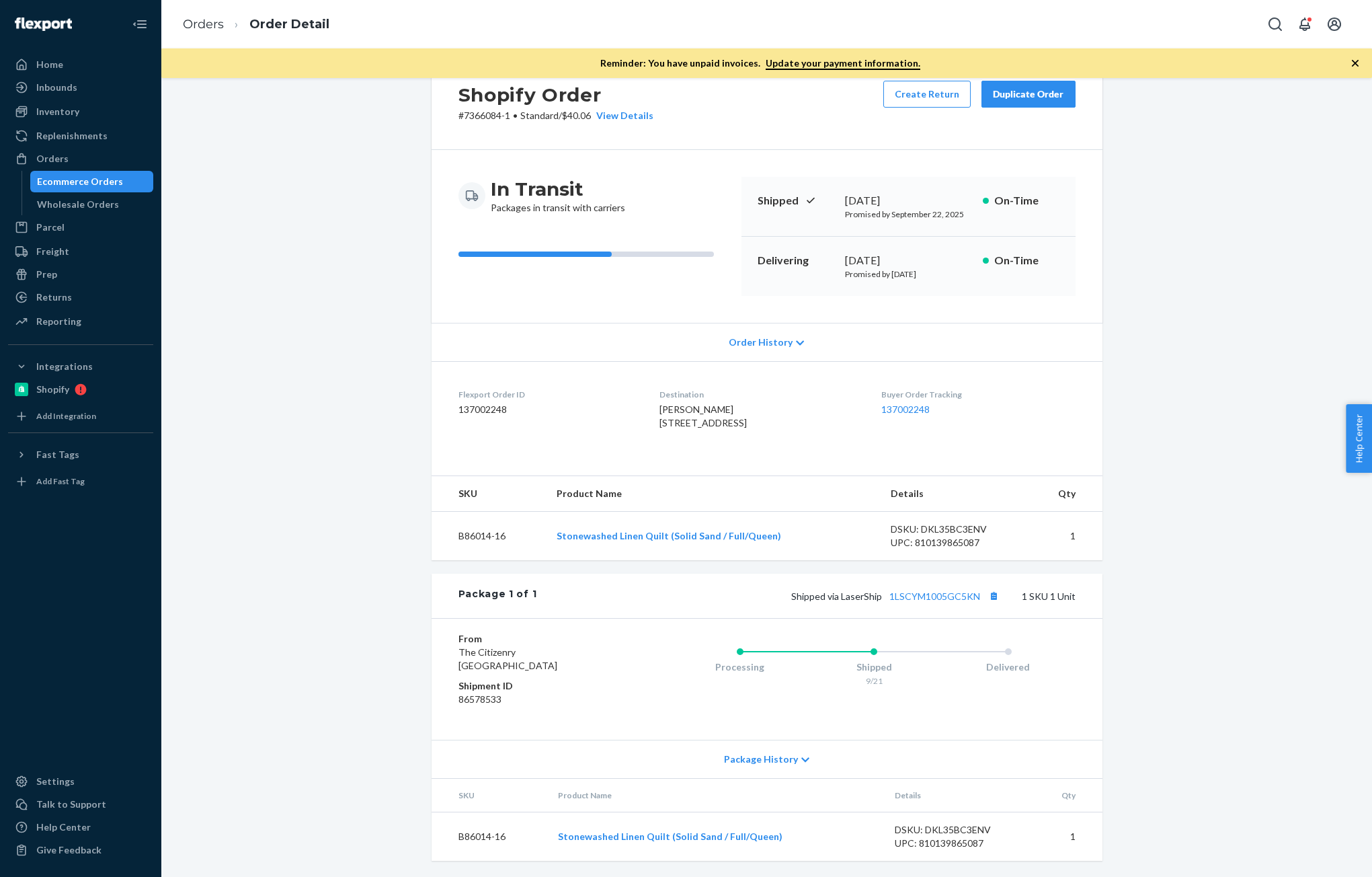
scroll to position [71, 0]
click at [985, 594] on button "Copy tracking number" at bounding box center [994, 595] width 18 height 18
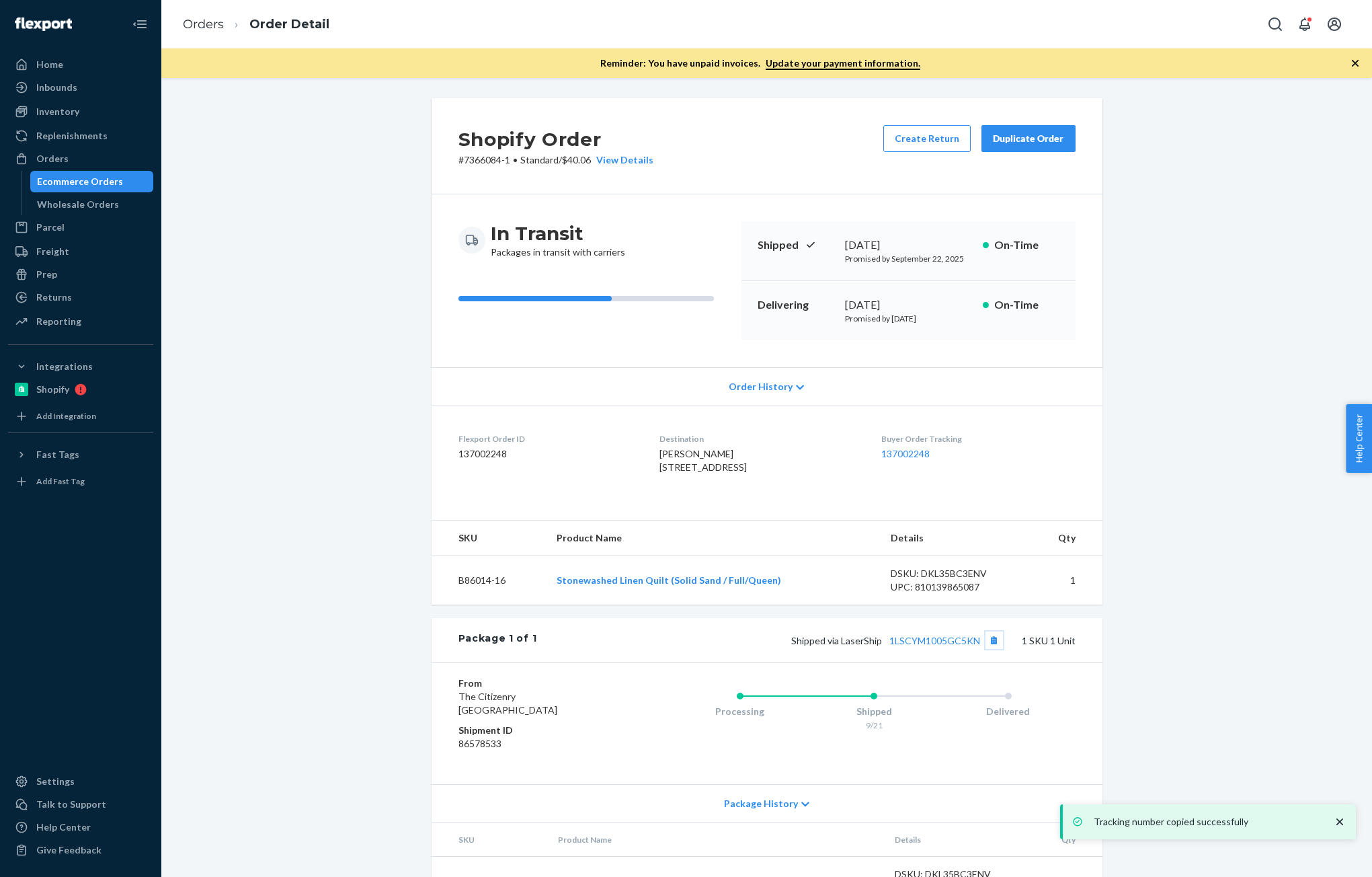
scroll to position [67, 0]
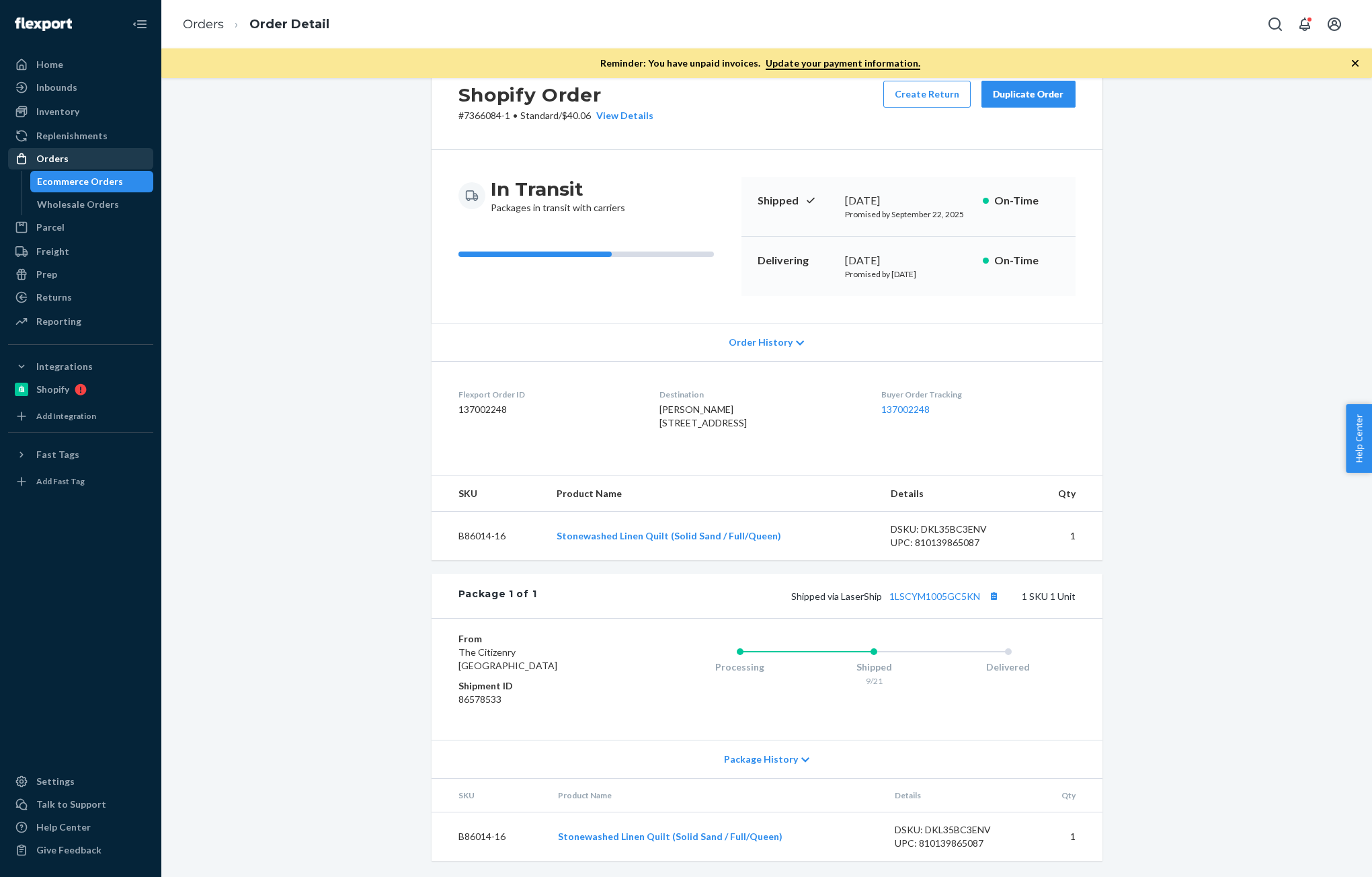
click at [47, 160] on div "Orders" at bounding box center [52, 159] width 32 height 14
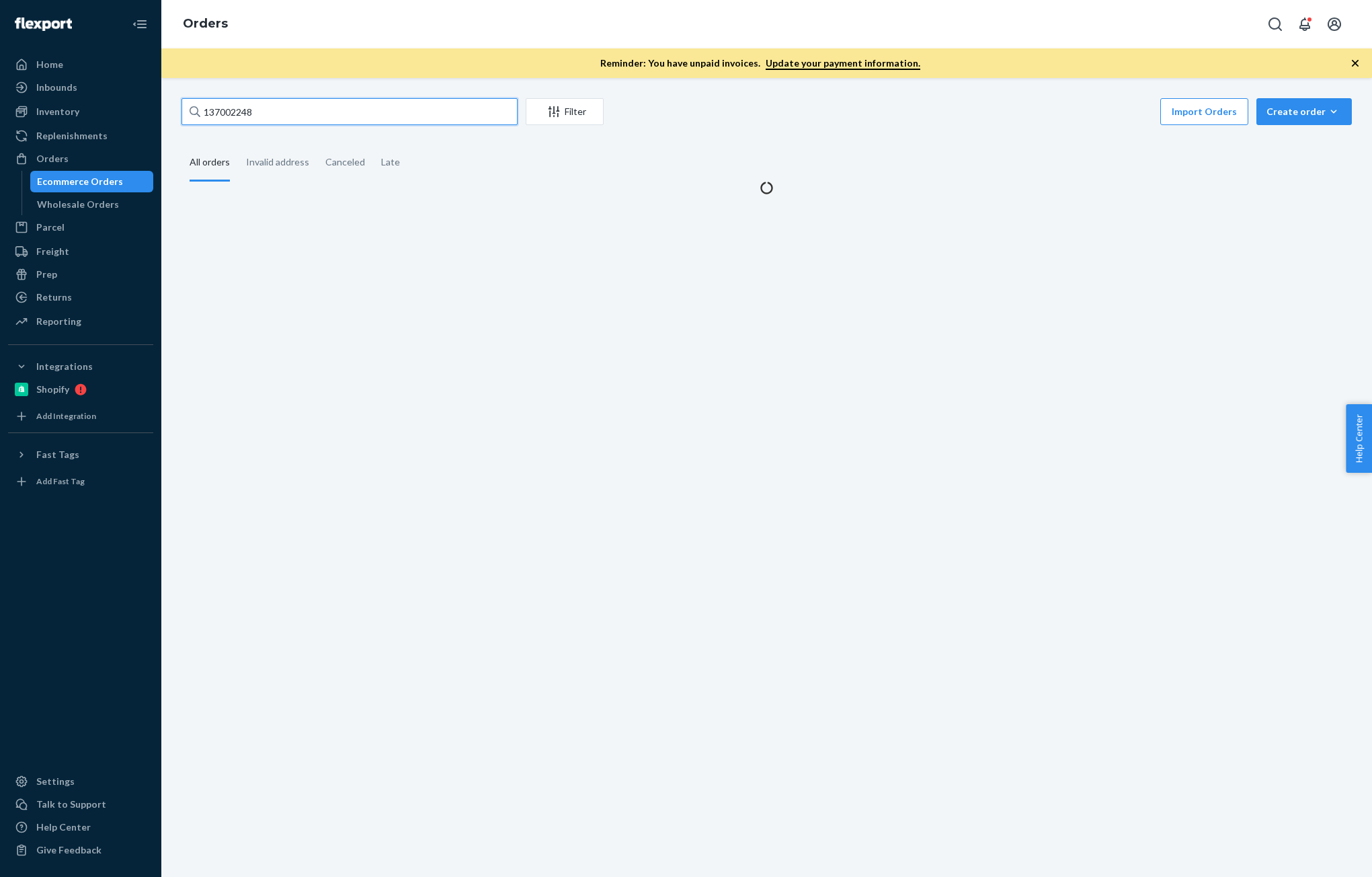
click at [311, 120] on input "137002248" at bounding box center [349, 111] width 336 height 27
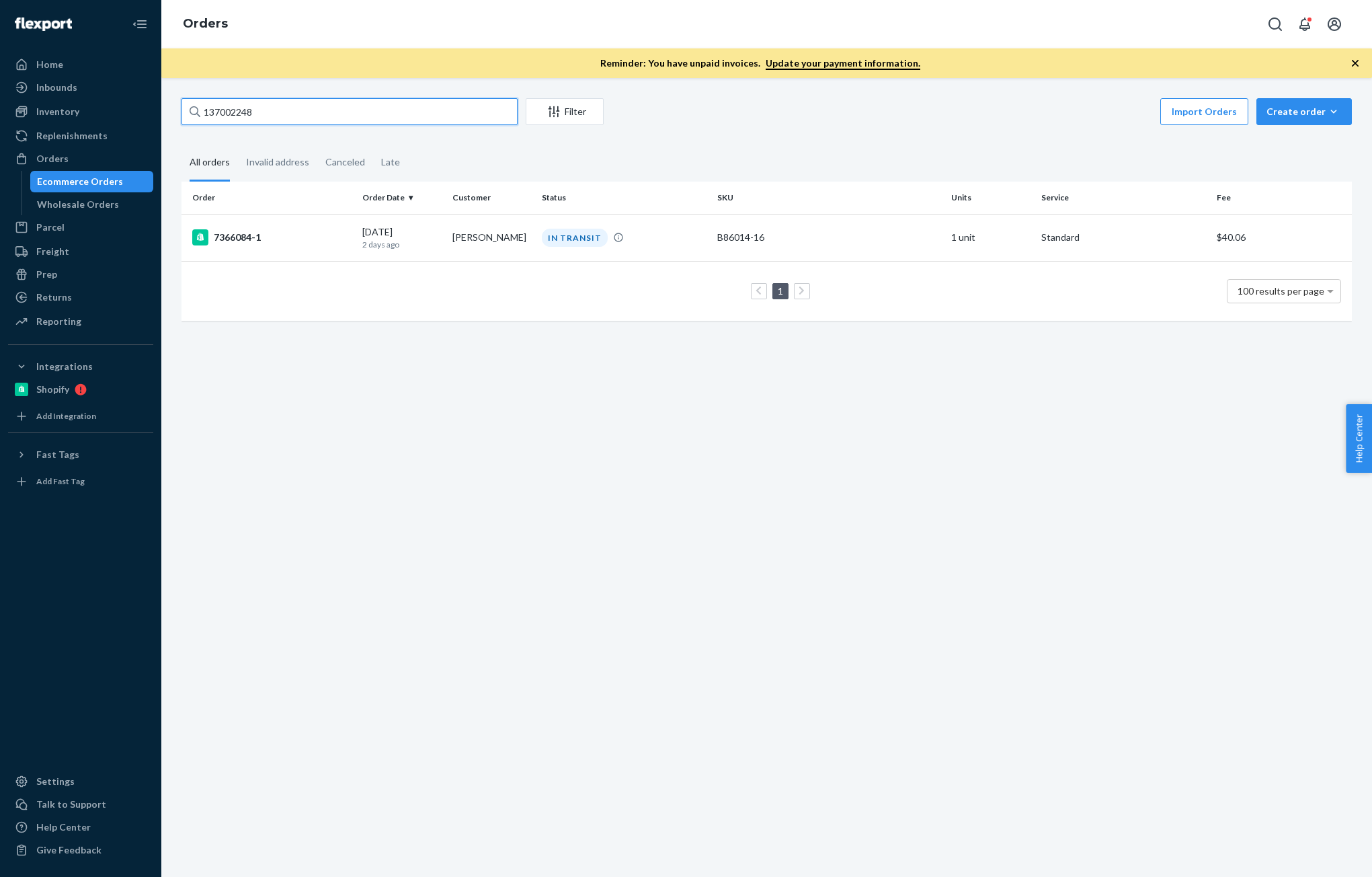
paste input "[PERSON_NAME]"
type input "[PERSON_NAME]"
click at [374, 247] on p "6 days ago" at bounding box center [401, 244] width 79 height 11
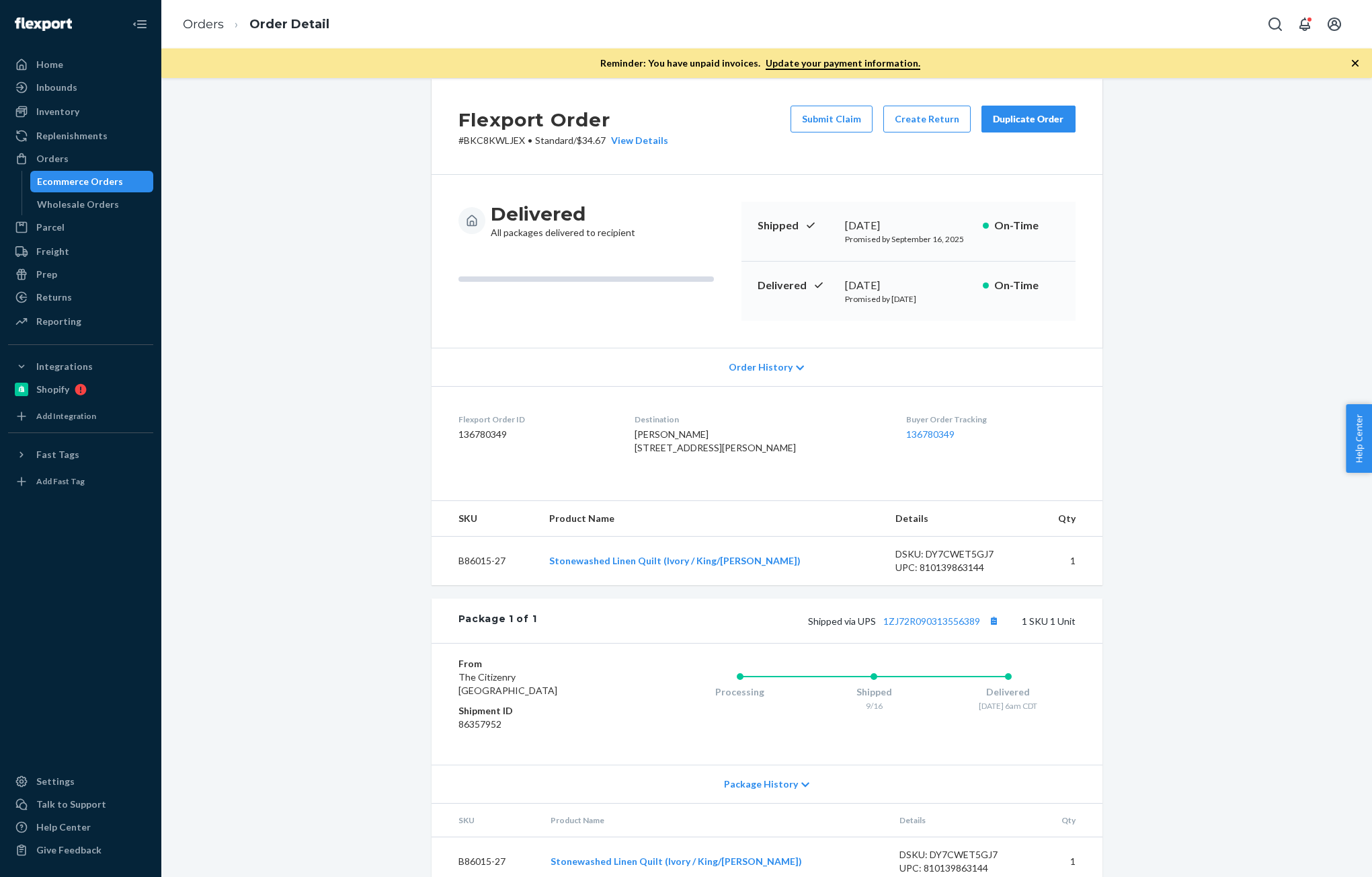
scroll to position [71, 0]
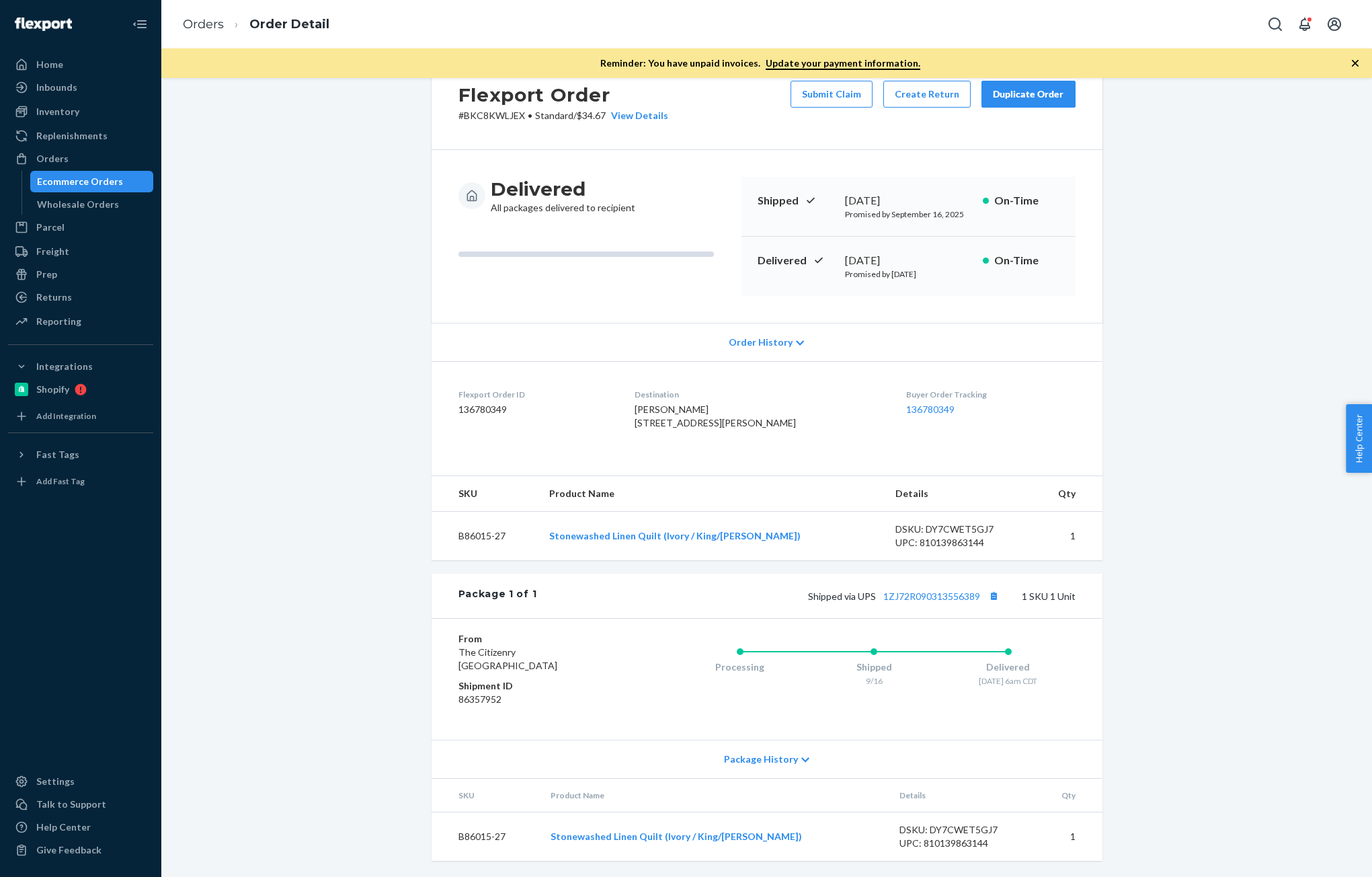
click at [482, 403] on dd "136780349" at bounding box center [536, 410] width 155 height 14
copy dd "136780349"
click at [988, 598] on button "Copy tracking number" at bounding box center [994, 595] width 18 height 18
click at [476, 403] on dd "136780349" at bounding box center [536, 410] width 155 height 14
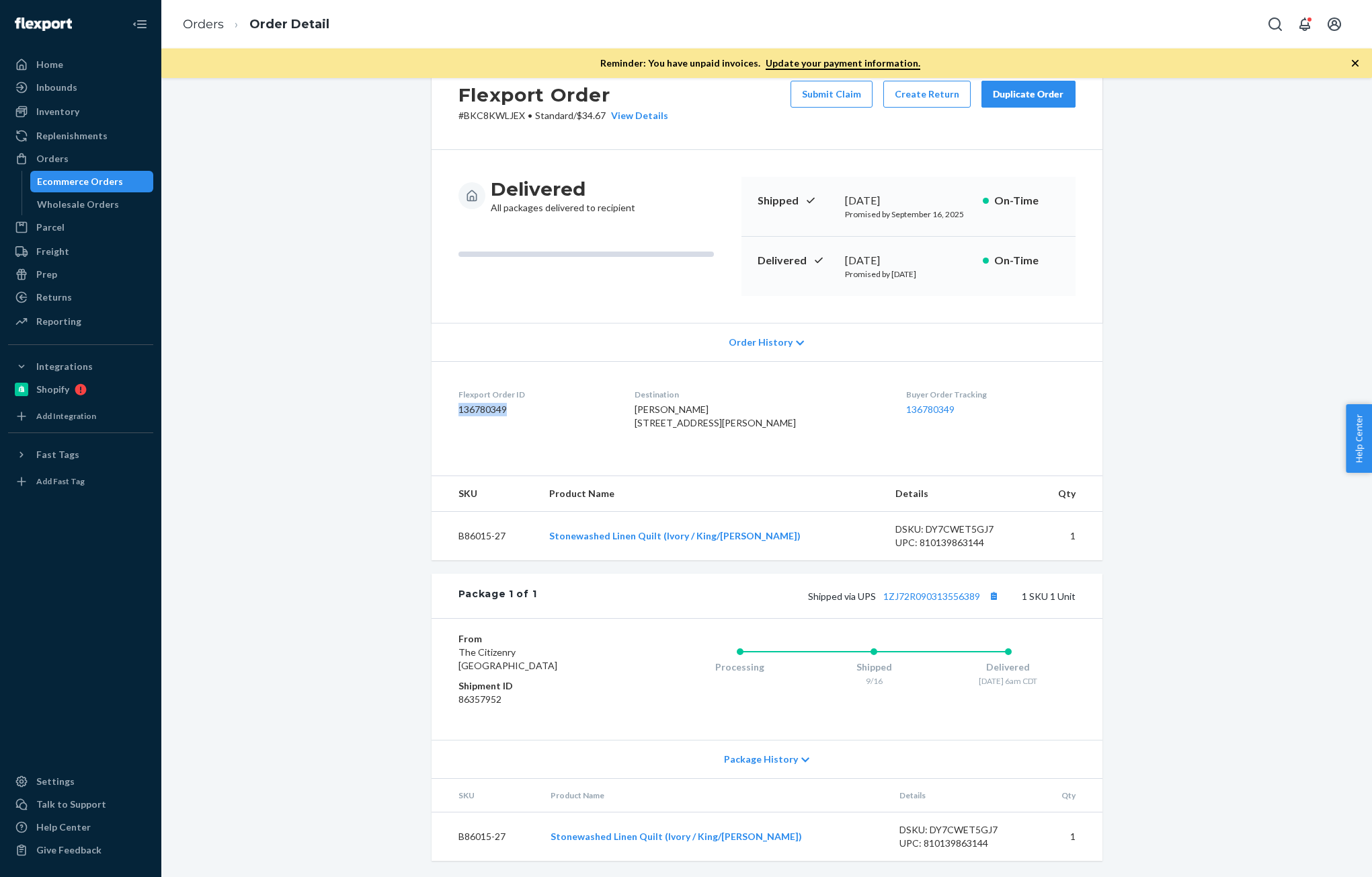
click at [476, 403] on dd "136780349" at bounding box center [536, 410] width 155 height 14
drag, startPoint x: 66, startPoint y: 120, endPoint x: 140, endPoint y: 225, distance: 128.5
click at [66, 120] on div "Inventory" at bounding box center [80, 111] width 142 height 19
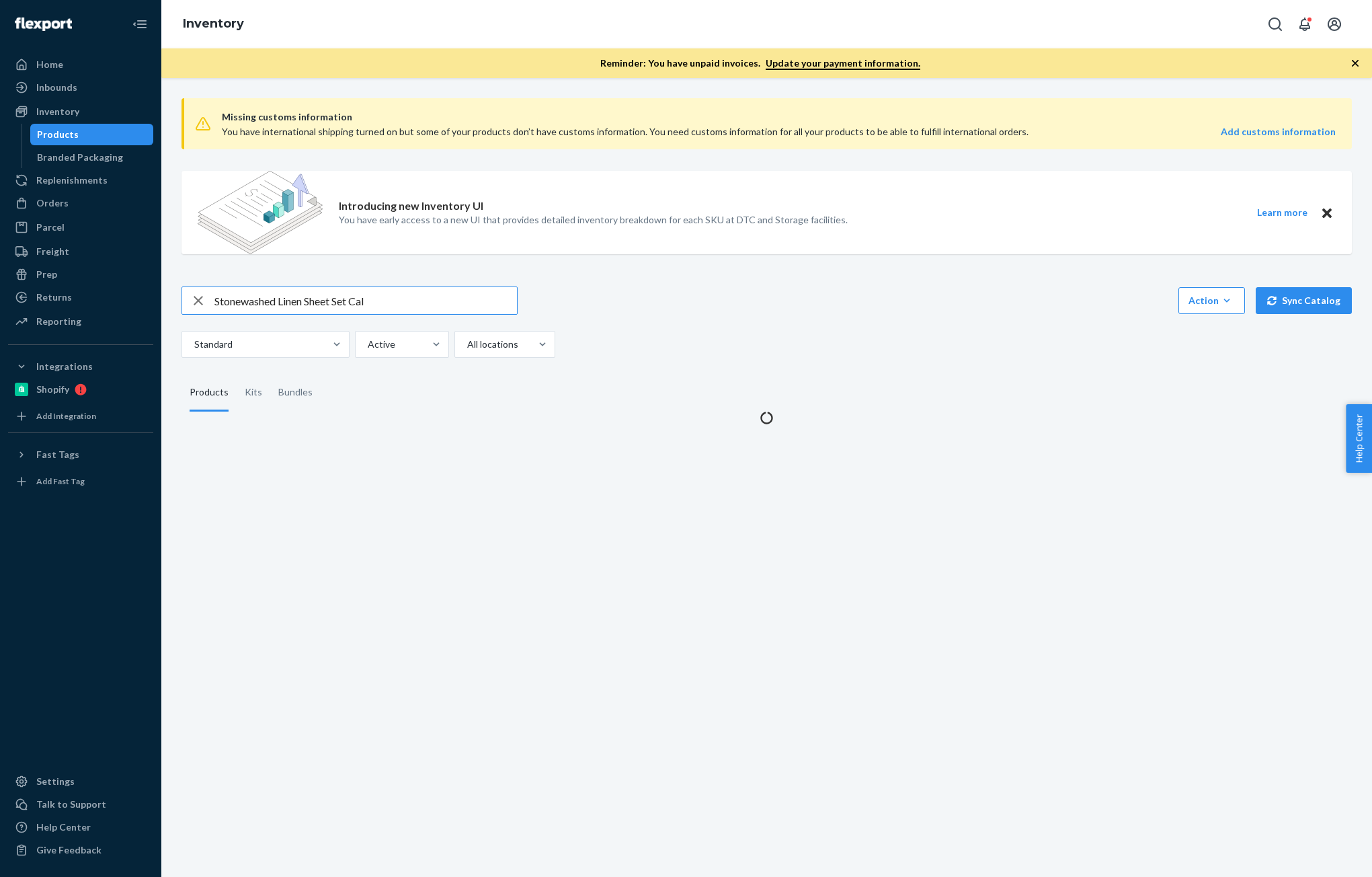
click at [346, 305] on input "Stonewashed Linen Sheet Set Cal" at bounding box center [365, 300] width 302 height 27
type input "B86010-04"
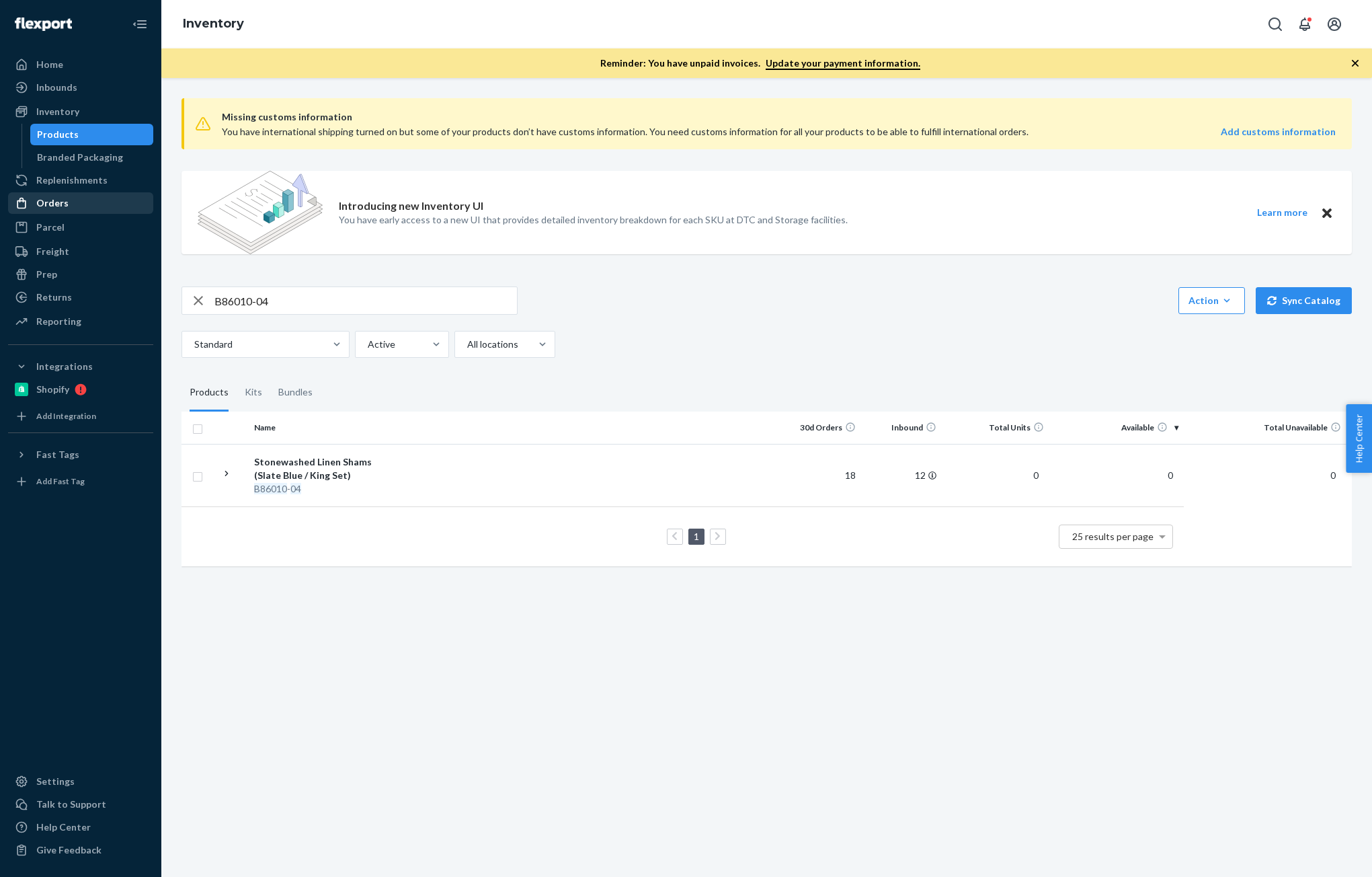
click at [84, 207] on div "Orders" at bounding box center [80, 203] width 142 height 19
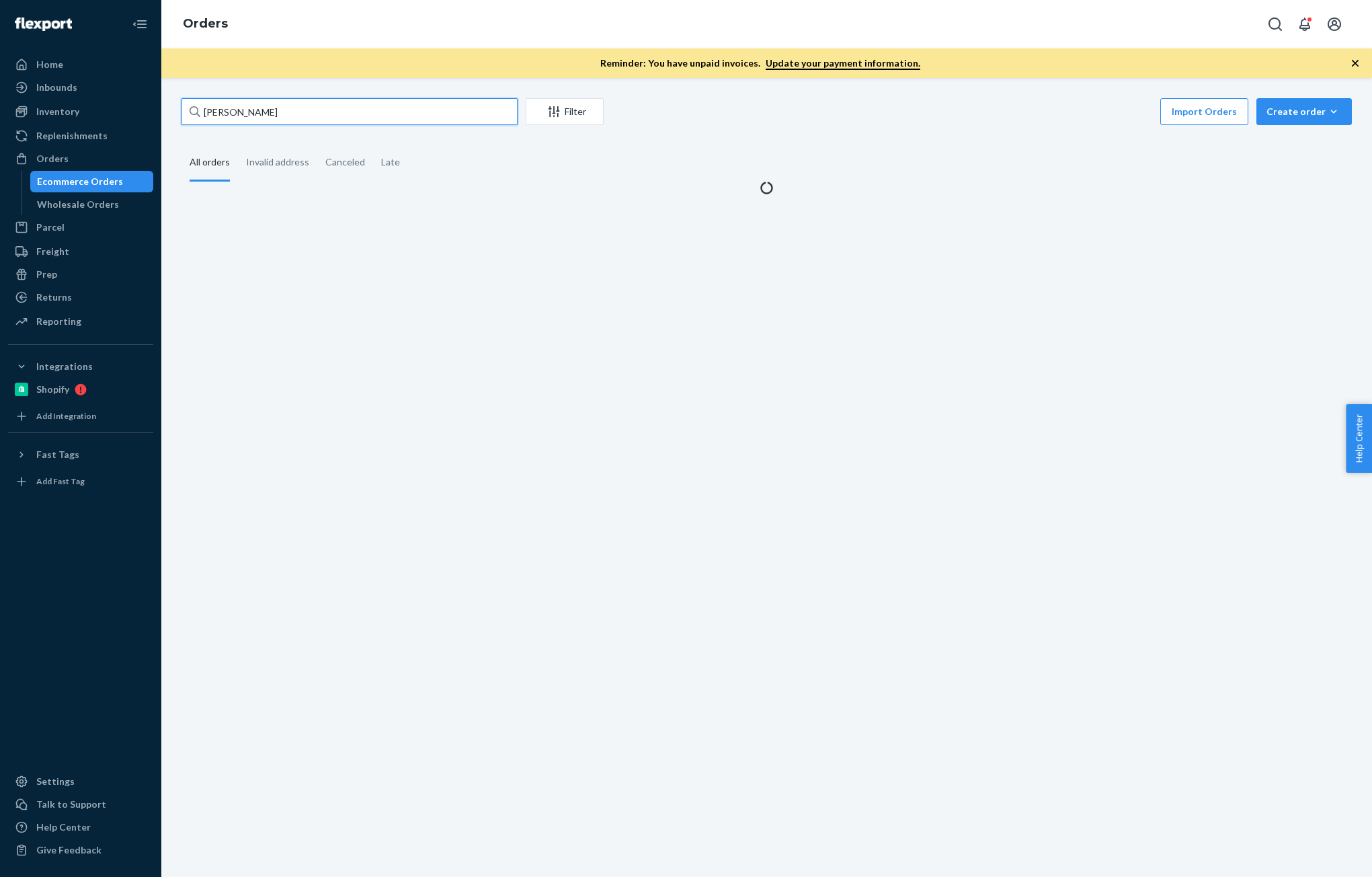
click at [364, 116] on input "[PERSON_NAME]" at bounding box center [349, 111] width 336 height 27
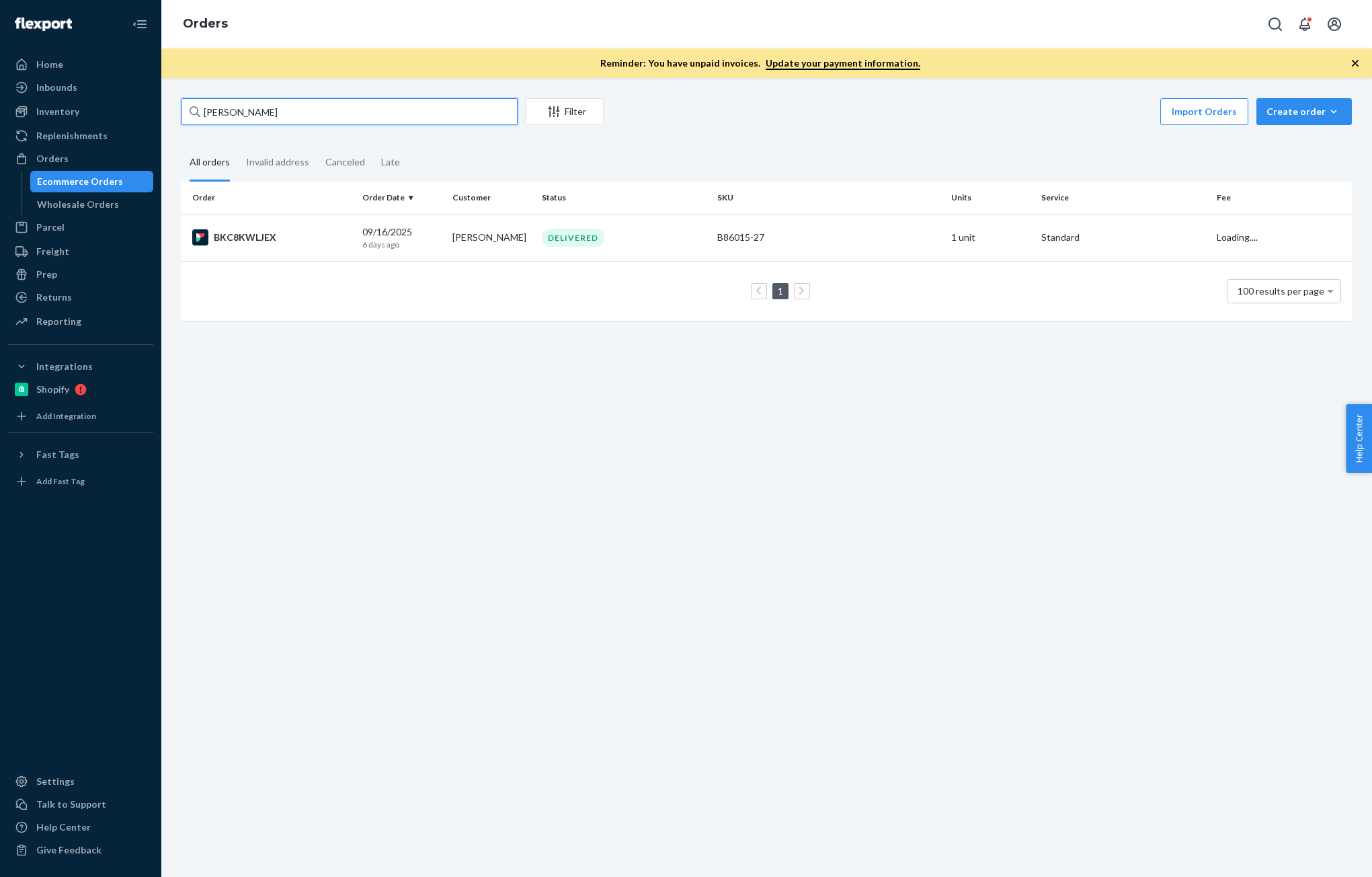
paste input "[PERSON_NAME]"
type input "[PERSON_NAME]"
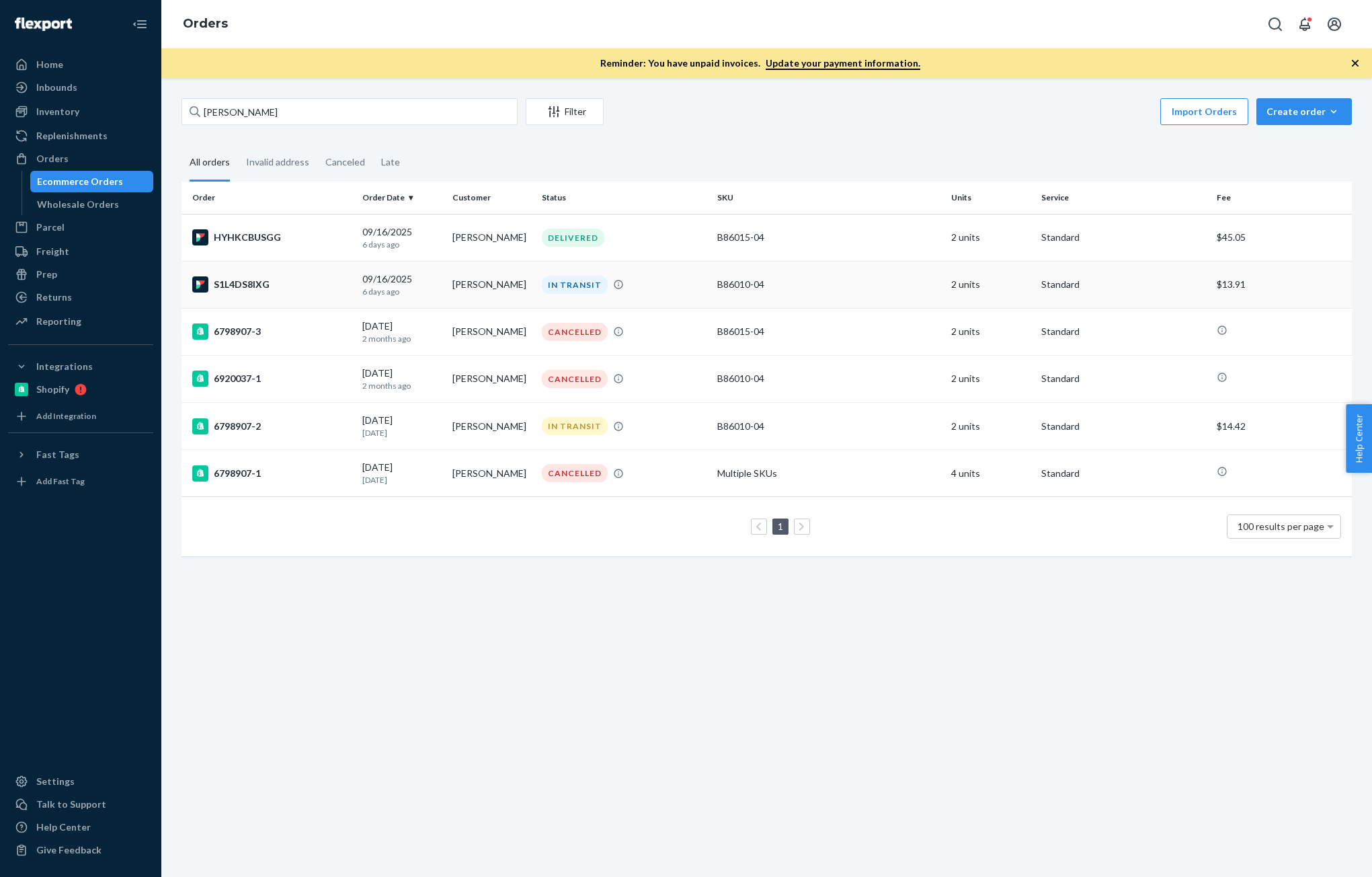
click at [365, 286] on p "6 days ago" at bounding box center [401, 291] width 79 height 11
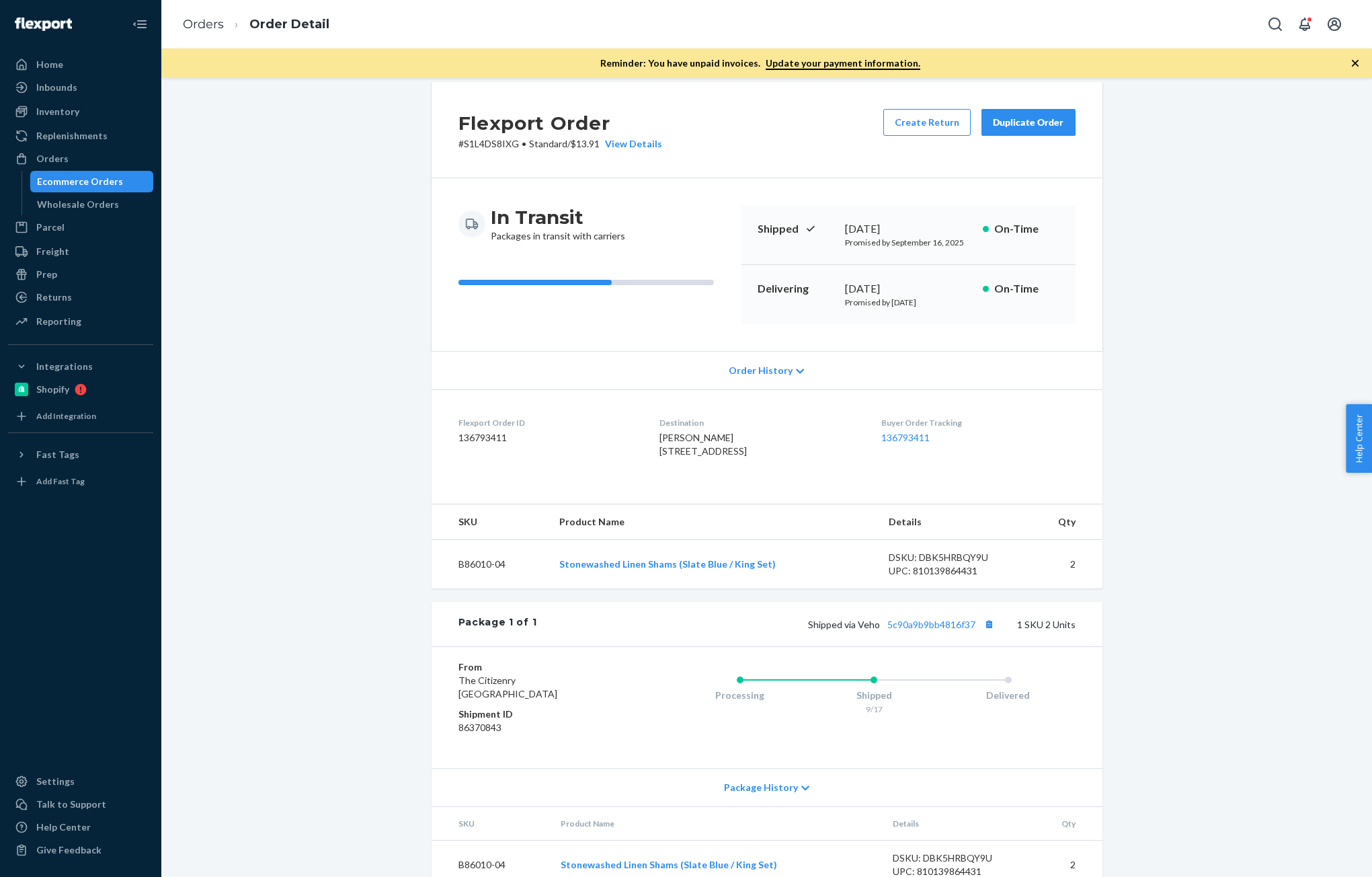
scroll to position [71, 0]
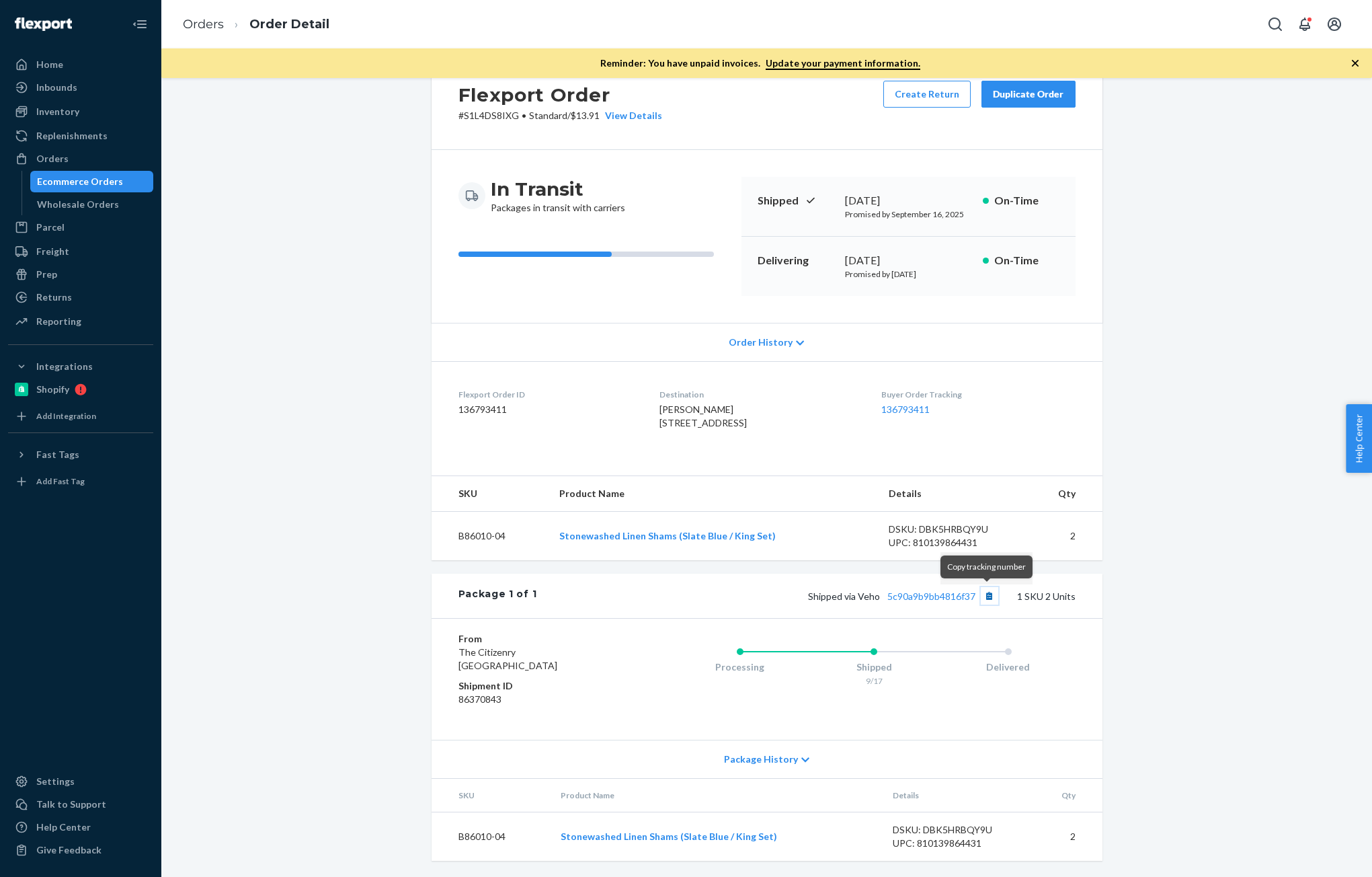
click at [988, 599] on button "Copy tracking number" at bounding box center [989, 595] width 18 height 18
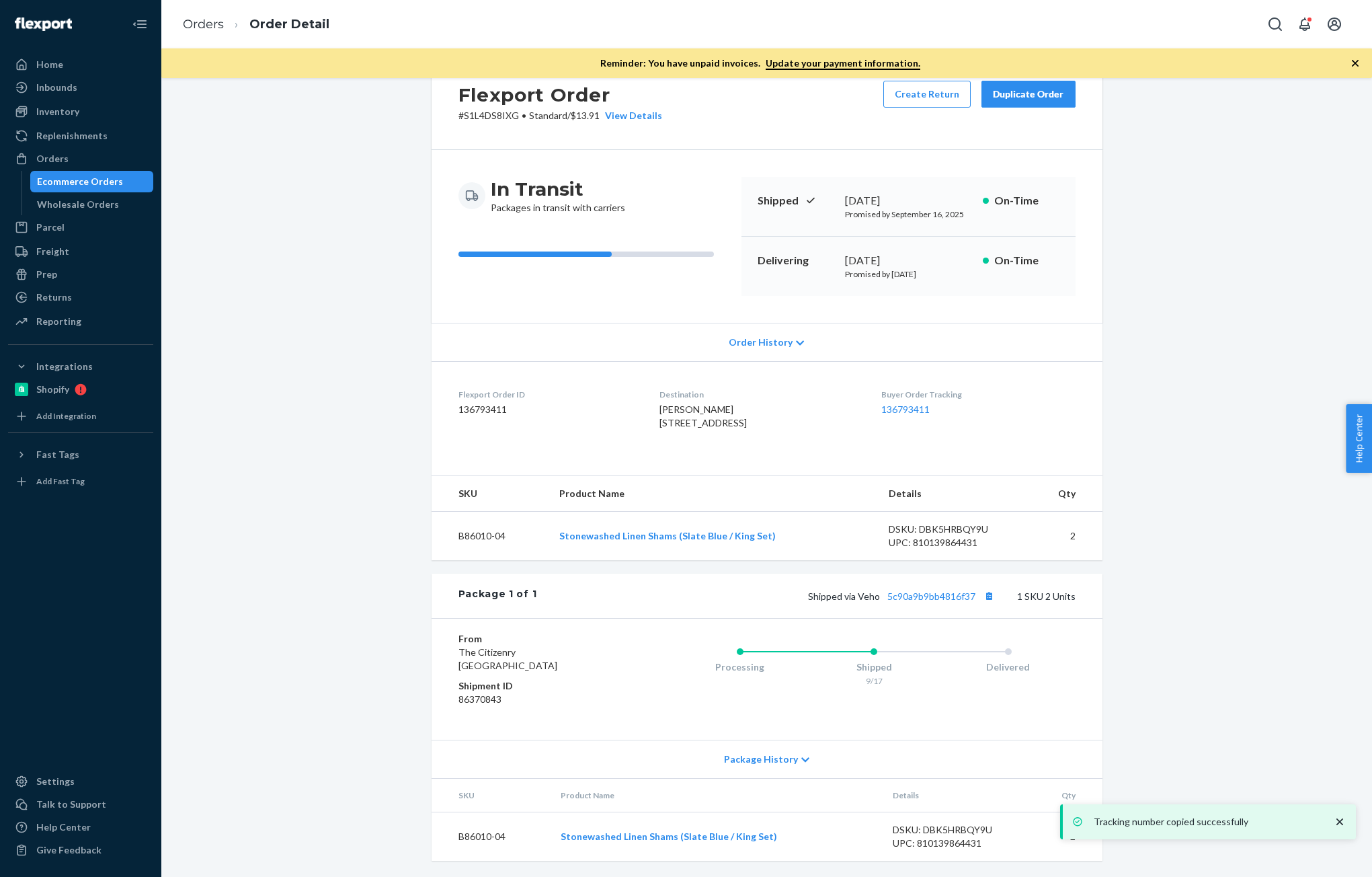
click at [482, 403] on dd "136793411" at bounding box center [548, 410] width 179 height 14
copy dd "136793411"
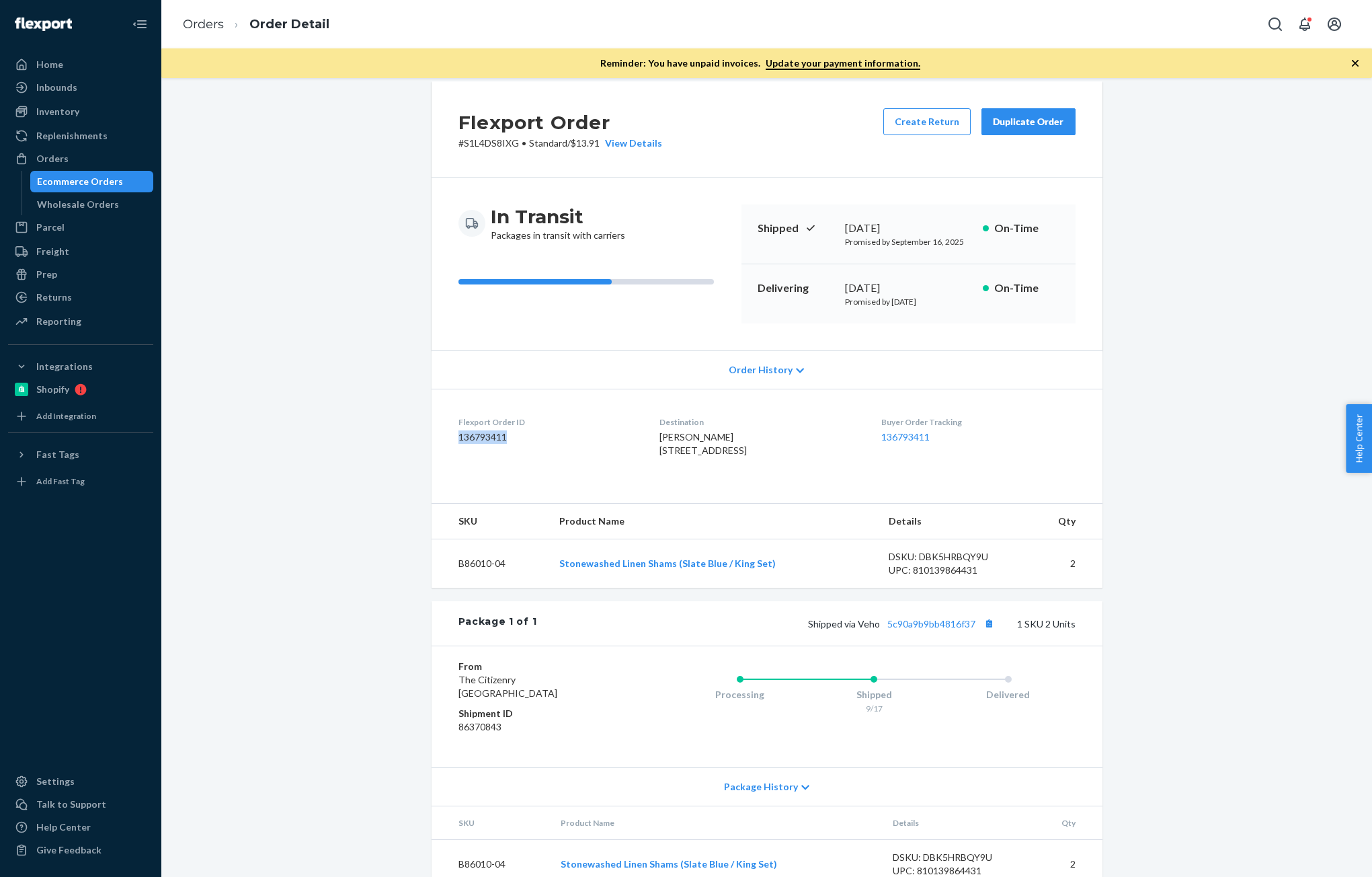
scroll to position [0, 0]
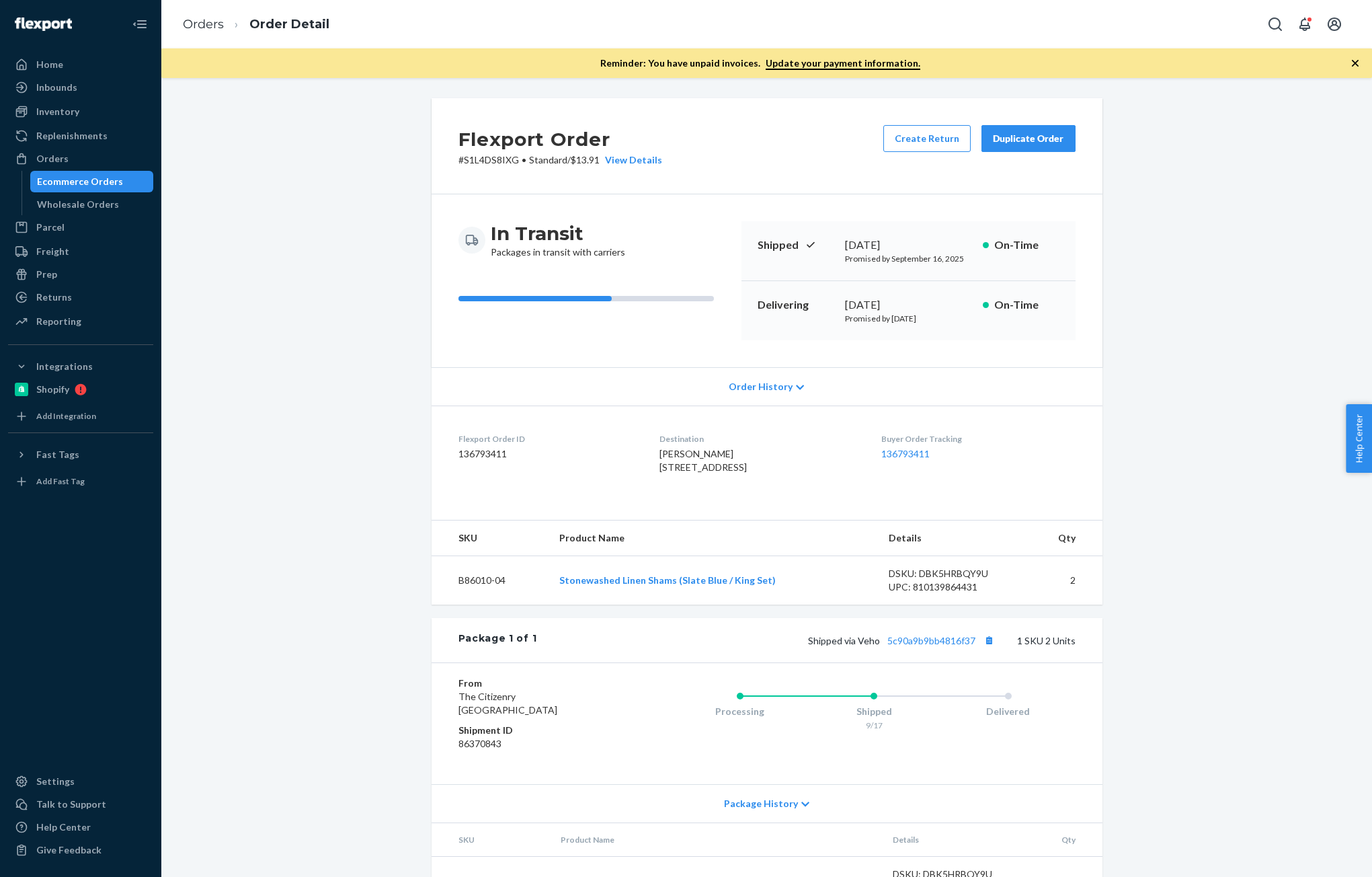
click at [212, 36] on ol "Orders Order Detail" at bounding box center [256, 25] width 168 height 40
click at [198, 24] on link "Orders" at bounding box center [204, 24] width 41 height 15
